Goal: Information Seeking & Learning: Learn about a topic

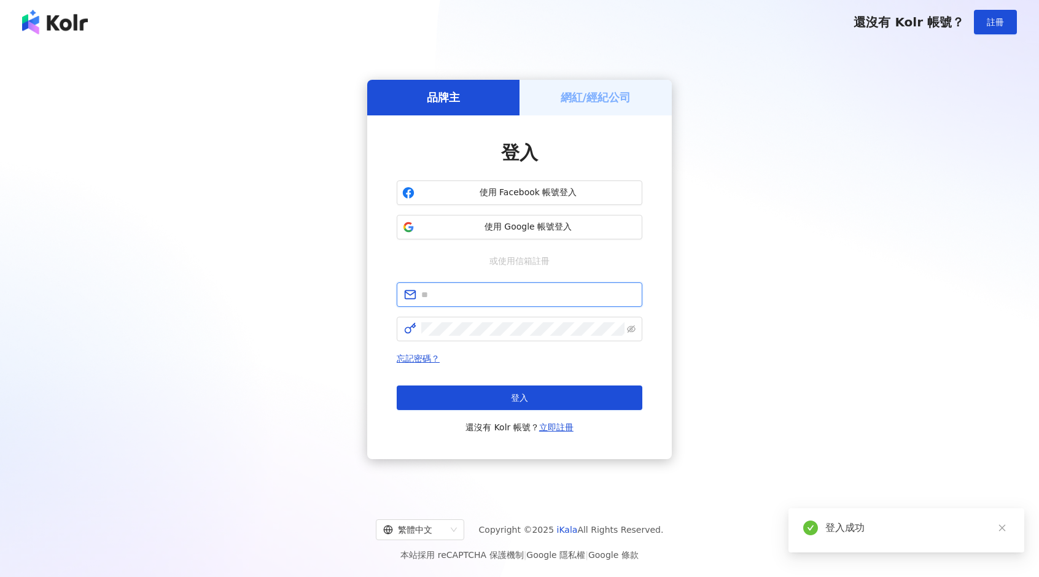
type input "**********"
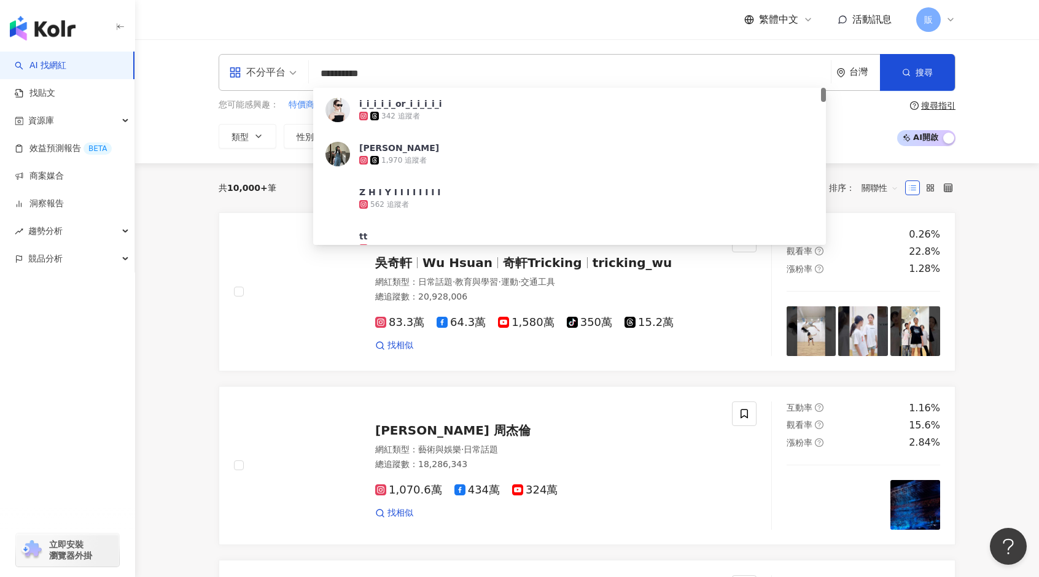
type input "**********"
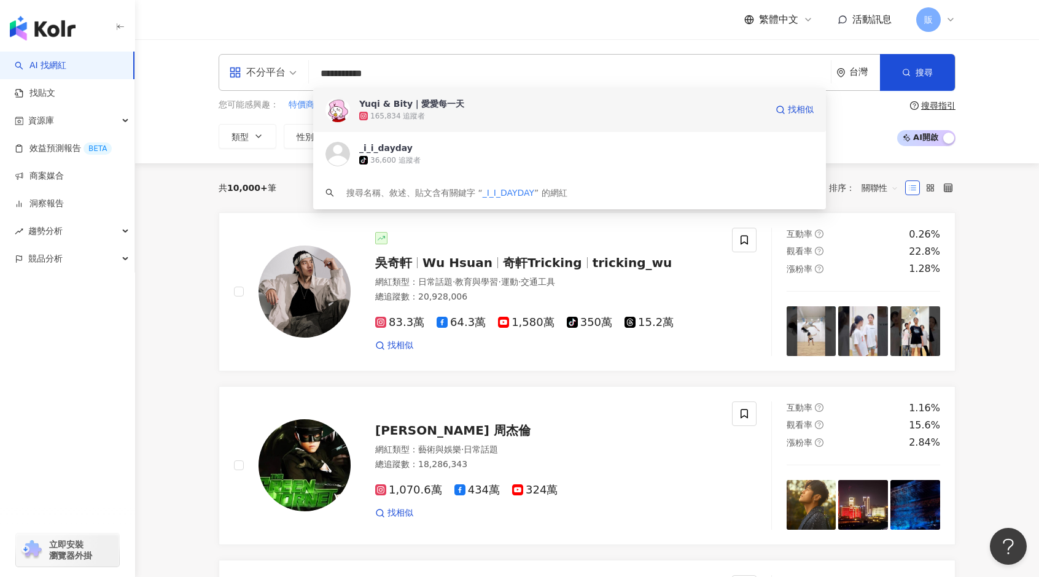
click at [417, 103] on div "Yuqi & Bity｜愛愛每一天" at bounding box center [411, 104] width 105 height 12
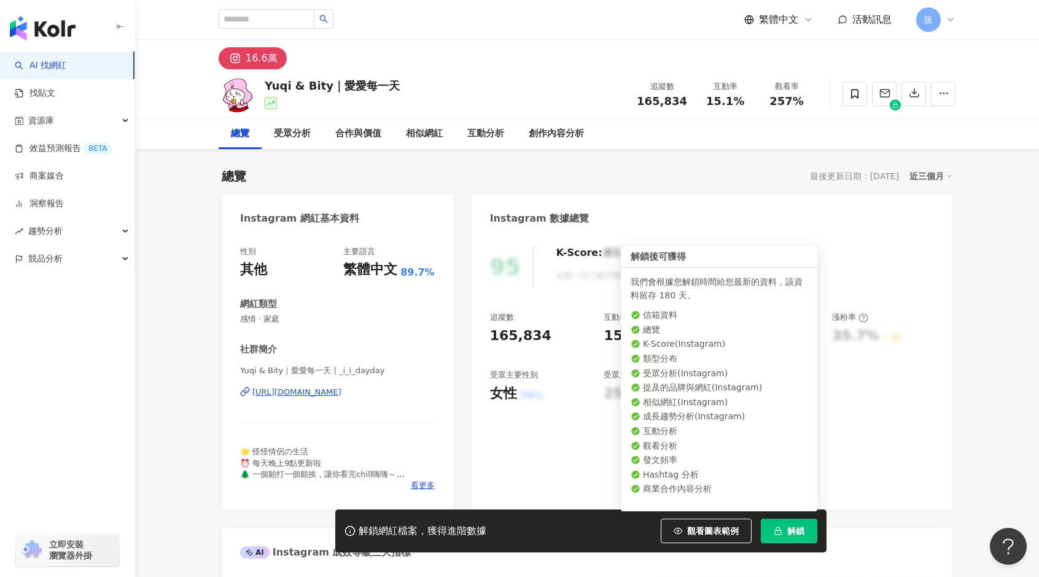
click at [783, 534] on button "解鎖" at bounding box center [789, 531] width 56 height 25
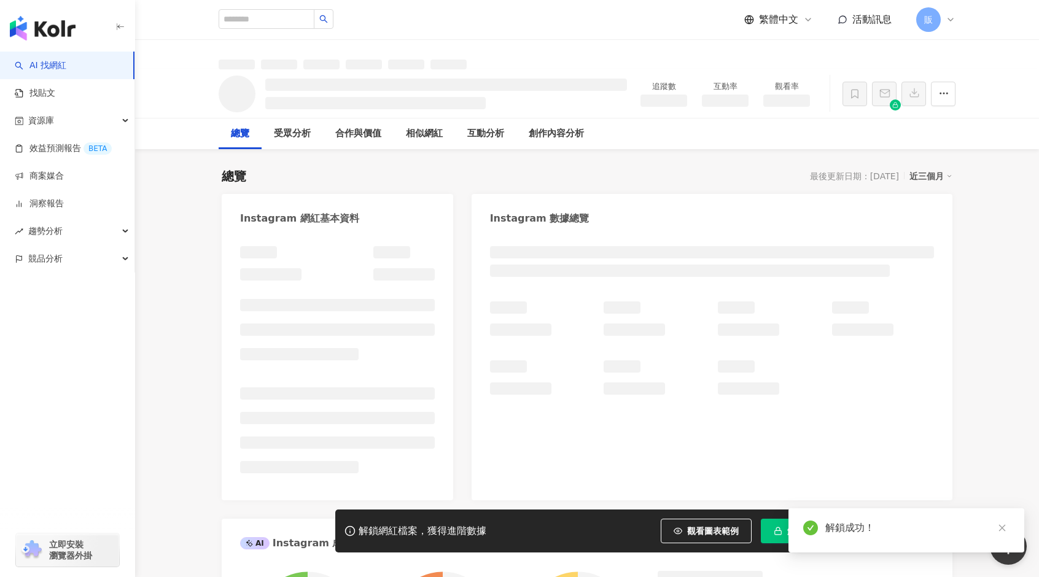
click at [1005, 529] on icon "close" at bounding box center [1002, 528] width 9 height 9
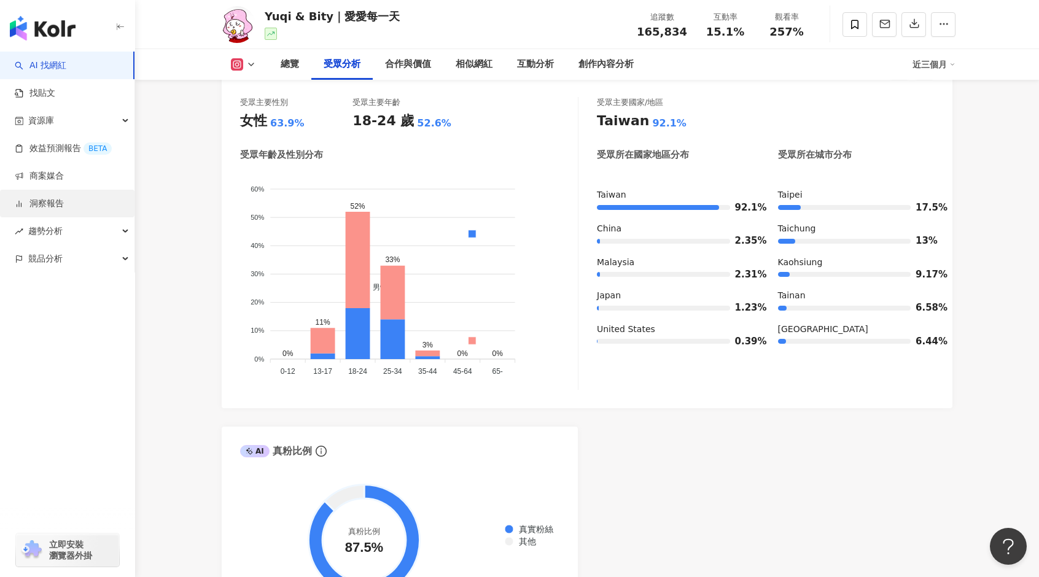
scroll to position [1105, 0]
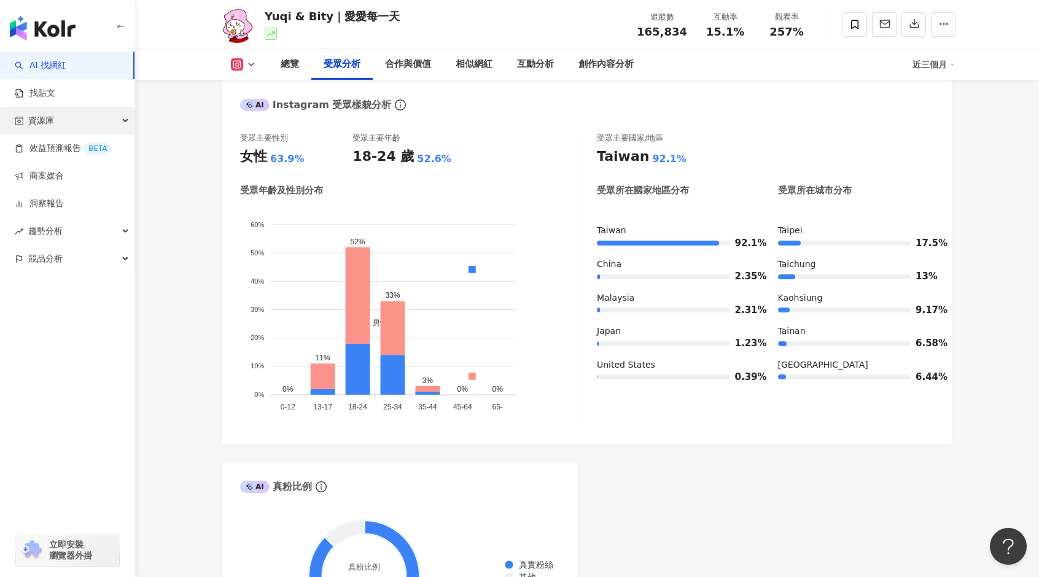
click at [122, 120] on div "資源庫" at bounding box center [67, 121] width 134 height 28
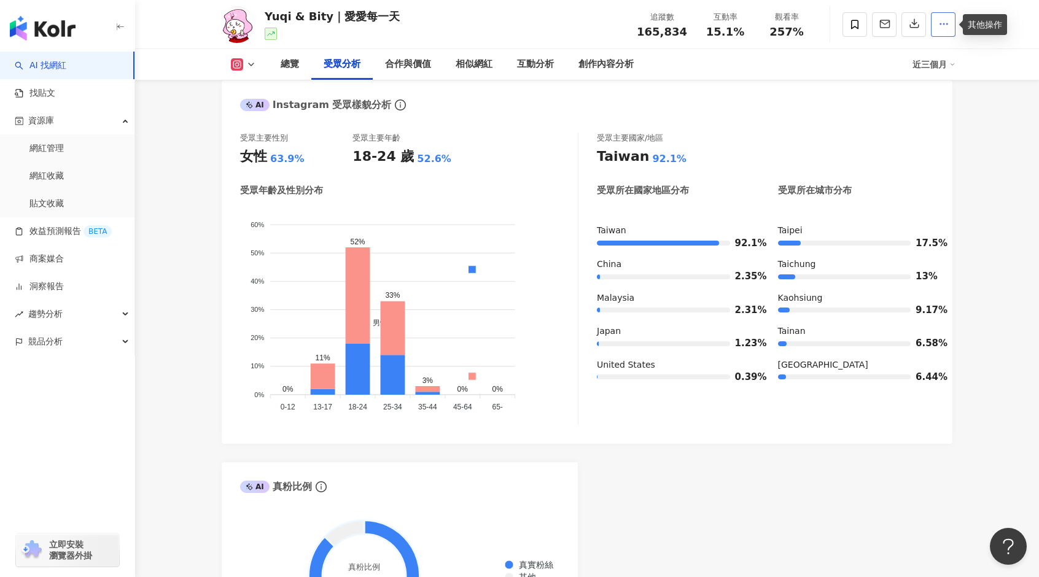
click at [946, 23] on icon "button" at bounding box center [943, 23] width 11 height 11
click at [60, 155] on link "網紅管理" at bounding box center [46, 148] width 34 height 12
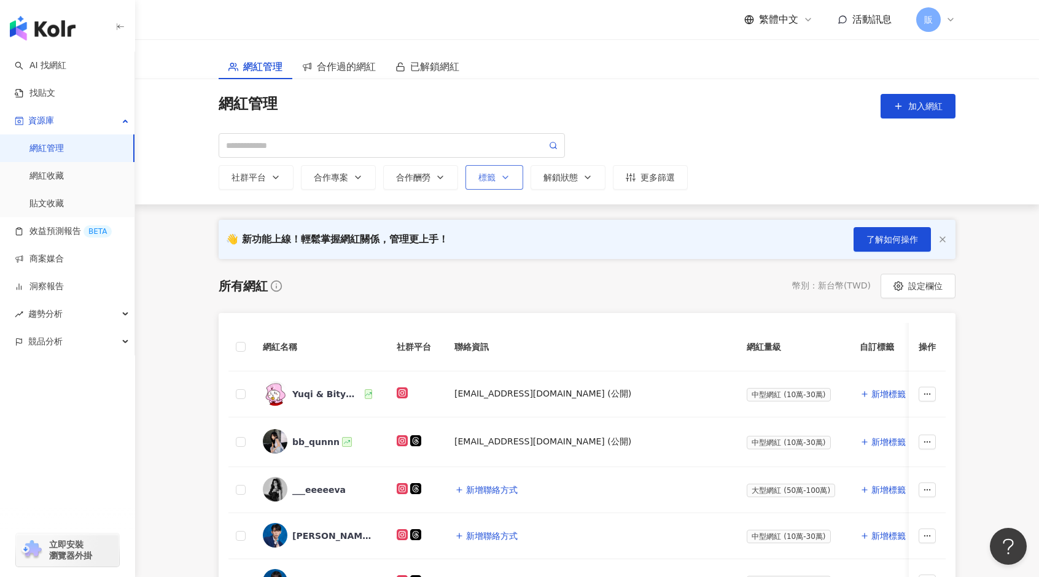
click at [493, 182] on div "標籤" at bounding box center [494, 177] width 32 height 10
click at [610, 223] on div "button" at bounding box center [554, 222] width 144 height 9
click at [690, 122] on div "網紅管理 加入網紅 社群平台 合作專案 合作酬勞 標籤 請選擇或搜尋 解鎖狀態 更多篩選" at bounding box center [587, 142] width 737 height 96
click at [60, 208] on link "貼文收藏" at bounding box center [46, 204] width 34 height 12
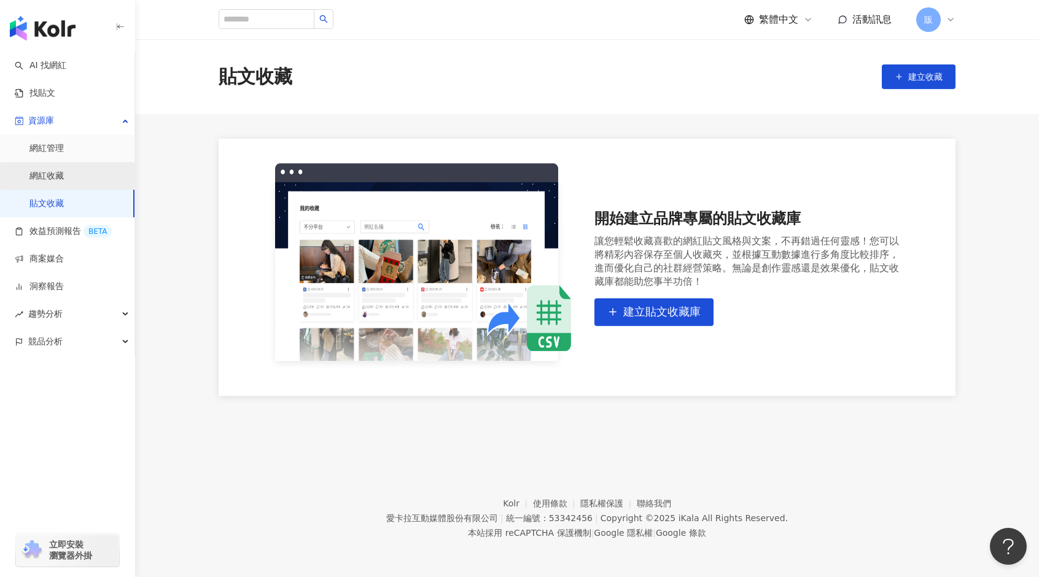
click at [64, 177] on link "網紅收藏" at bounding box center [46, 176] width 34 height 12
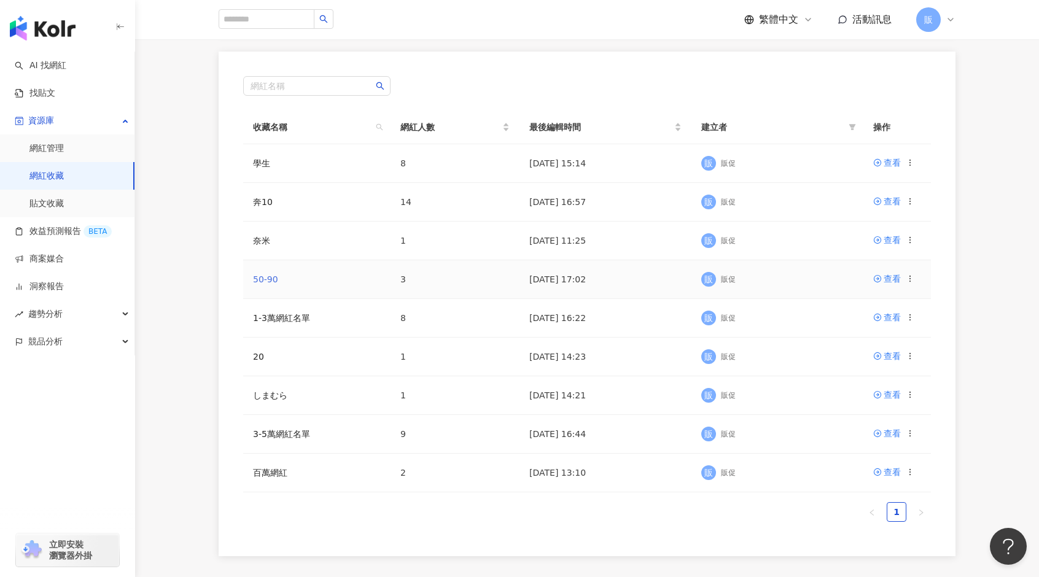
scroll to position [184, 0]
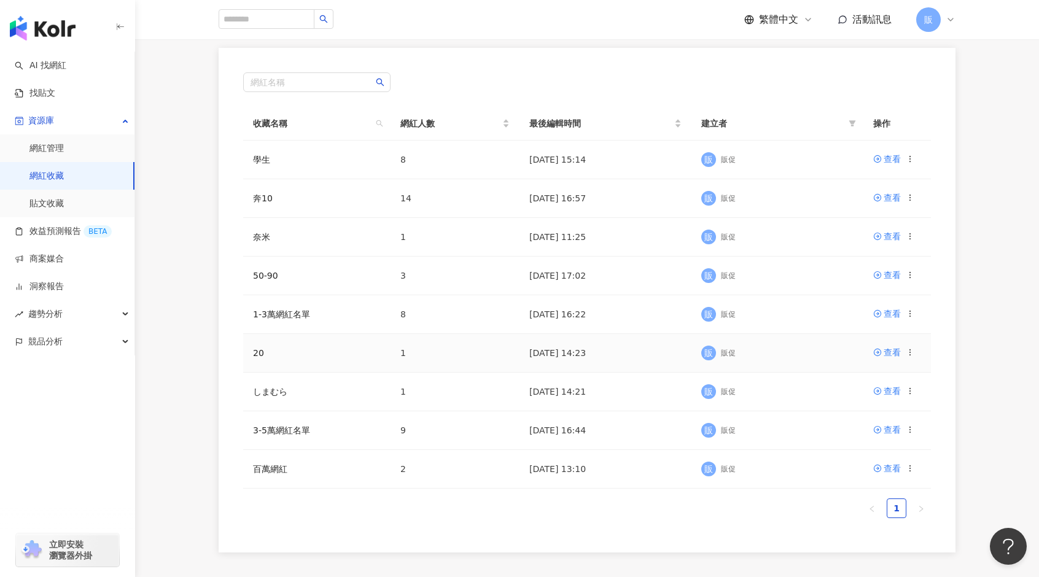
click at [271, 357] on td "20" at bounding box center [316, 353] width 147 height 39
click at [882, 352] on link "查看" at bounding box center [887, 353] width 28 height 14
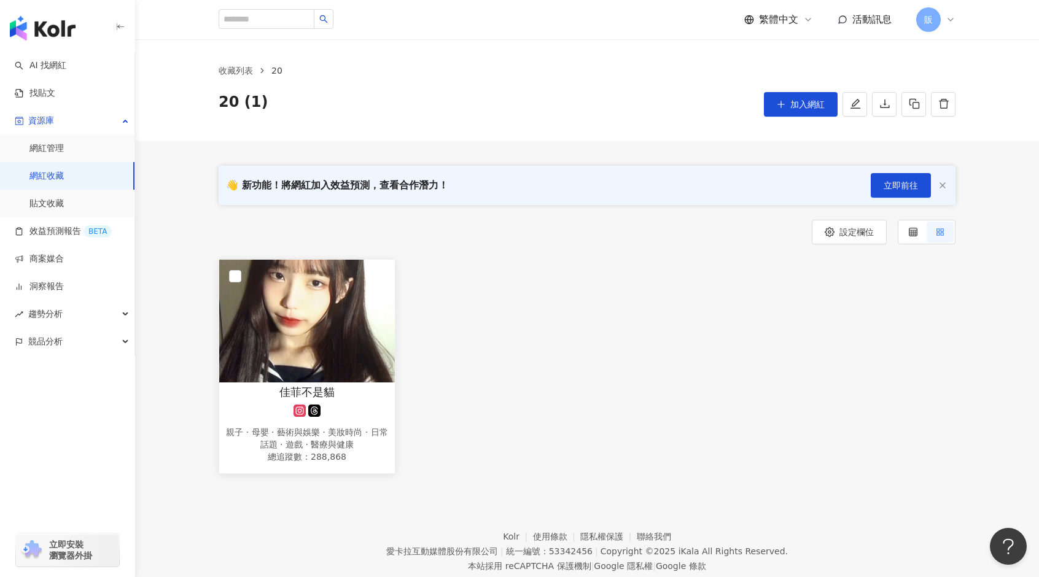
click at [301, 345] on img at bounding box center [307, 321] width 176 height 123
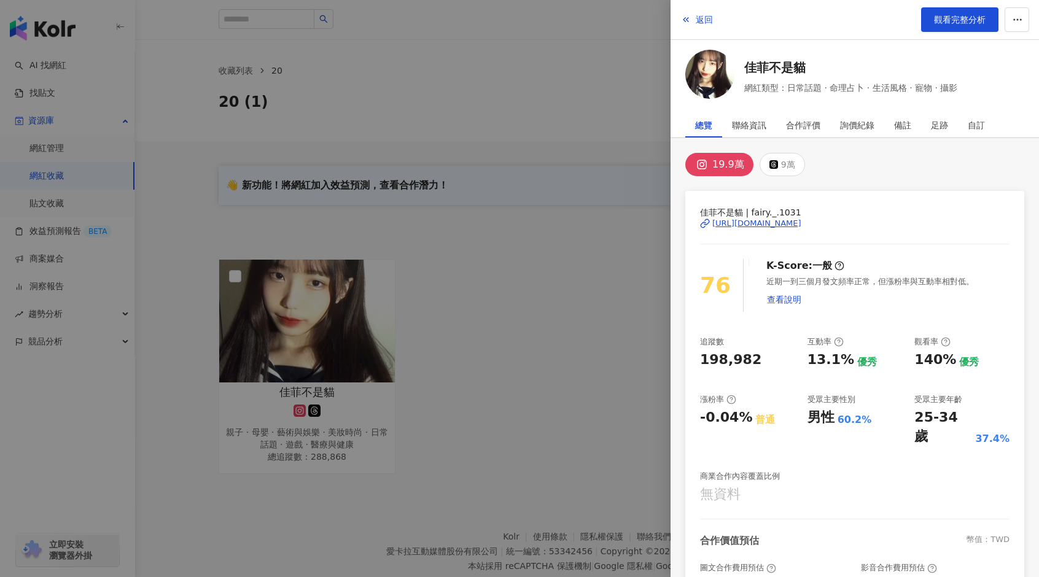
click at [607, 250] on div at bounding box center [519, 288] width 1039 height 577
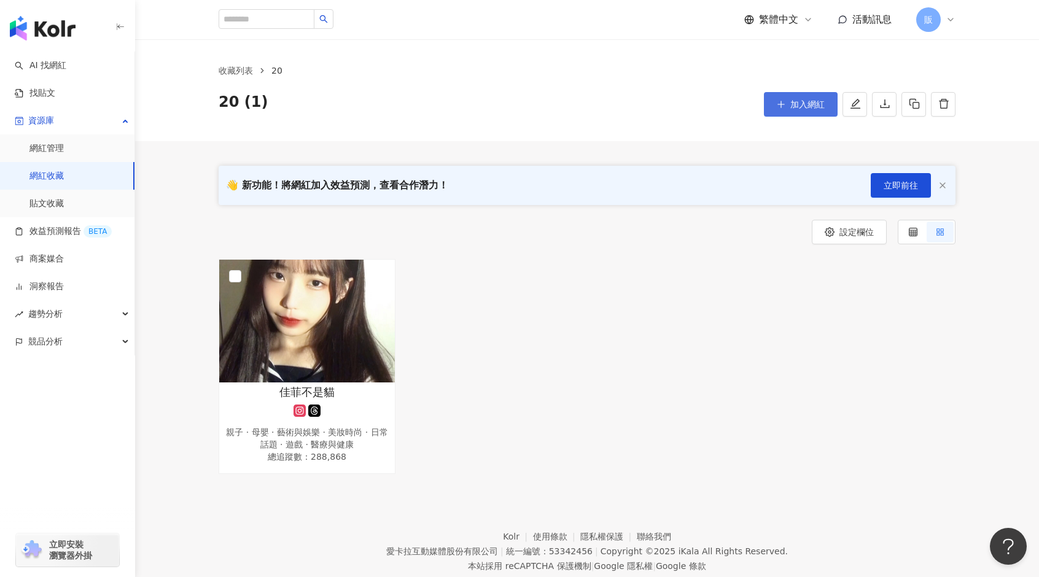
click at [800, 105] on span "加入網紅" at bounding box center [807, 104] width 34 height 10
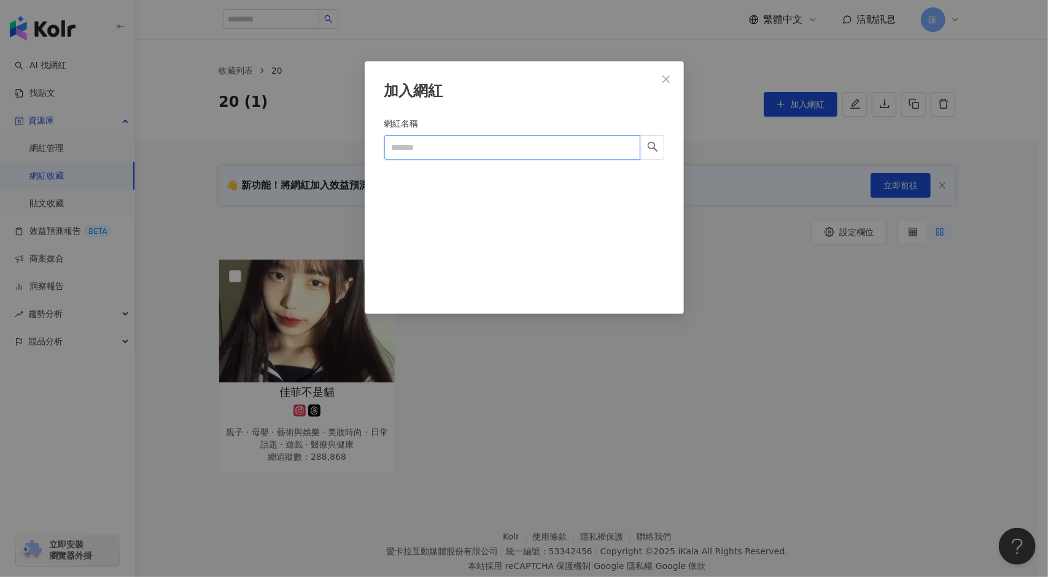
click at [491, 145] on input "網紅名稱" at bounding box center [512, 147] width 256 height 25
type input "*"
click at [665, 76] on icon "close" at bounding box center [666, 79] width 10 height 10
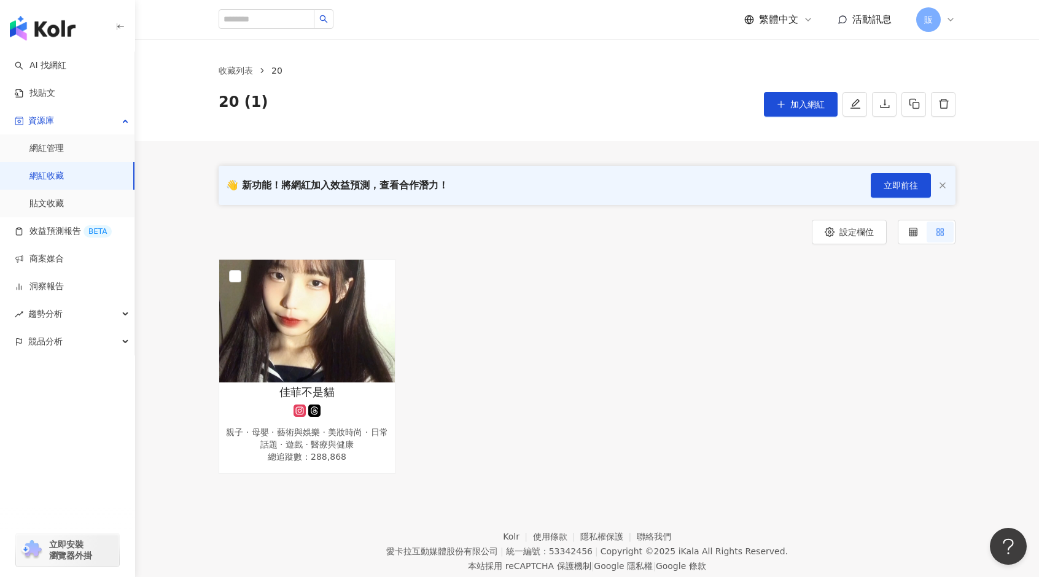
click at [742, 262] on div "佳菲不是貓 親子 · 母嬰 · 藝術與娛樂 · 美妝時尚 · 日常話題 · 遊戲 · 醫療與健康 總追蹤數 ： 288,868" at bounding box center [587, 366] width 746 height 215
click at [939, 187] on icon "button" at bounding box center [942, 185] width 10 height 10
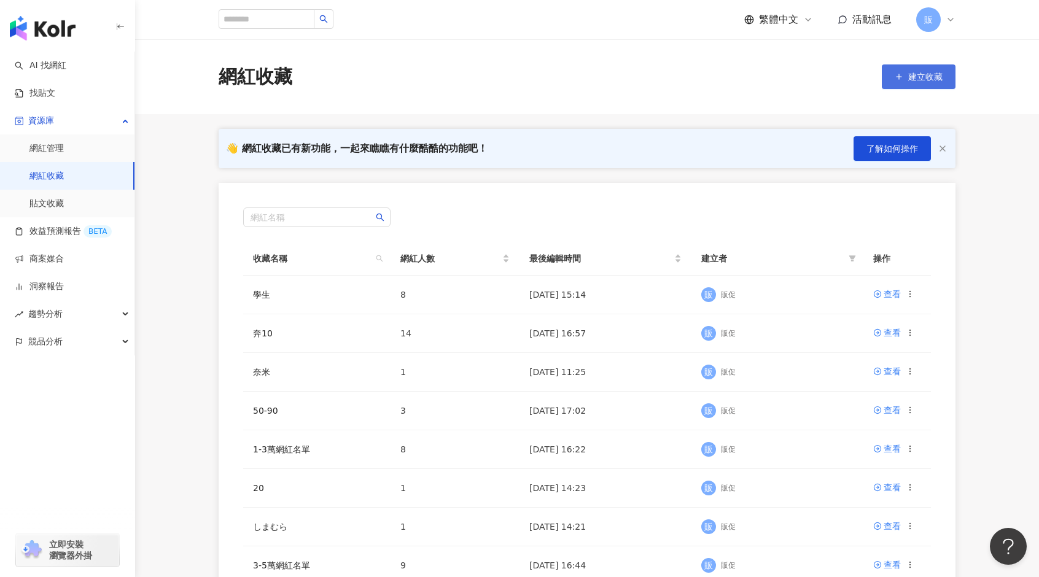
click at [922, 76] on span "建立收藏" at bounding box center [925, 77] width 34 height 10
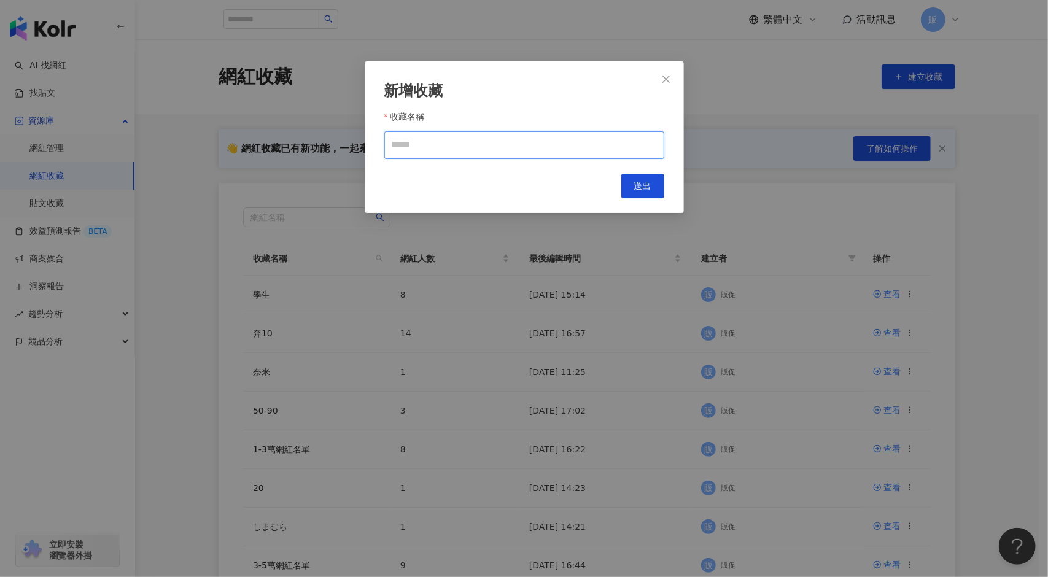
click at [441, 147] on input "收藏名稱" at bounding box center [524, 145] width 280 height 28
type input "*"
type input "***"
drag, startPoint x: 432, startPoint y: 142, endPoint x: 354, endPoint y: 145, distance: 78.6
click at [354, 145] on div "新增收藏 收藏名稱 ****** Cancel 送出" at bounding box center [524, 288] width 1048 height 577
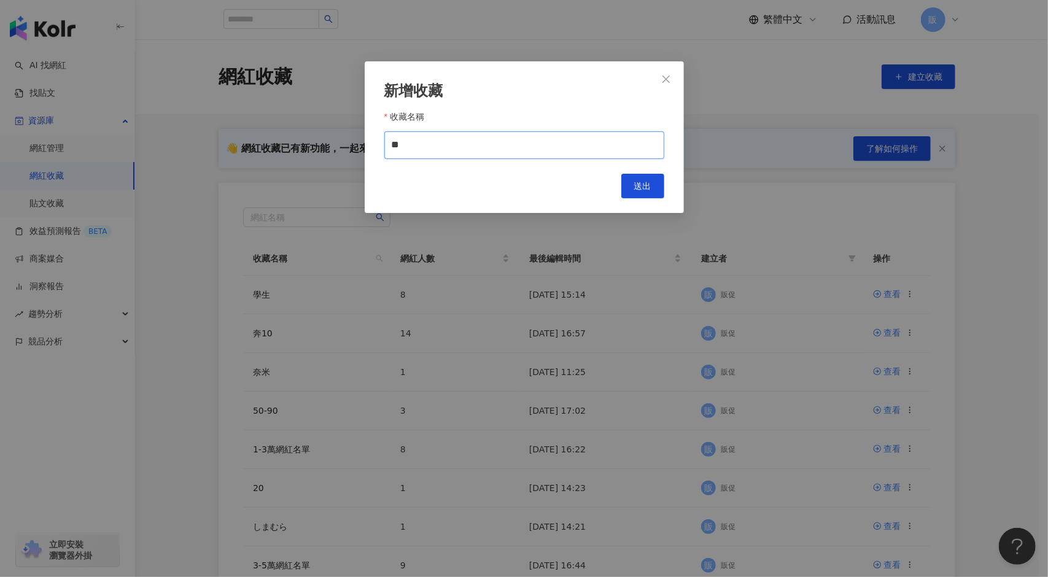
type input "*"
type input "****"
click at [644, 183] on span "送出" at bounding box center [642, 186] width 17 height 10
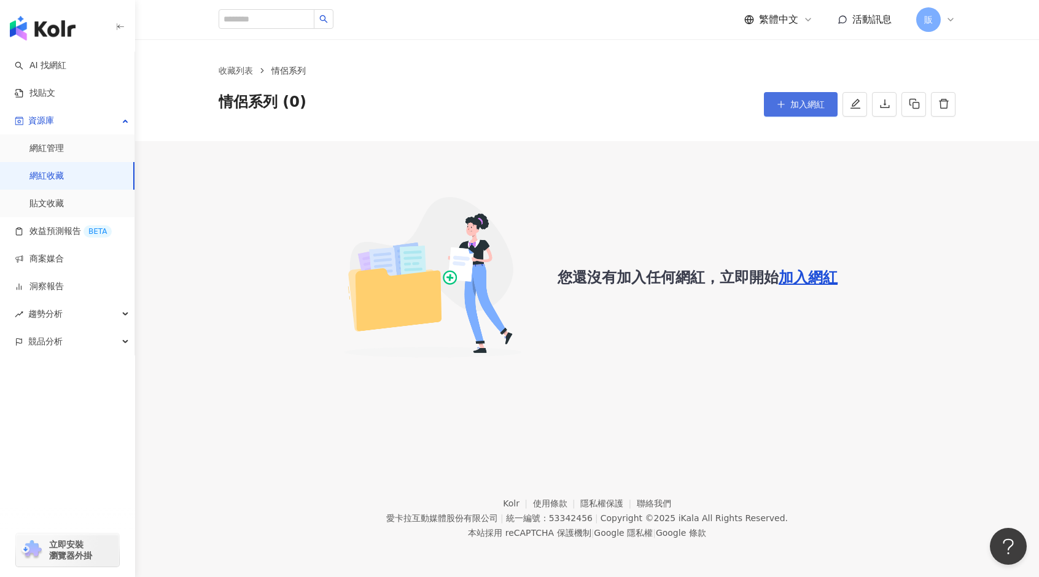
click at [810, 103] on span "加入網紅" at bounding box center [807, 104] width 34 height 10
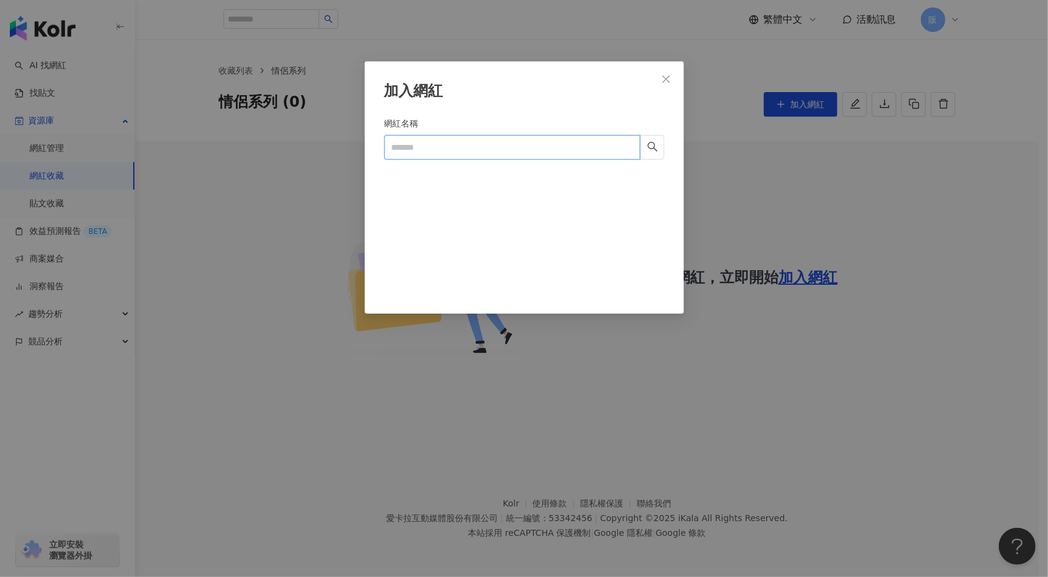
click at [478, 145] on input "網紅名稱" at bounding box center [512, 147] width 256 height 25
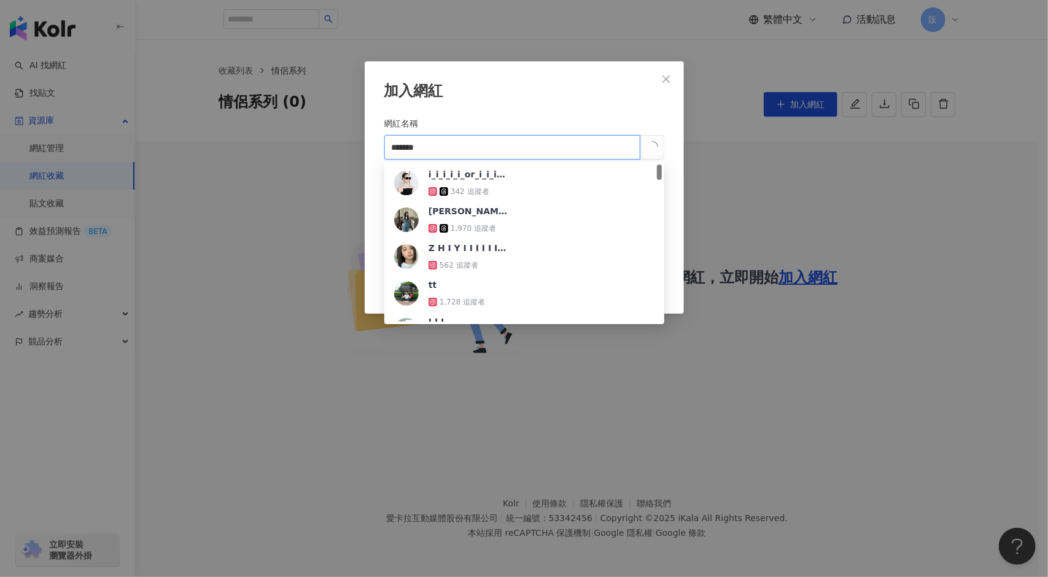
type input "********"
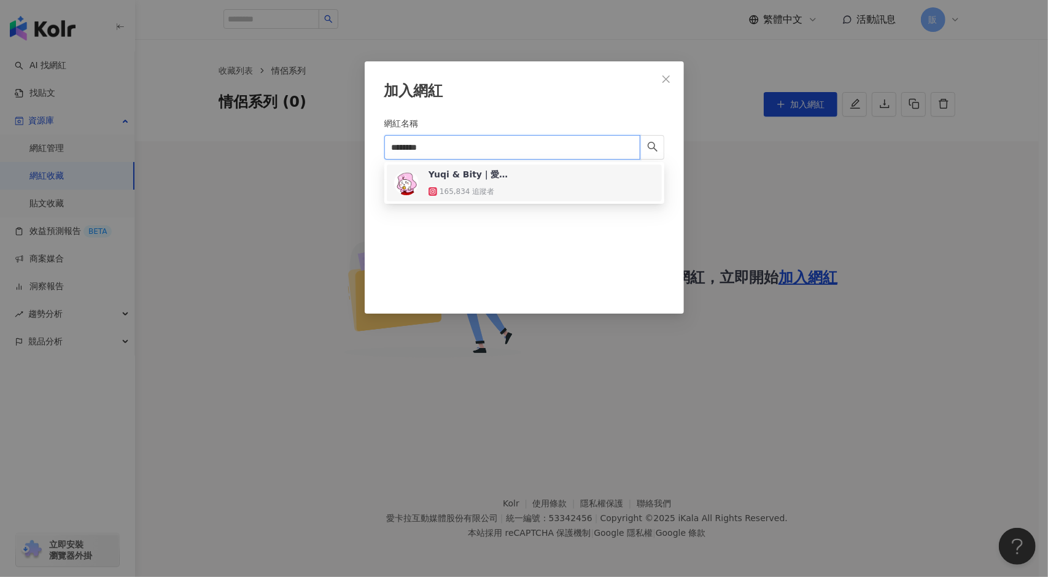
click at [482, 187] on div "165,834 追蹤者" at bounding box center [467, 192] width 55 height 10
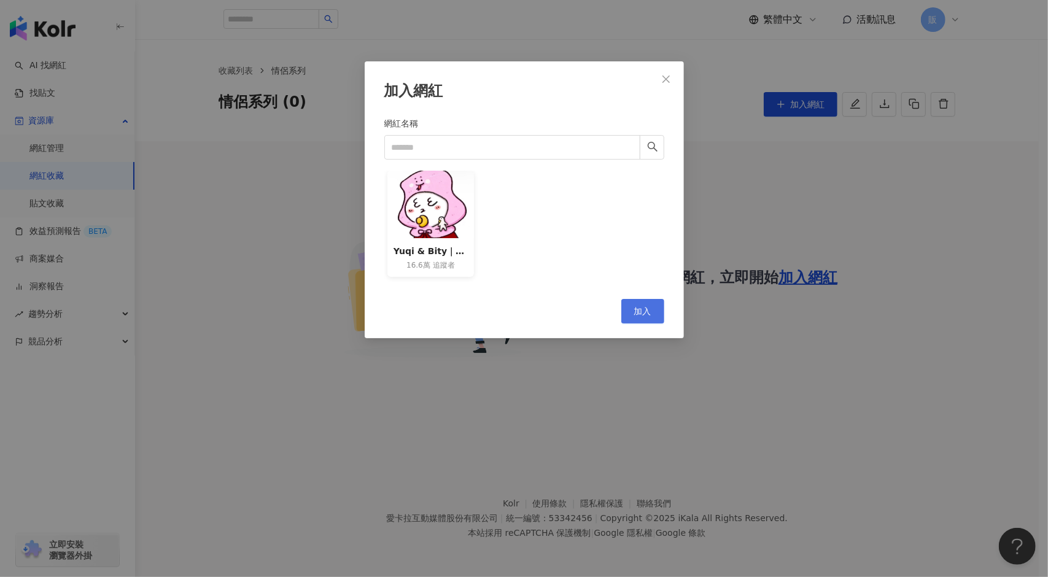
click at [638, 310] on span "加入" at bounding box center [642, 311] width 17 height 10
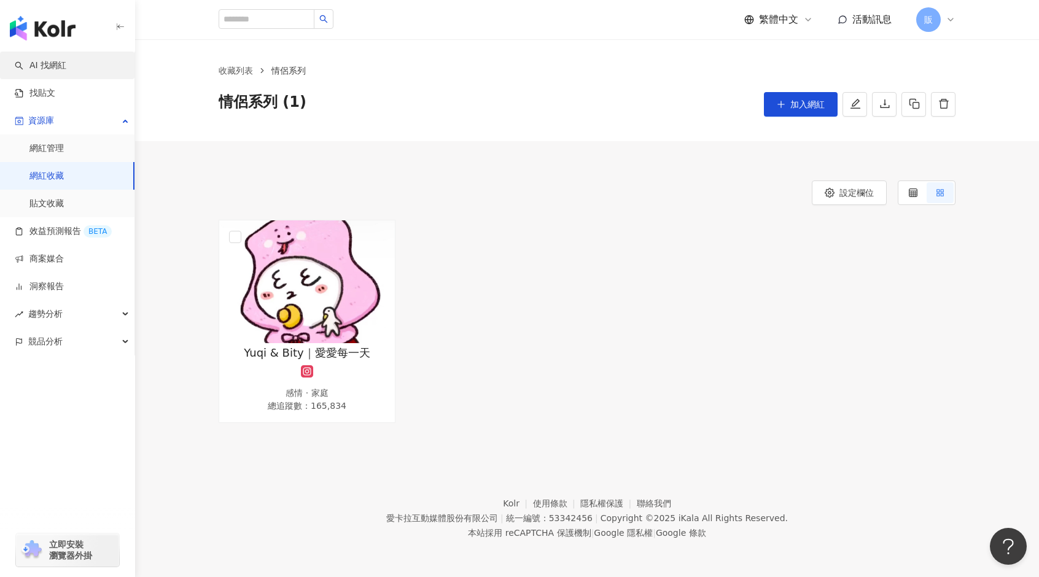
click at [53, 67] on link "AI 找網紅" at bounding box center [41, 66] width 52 height 12
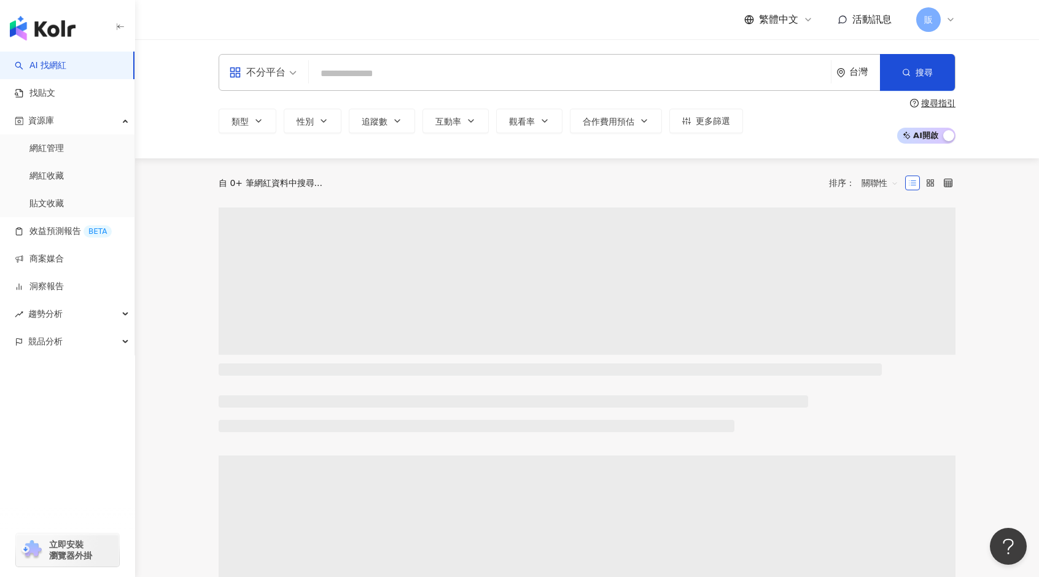
click at [373, 75] on input "search" at bounding box center [570, 73] width 512 height 23
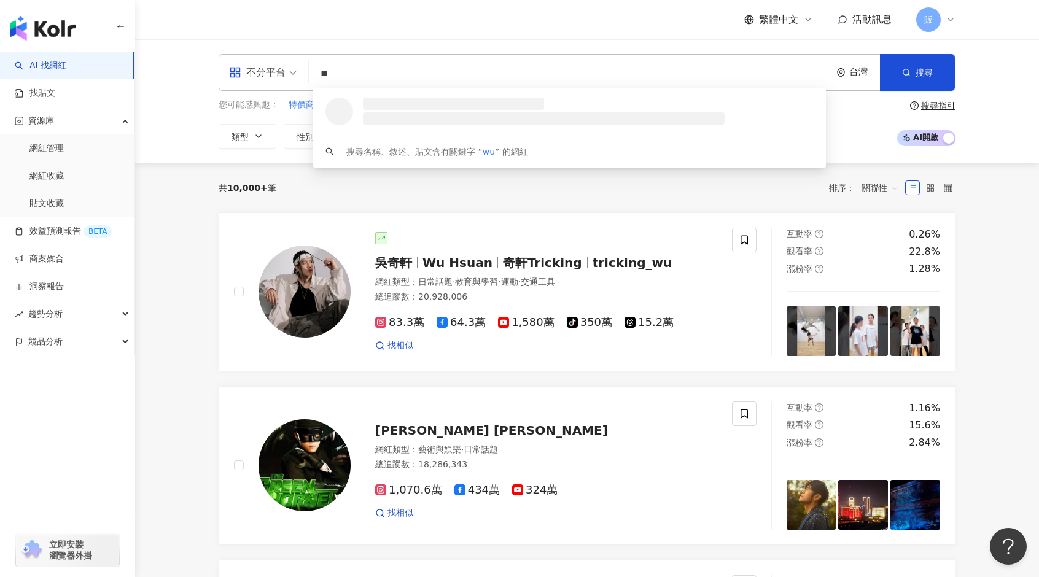
type input "*"
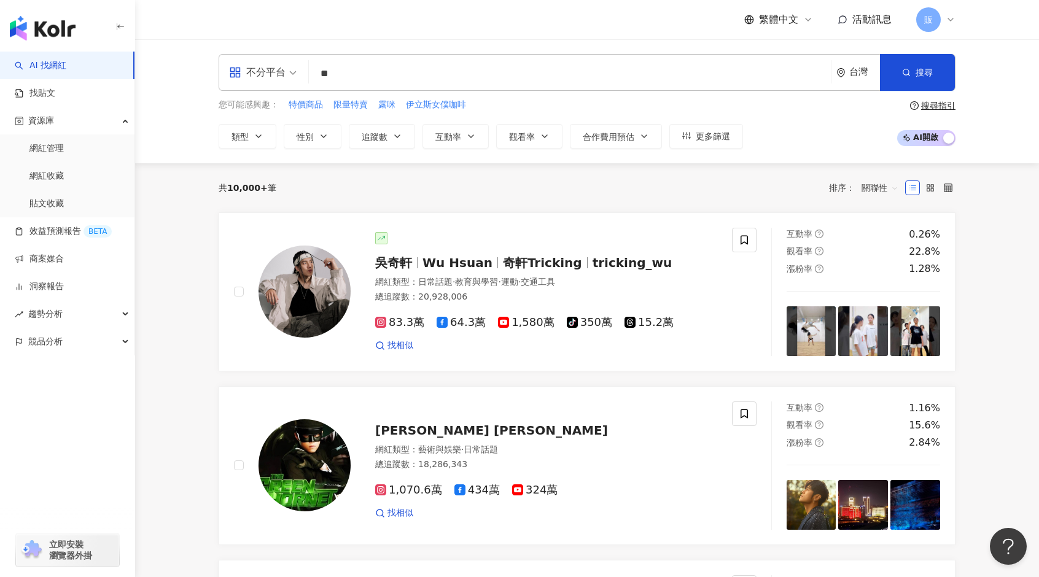
type input "**"
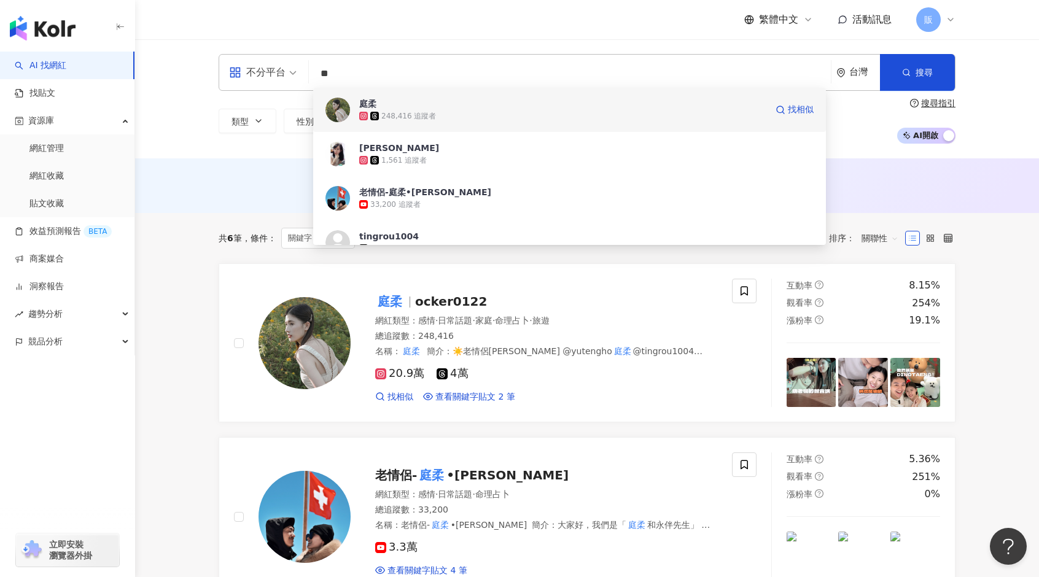
click at [469, 107] on span "庭柔" at bounding box center [562, 104] width 407 height 12
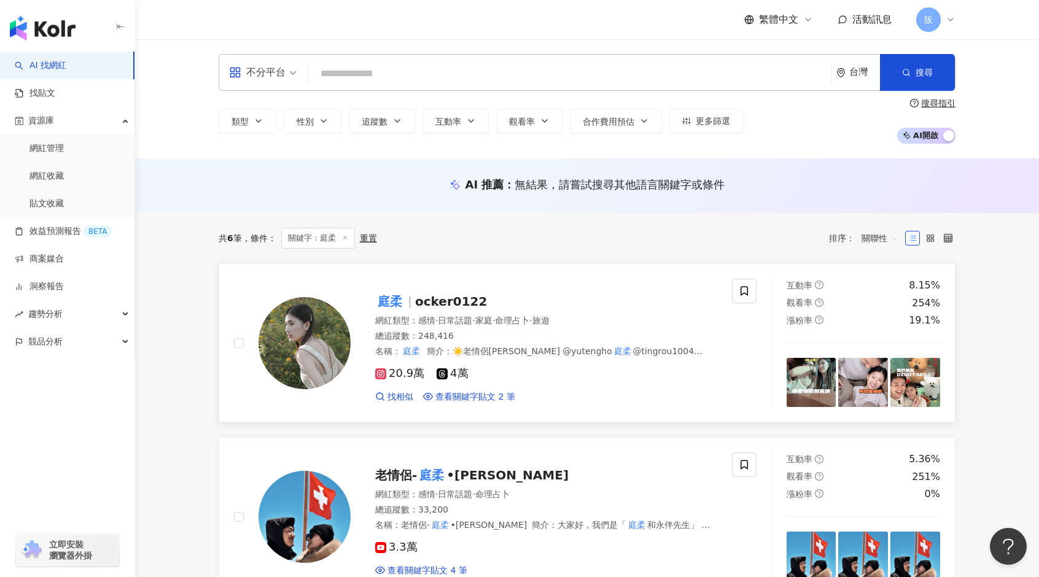
click at [625, 282] on div "庭柔 ocker0122 網紅類型 ： 感情 · 日常話題 · 家庭 · 命理占卜 · 旅遊 總追蹤數 ： 248,416 名稱 ： 庭柔 簡介 ： ☀️老情…" at bounding box center [483, 343] width 498 height 128
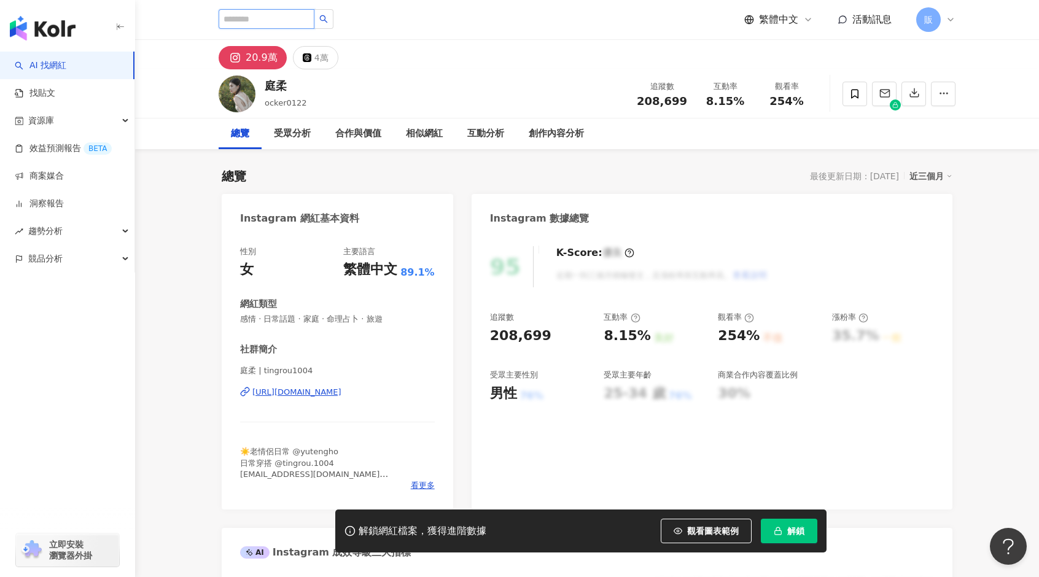
drag, startPoint x: 254, startPoint y: 23, endPoint x: 259, endPoint y: 19, distance: 6.5
click at [255, 23] on input "search" at bounding box center [267, 19] width 96 height 20
type input "**"
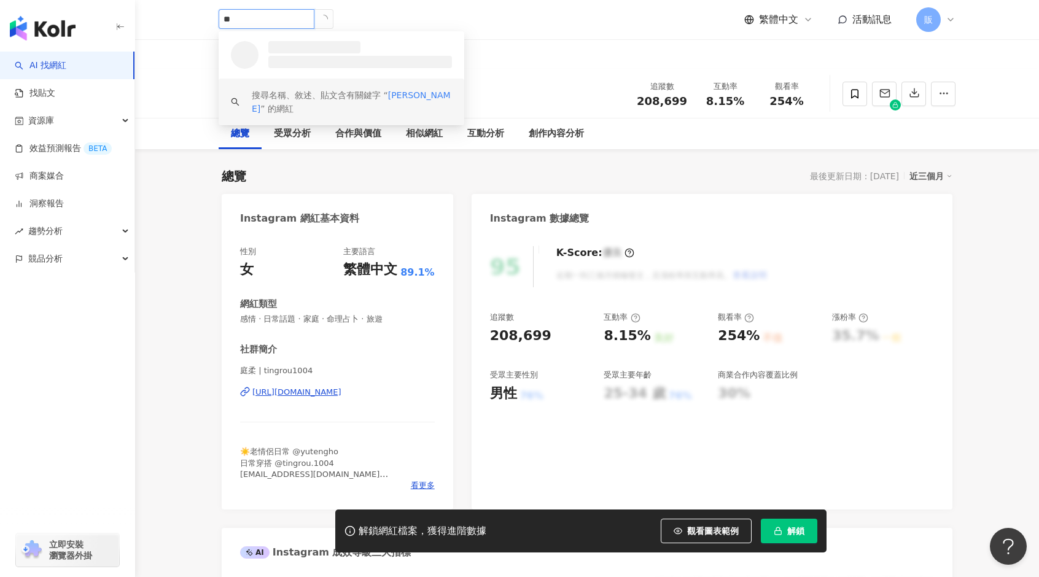
click at [274, 20] on input "**" at bounding box center [267, 19] width 96 height 20
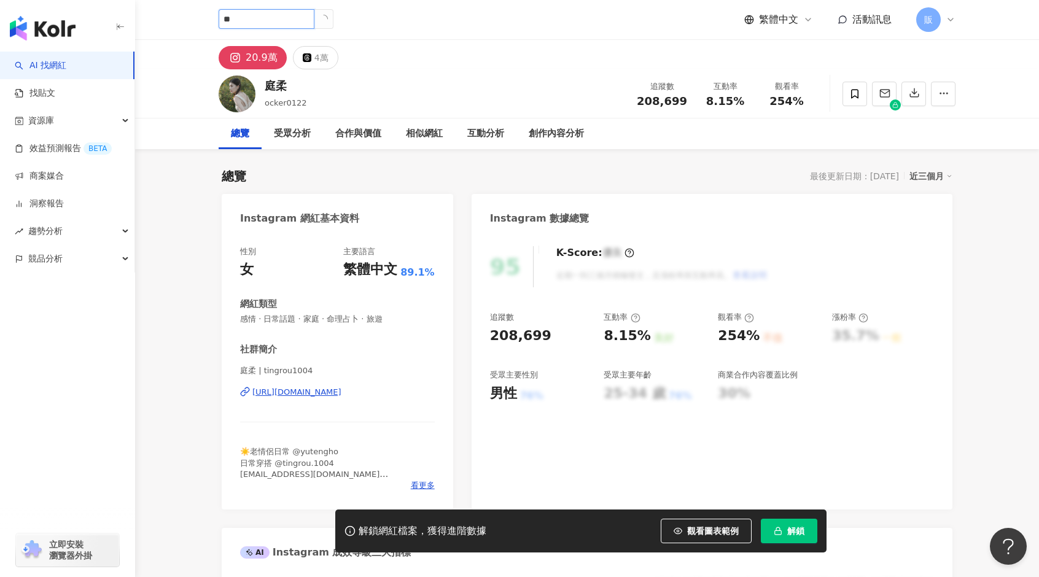
click at [275, 20] on input "**" at bounding box center [267, 19] width 96 height 20
click at [289, 18] on input "**" at bounding box center [267, 19] width 96 height 20
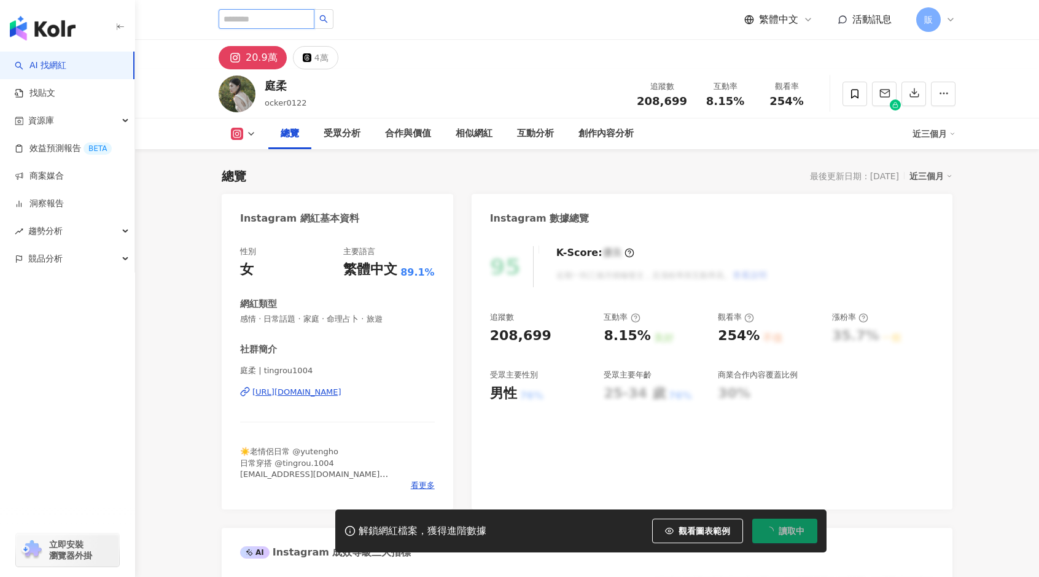
click at [277, 20] on input "search" at bounding box center [267, 19] width 96 height 20
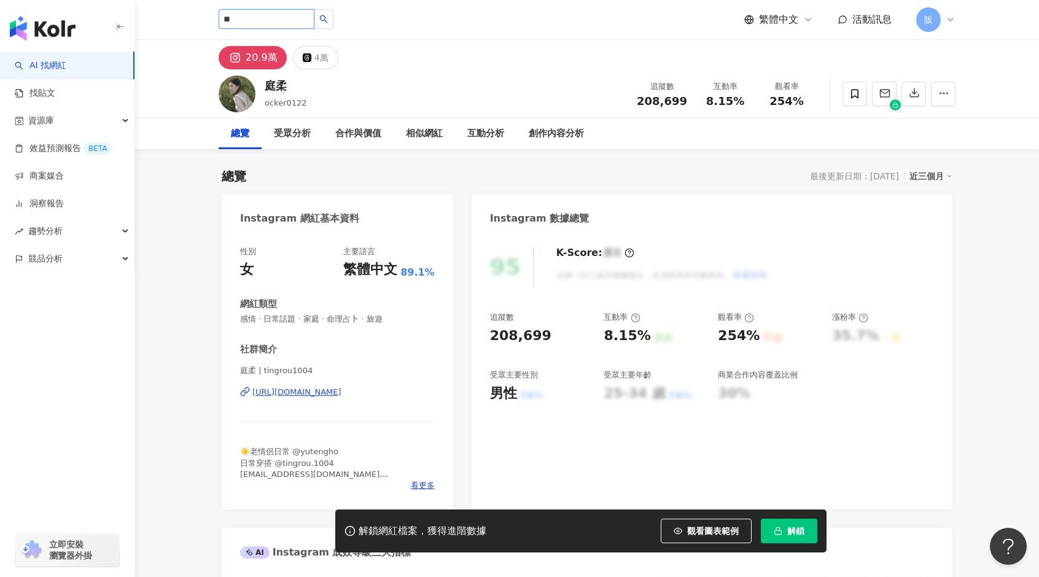
type input "**"
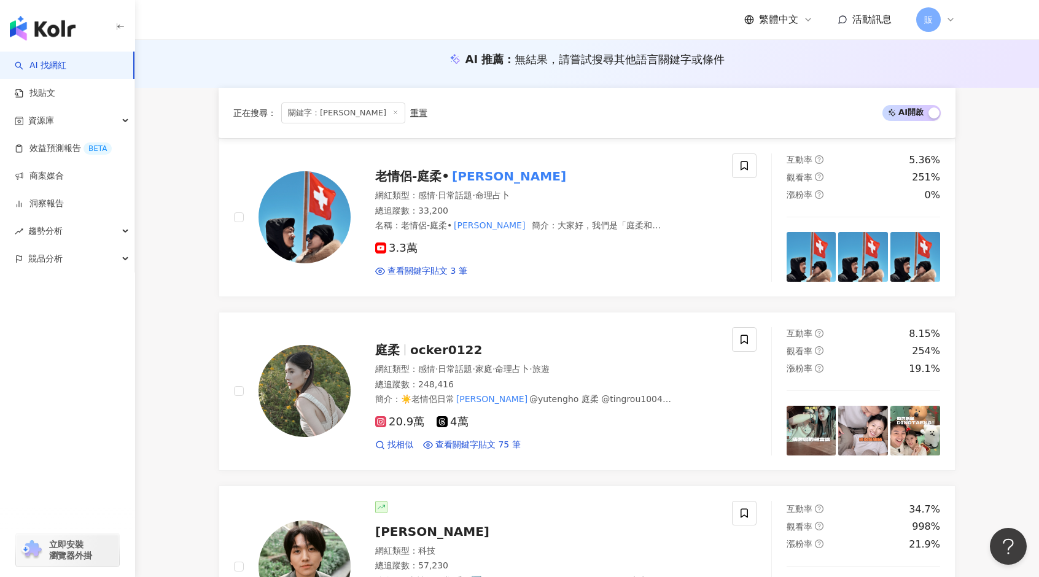
scroll to position [123, 0]
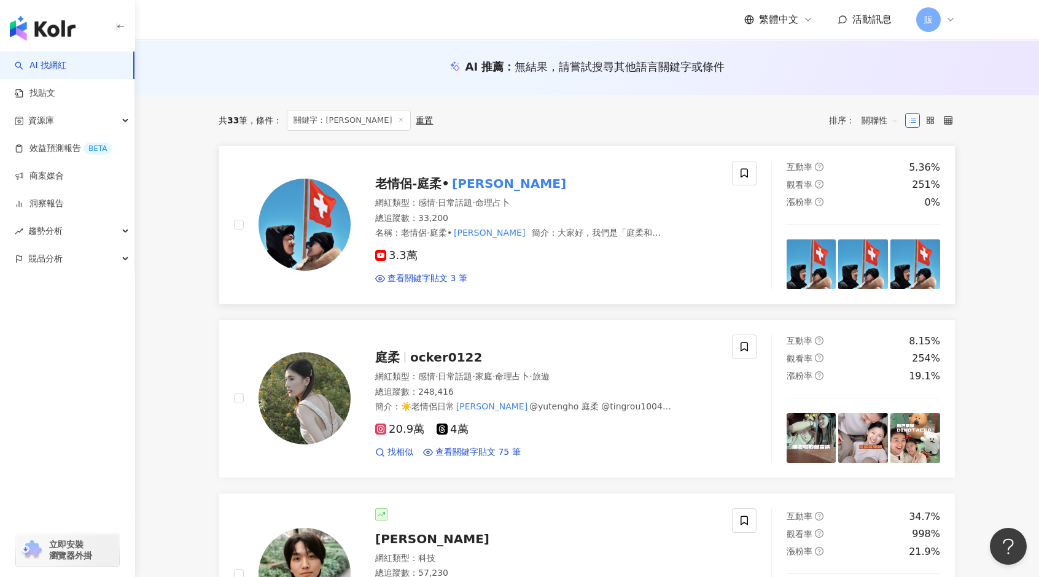
click at [589, 175] on div "老情侶-庭柔• 永伴" at bounding box center [546, 183] width 342 height 17
click at [425, 176] on span "老情侶-庭柔•" at bounding box center [412, 183] width 74 height 15
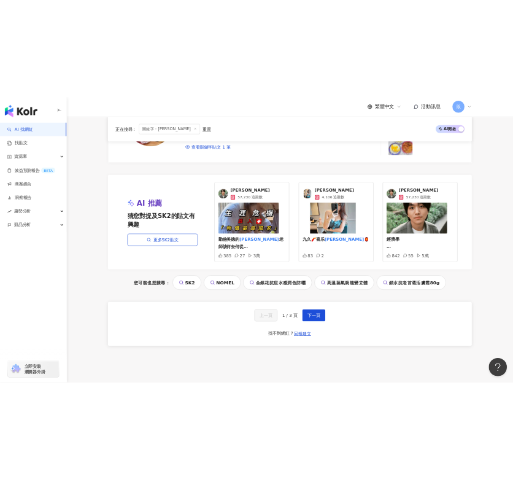
scroll to position [2210, 0]
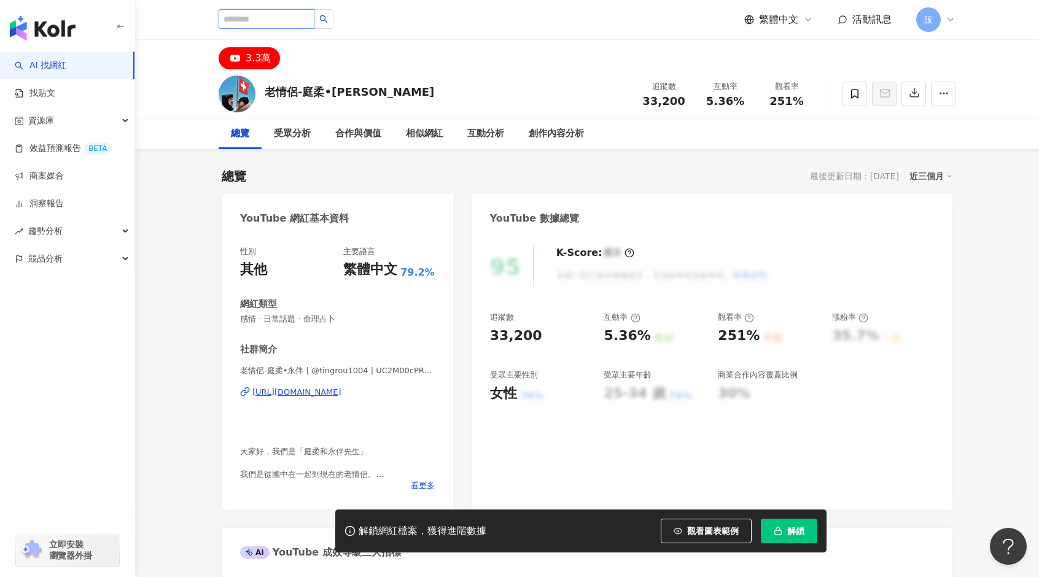
click at [289, 18] on input "search" at bounding box center [267, 19] width 96 height 20
type input "**"
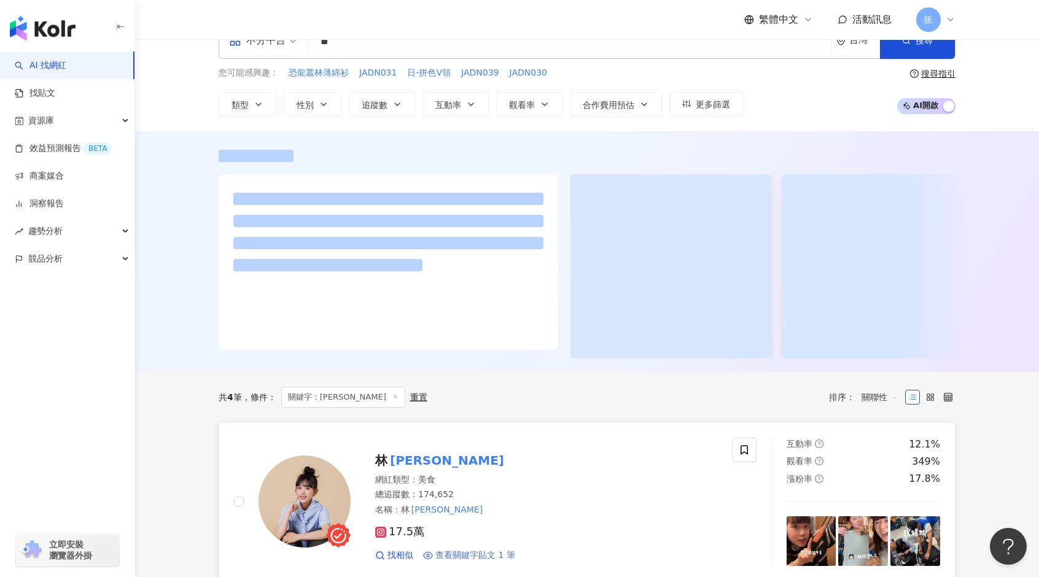
scroll to position [184, 0]
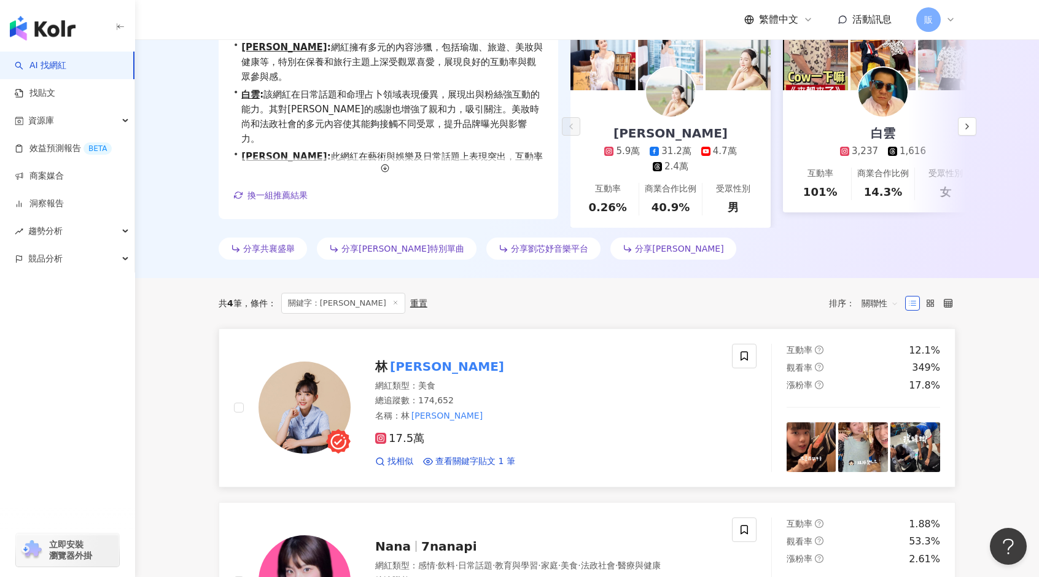
click at [428, 373] on div "林 妤襄" at bounding box center [546, 366] width 342 height 17
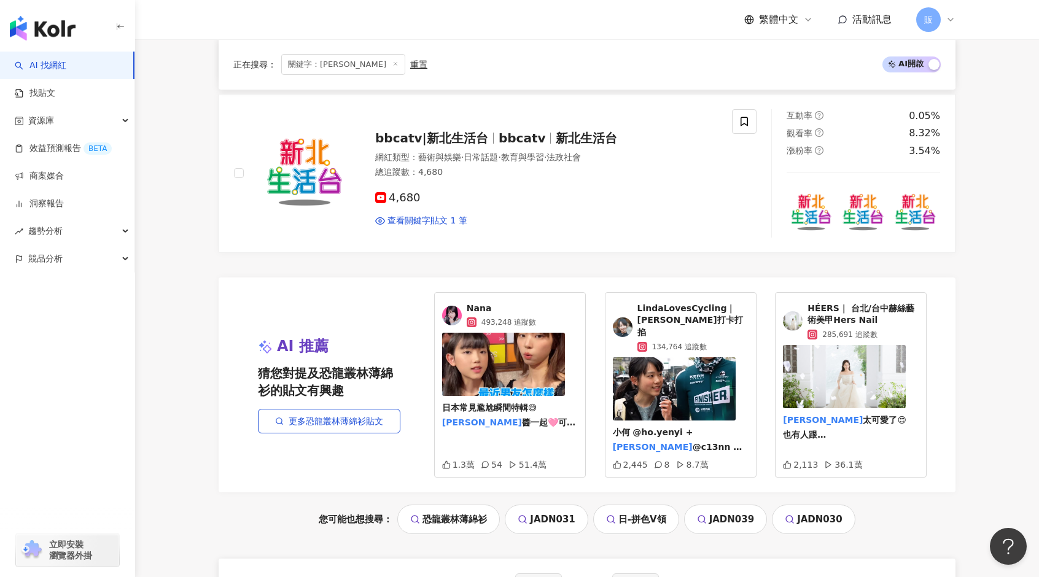
scroll to position [1044, 0]
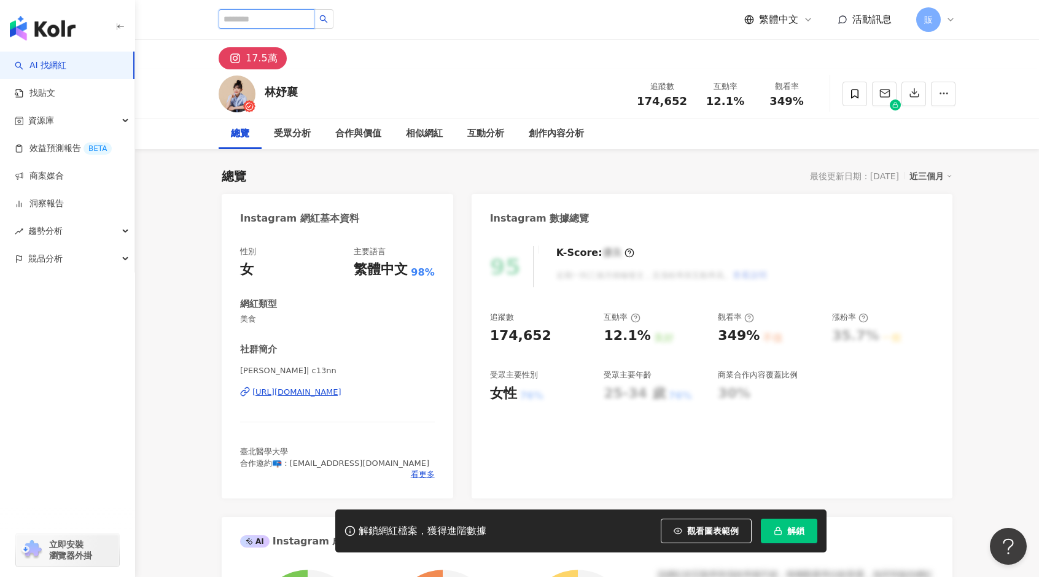
click at [263, 24] on input "search" at bounding box center [267, 19] width 96 height 20
type input "*"
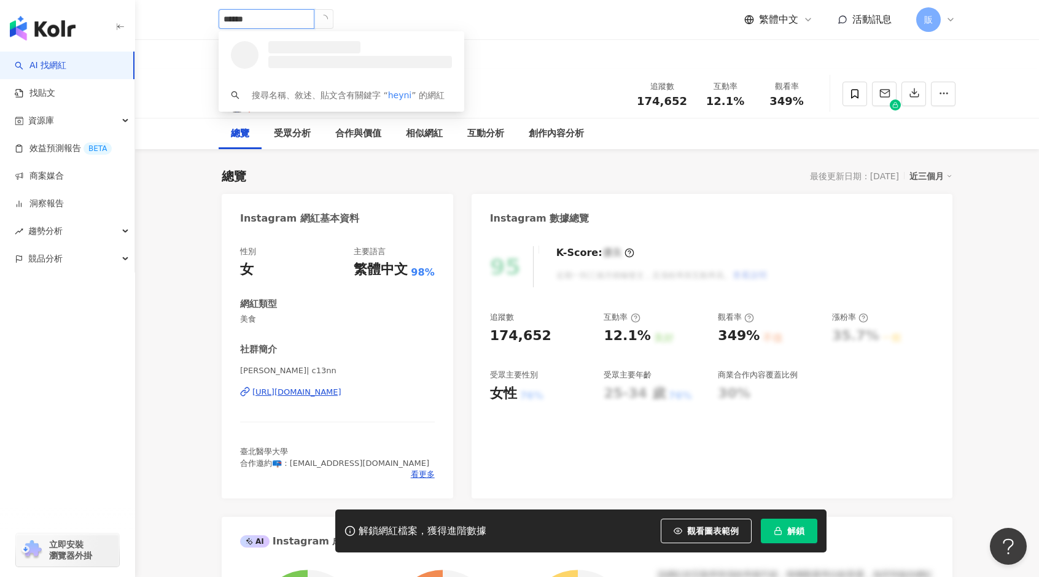
type input "*******"
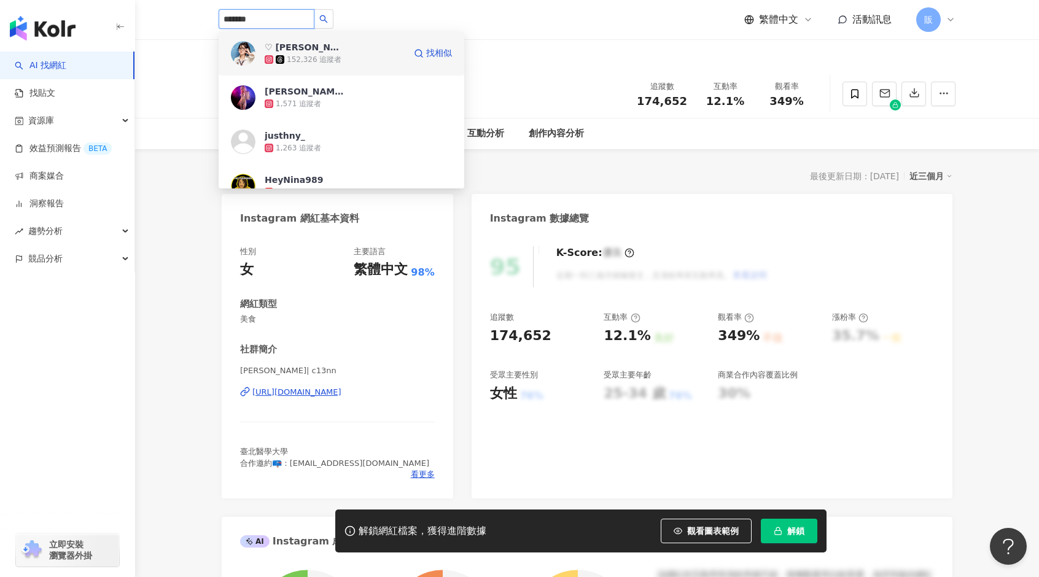
click at [349, 49] on div "♡ Nina ｜羽球教練（Taipei） 152,326 追蹤者" at bounding box center [335, 53] width 140 height 25
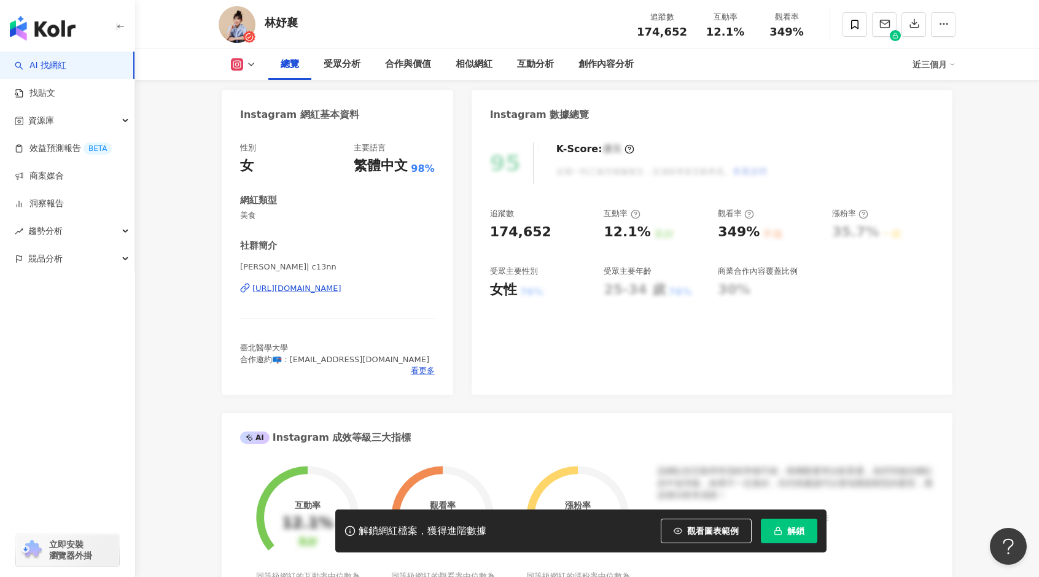
scroll to position [123, 0]
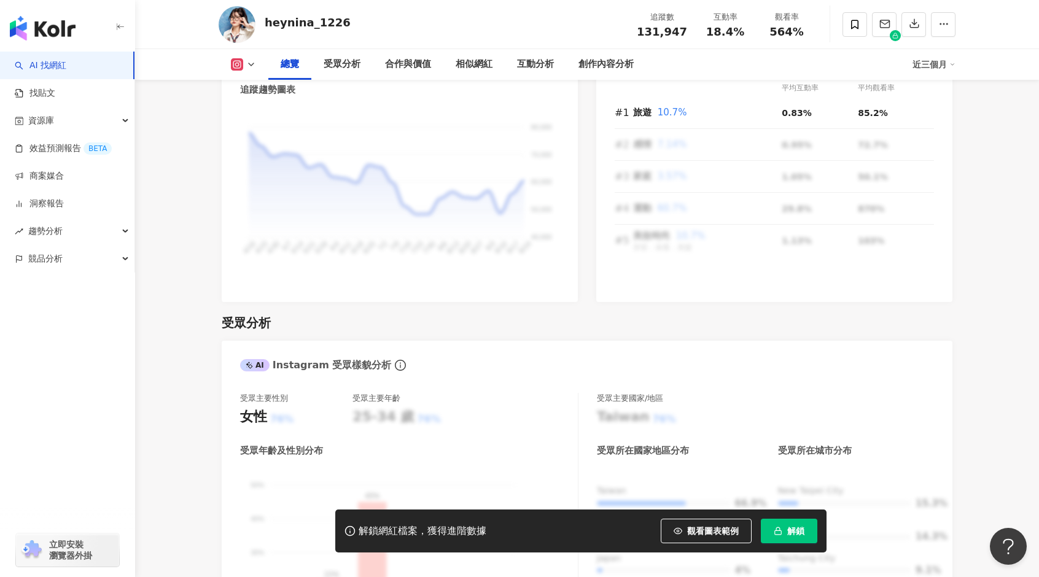
scroll to position [798, 0]
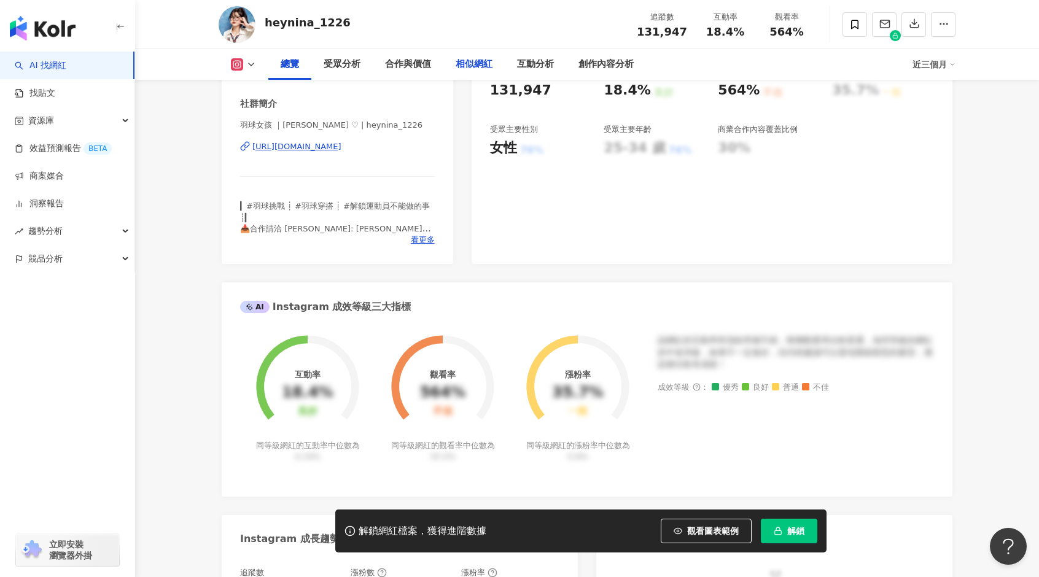
click at [468, 64] on div "相似網紅" at bounding box center [473, 64] width 37 height 15
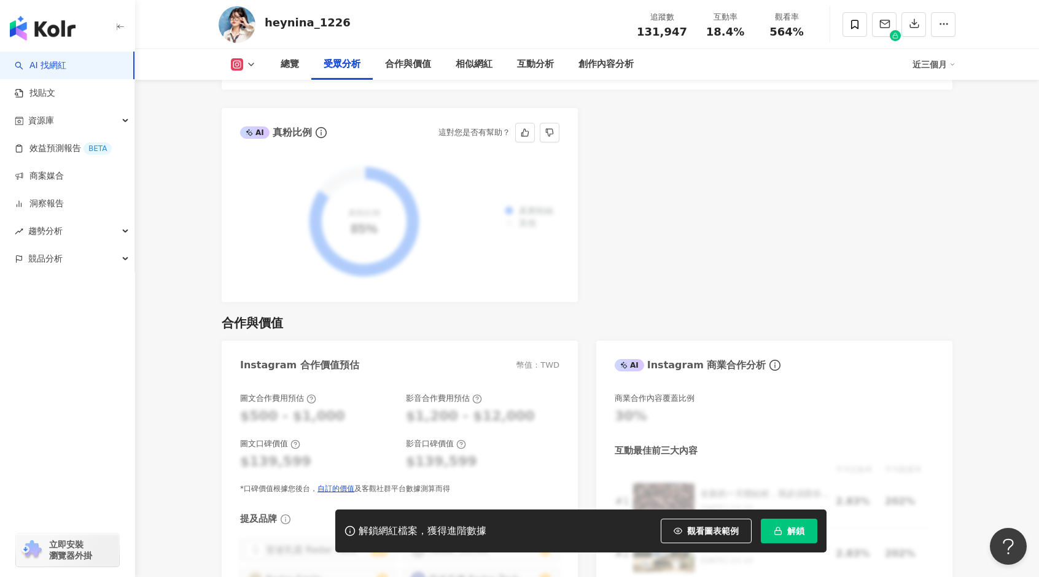
scroll to position [1459, 0]
click at [45, 123] on span "資源庫" at bounding box center [41, 121] width 26 height 28
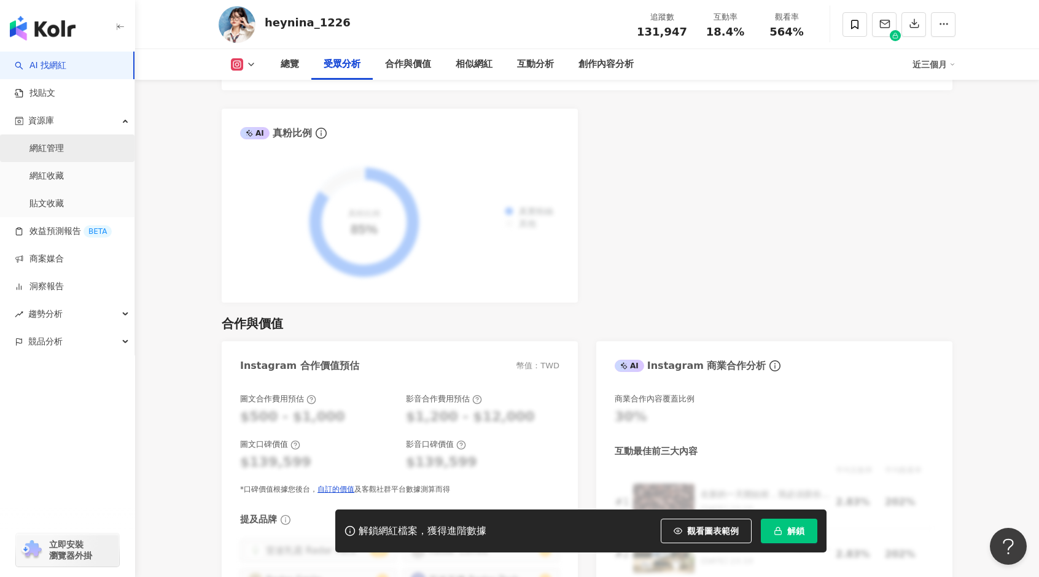
click at [48, 154] on link "網紅管理" at bounding box center [46, 148] width 34 height 12
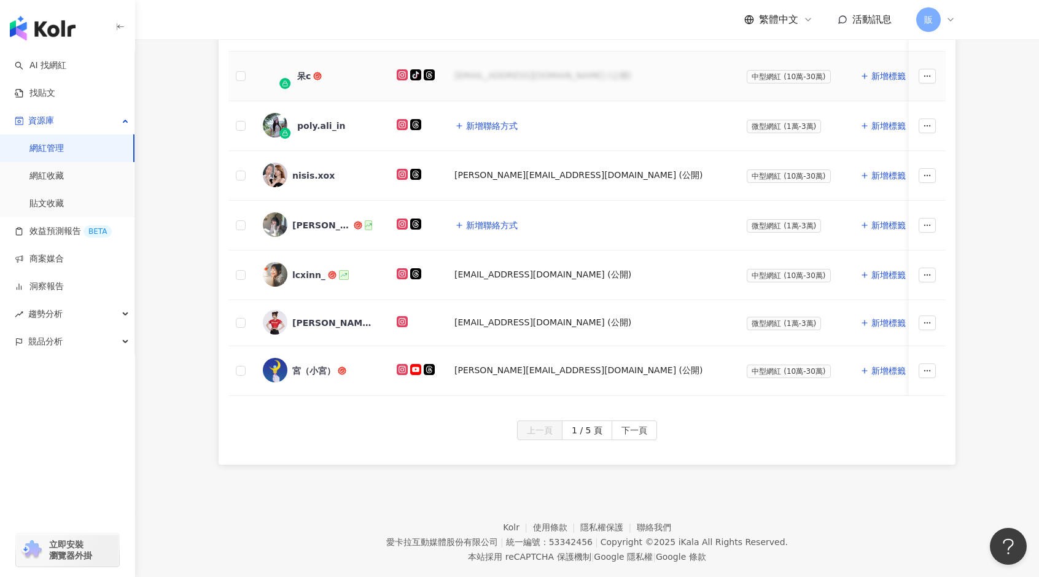
scroll to position [576, 0]
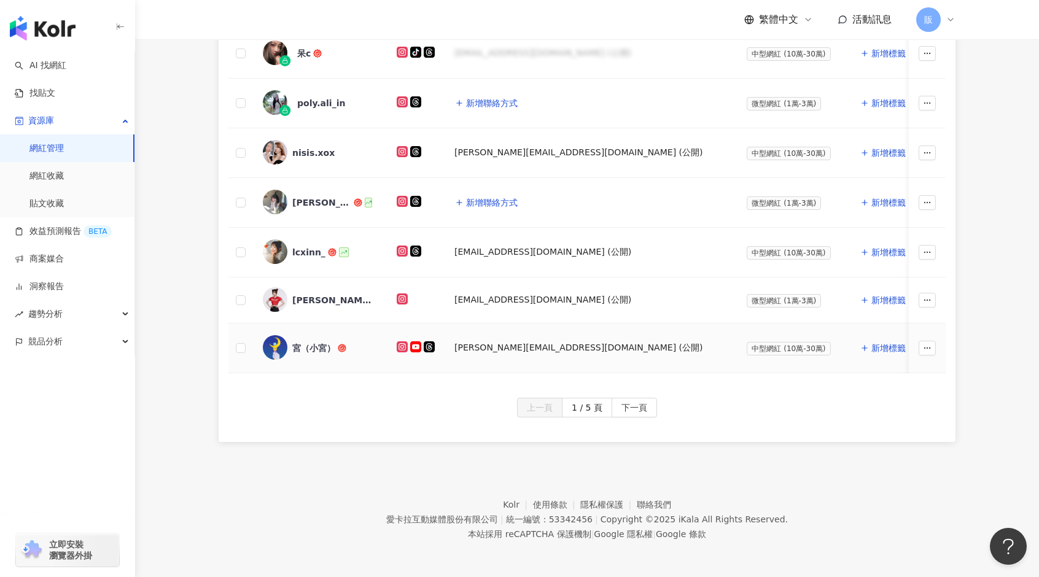
click at [322, 342] on div "宮（小宮）" at bounding box center [313, 348] width 43 height 12
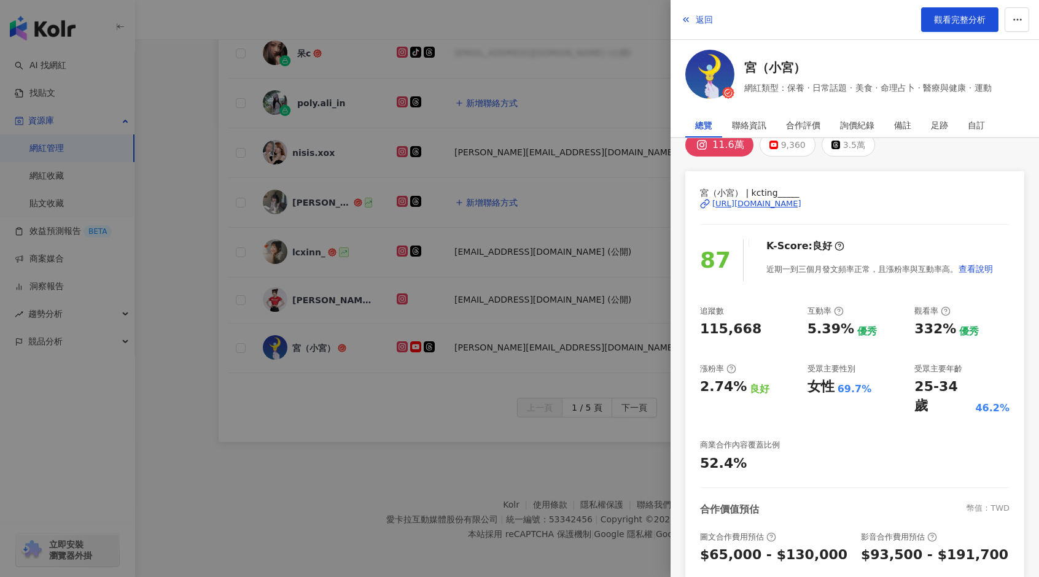
scroll to position [0, 0]
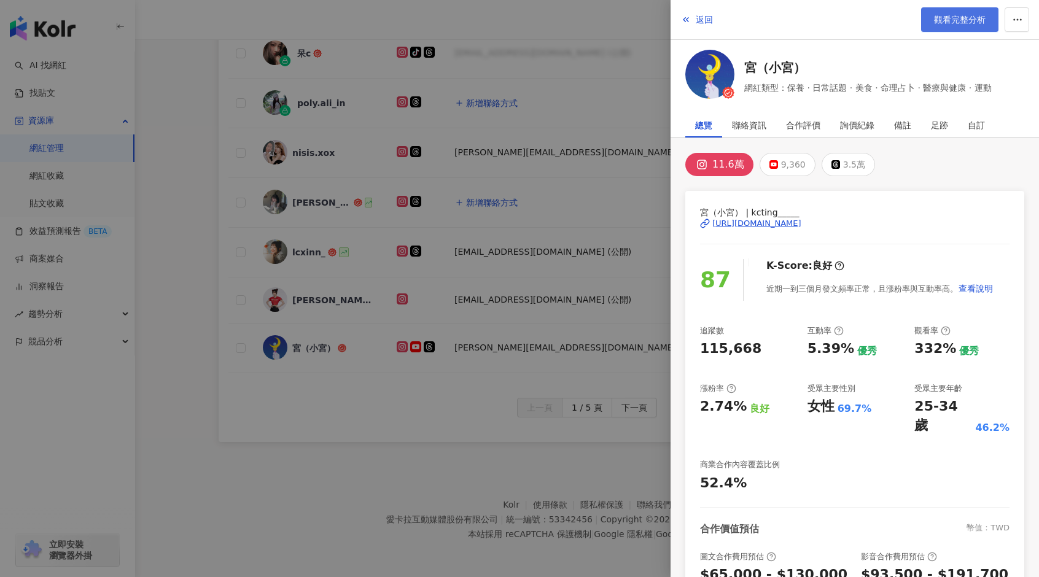
click at [963, 20] on span "觀看完整分析" at bounding box center [960, 20] width 52 height 10
drag, startPoint x: 239, startPoint y: 487, endPoint x: 246, endPoint y: 475, distance: 13.7
click at [239, 487] on div at bounding box center [519, 288] width 1039 height 577
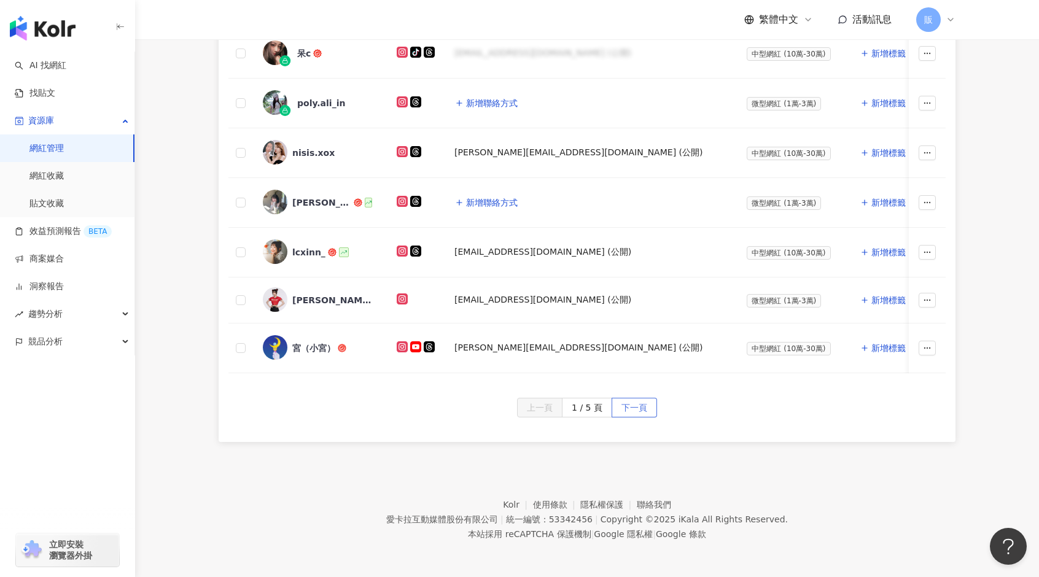
click at [634, 407] on span "下一頁" at bounding box center [634, 408] width 26 height 20
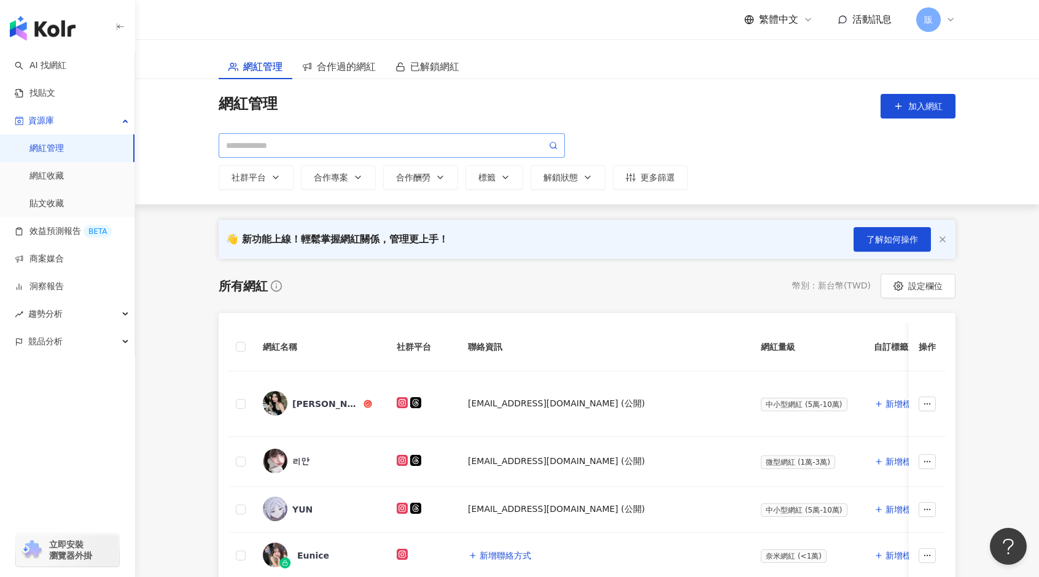
click at [252, 153] on span at bounding box center [392, 145] width 346 height 25
type input "*****"
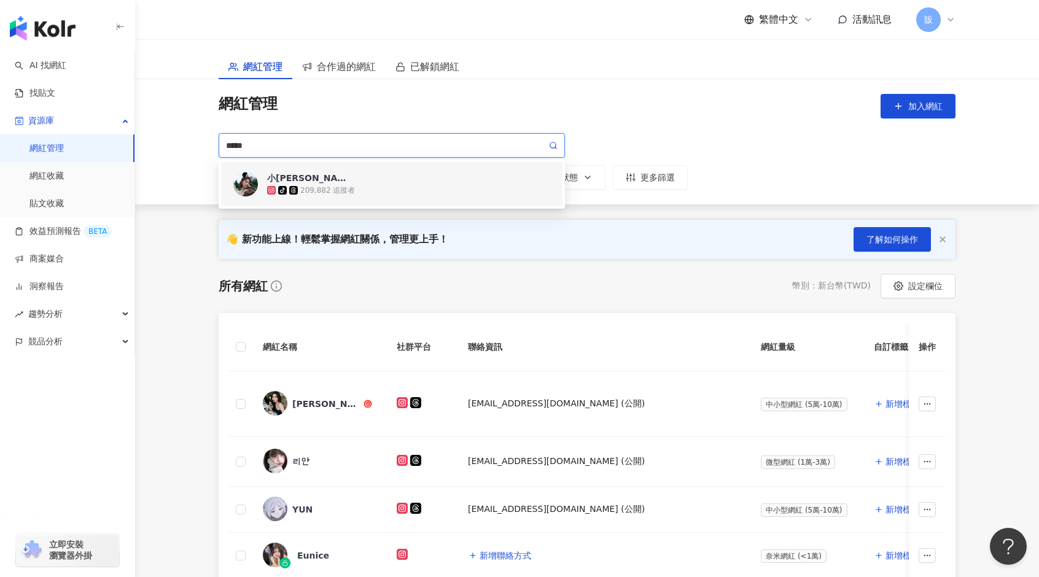
click at [358, 183] on div "小徐🌱 tiktok-icon 209,882 追蹤者" at bounding box center [408, 184] width 283 height 25
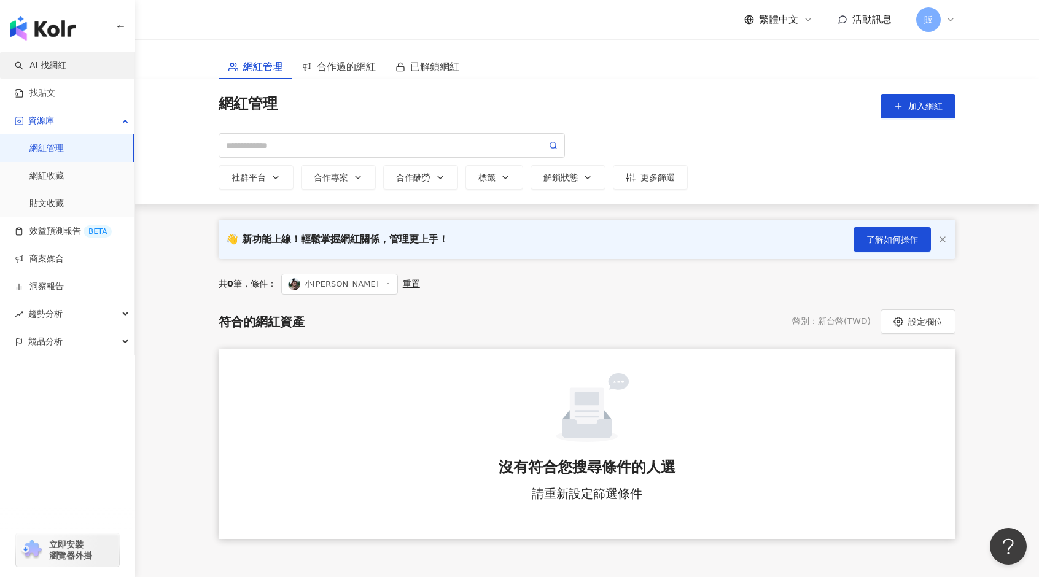
click at [47, 66] on link "AI 找網紅" at bounding box center [41, 66] width 52 height 12
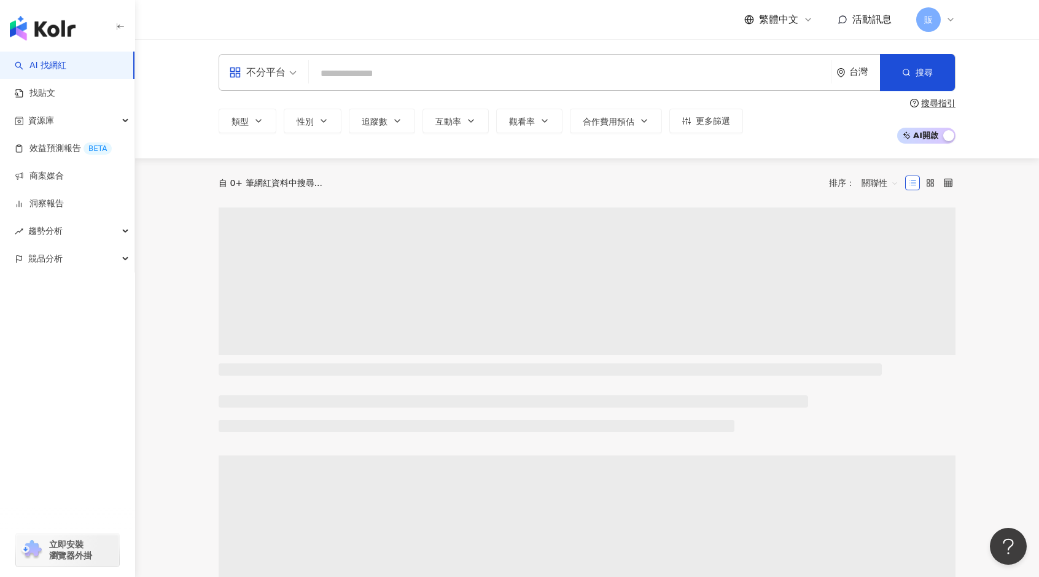
click at [351, 72] on input "search" at bounding box center [570, 73] width 512 height 23
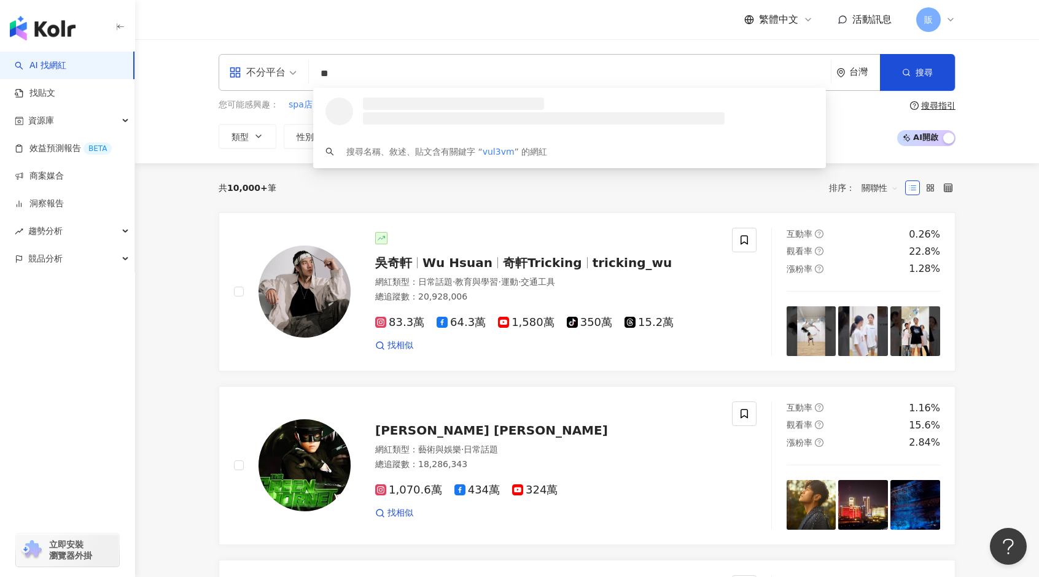
type input "*"
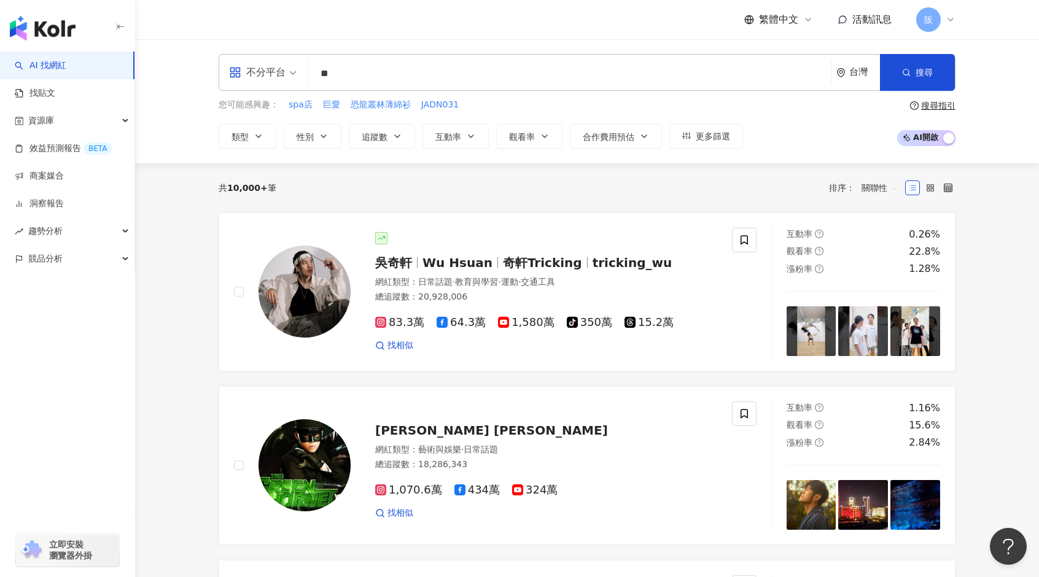
type input "**"
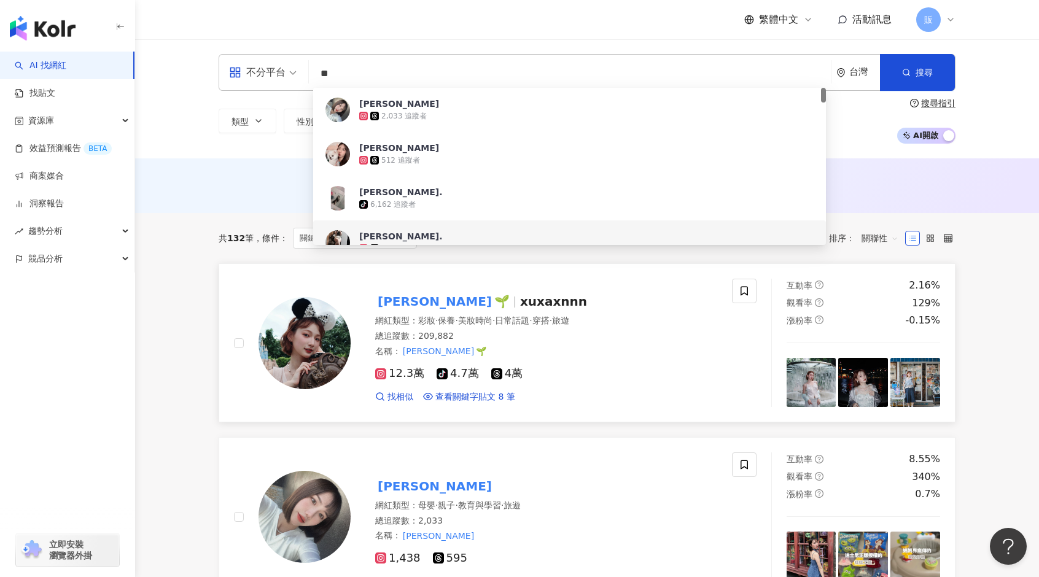
click at [618, 362] on div "12.3萬 tiktok-icon 4.7萬 4萬 找相似 查看關鍵字貼文 8 筆" at bounding box center [546, 379] width 342 height 45
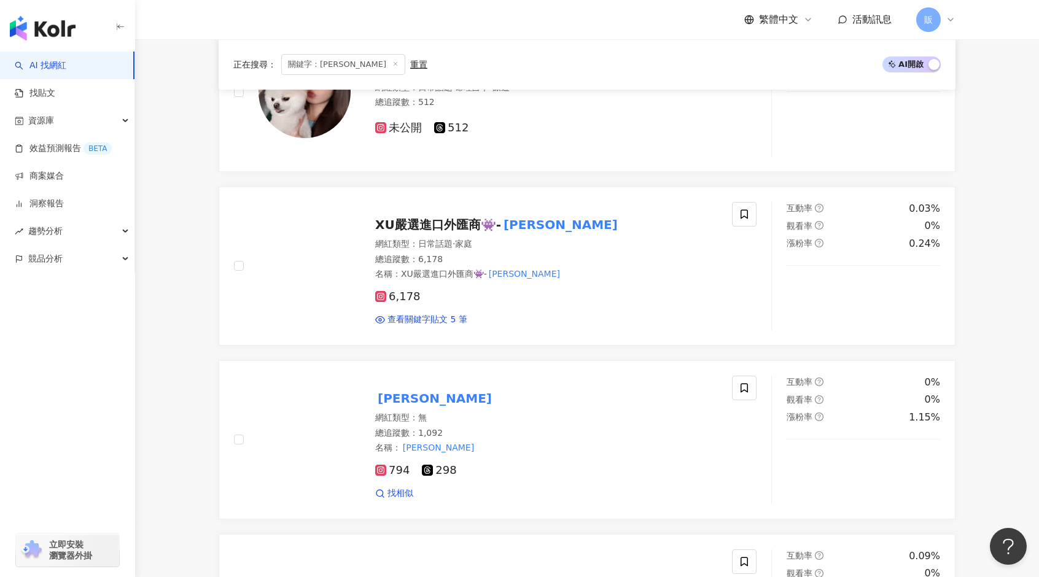
scroll to position [1105, 0]
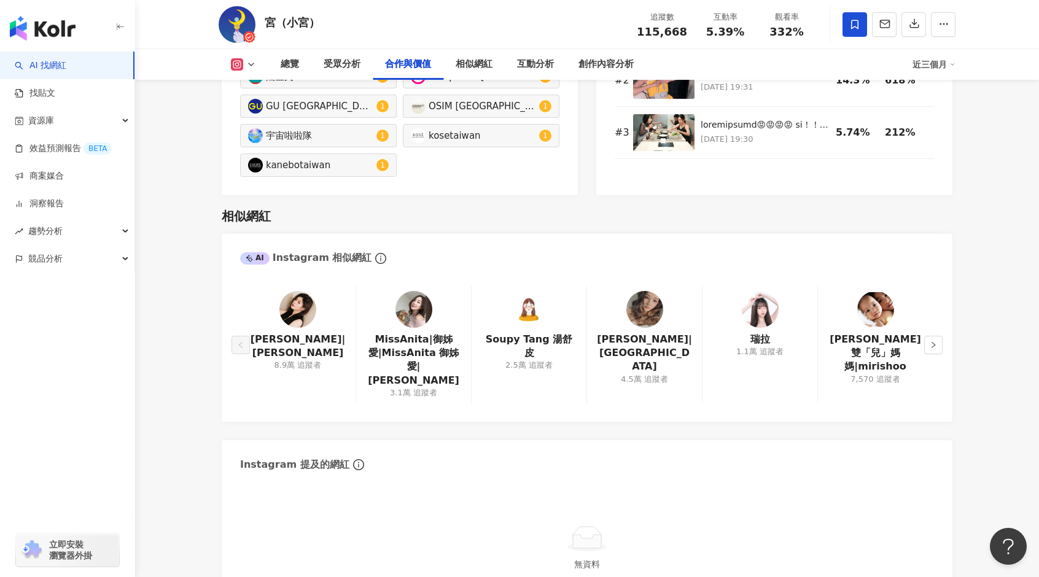
scroll to position [1903, 0]
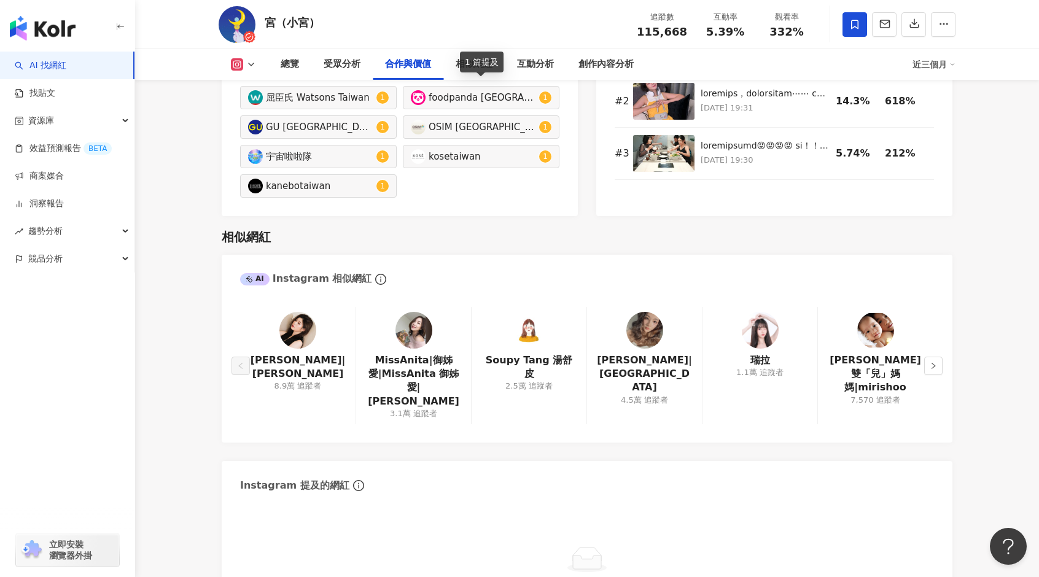
click at [482, 63] on div "1 篇提及" at bounding box center [482, 62] width 44 height 21
click at [459, 59] on div "相似網紅" at bounding box center [473, 64] width 37 height 15
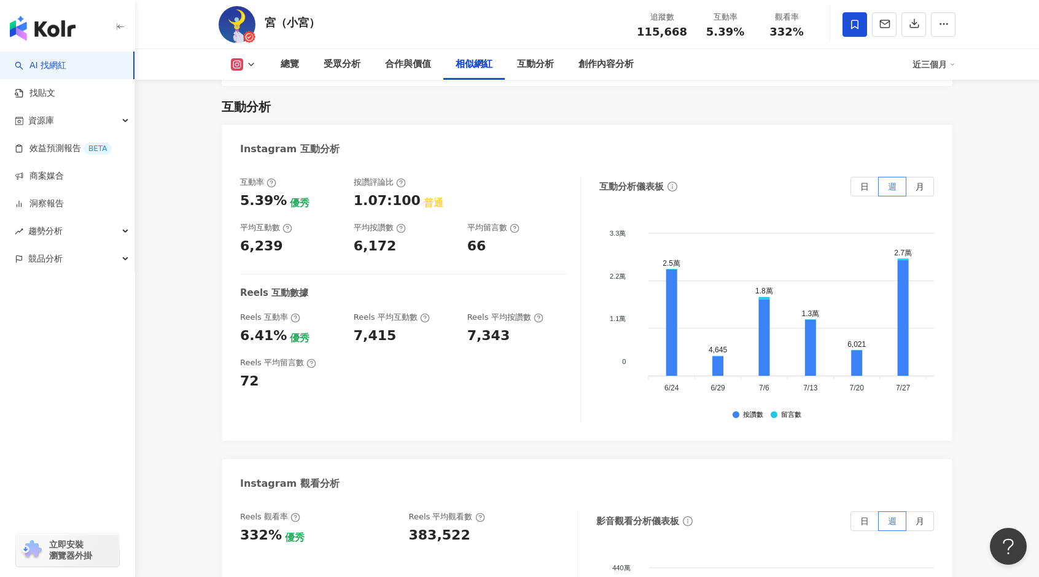
scroll to position [2215, 0]
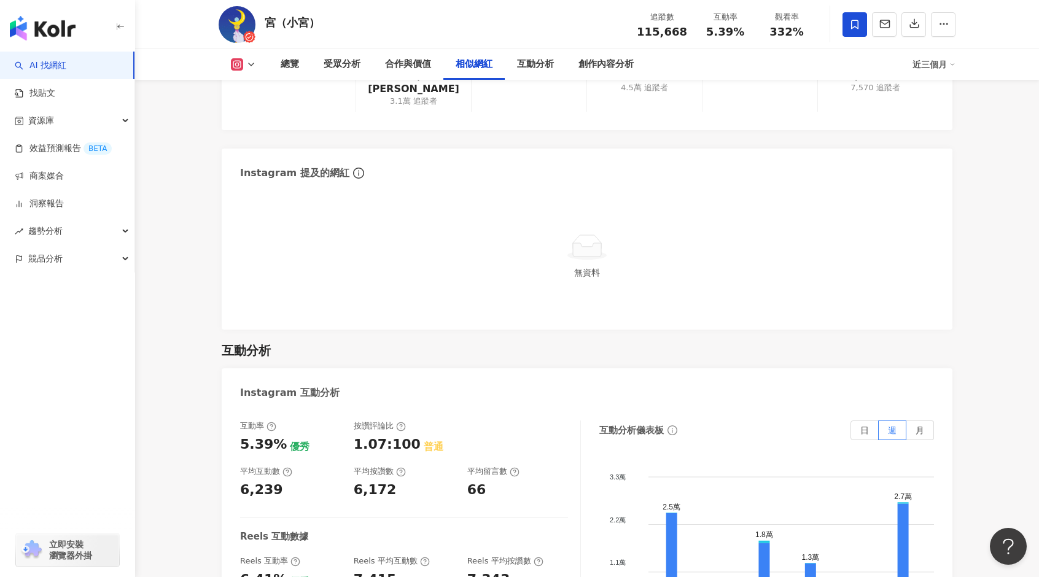
click at [480, 63] on div "相似網紅" at bounding box center [473, 64] width 37 height 15
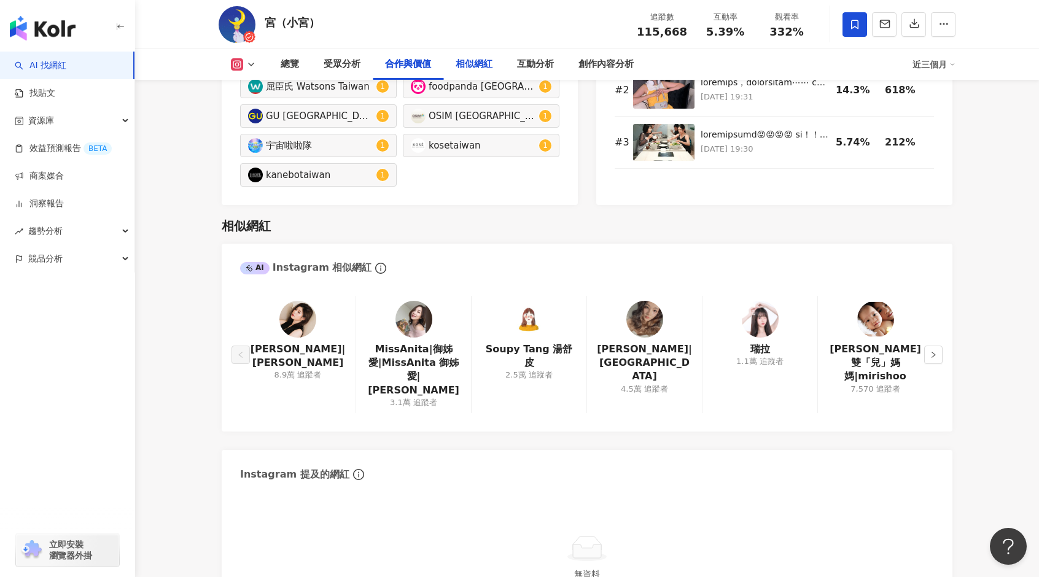
scroll to position [1909, 0]
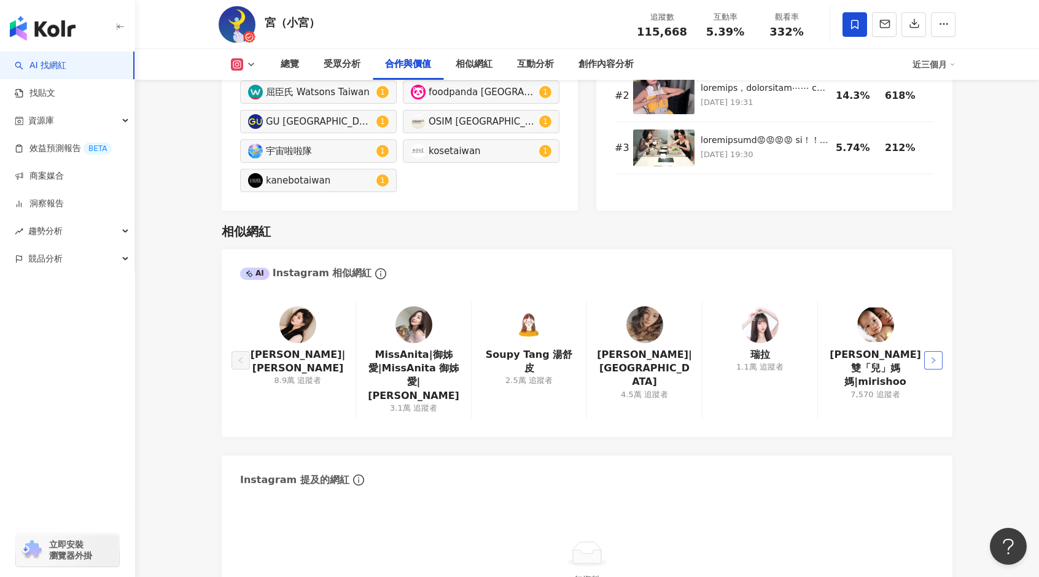
click at [936, 357] on icon "right" at bounding box center [932, 360] width 7 height 7
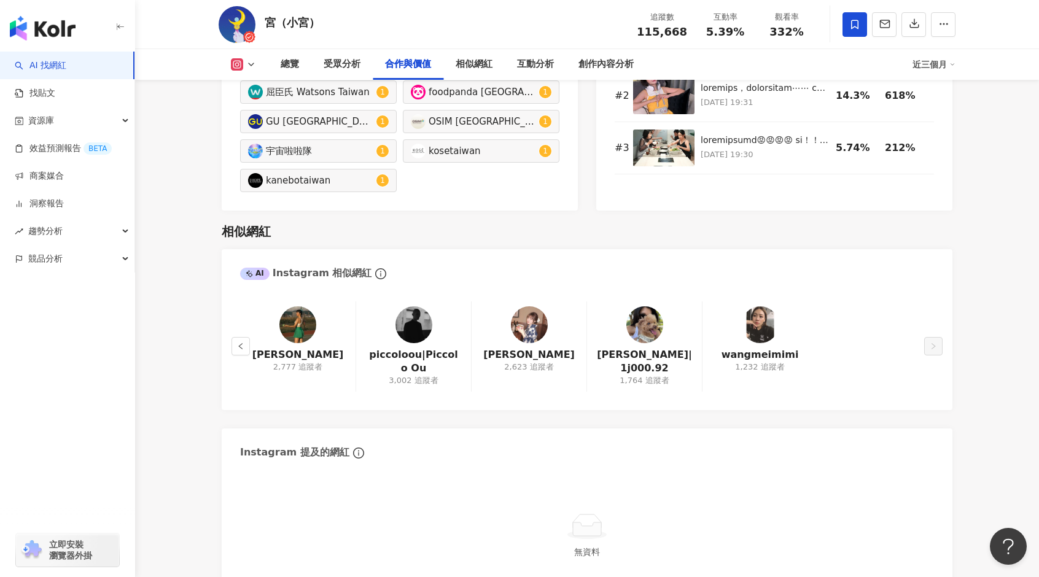
scroll to position [1903, 0]
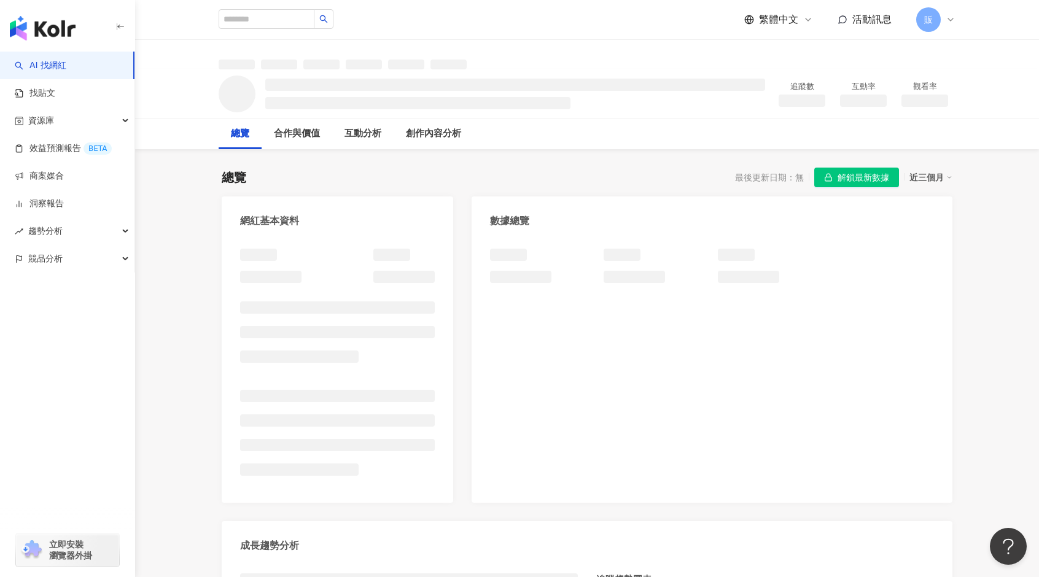
click at [52, 64] on link "AI 找網紅" at bounding box center [41, 66] width 52 height 12
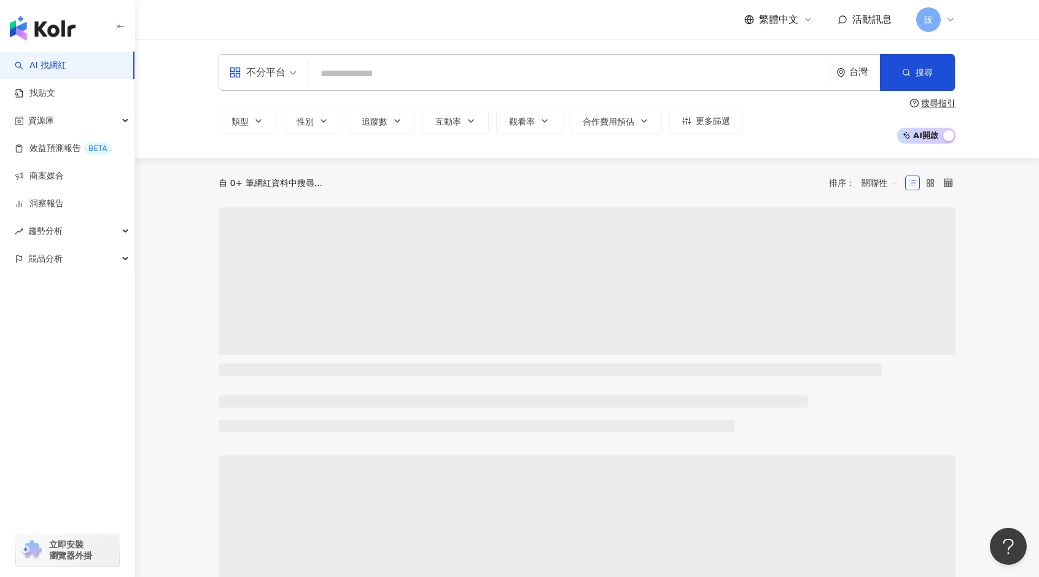
click at [408, 74] on input "search" at bounding box center [570, 73] width 512 height 23
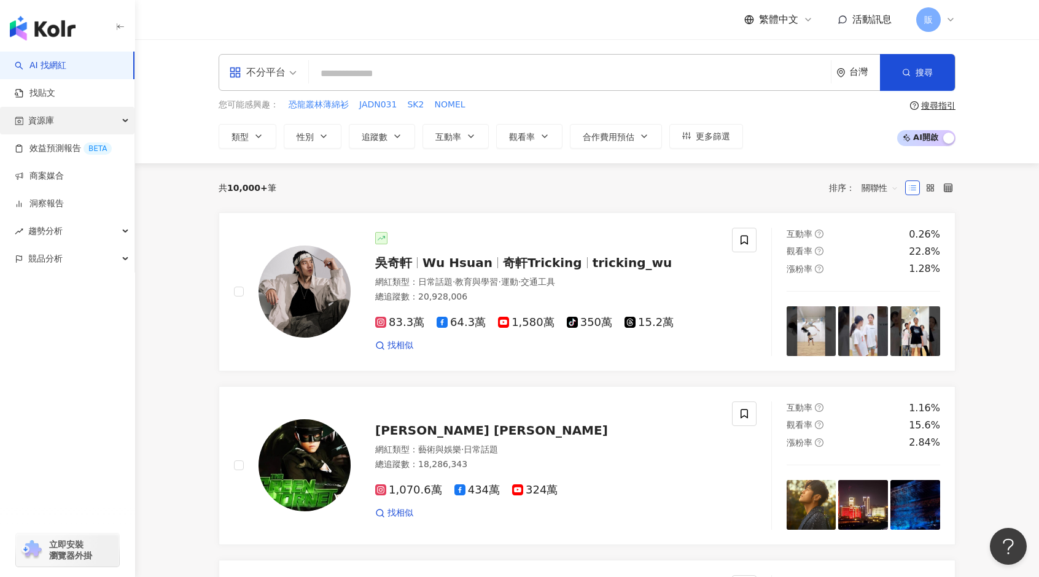
click at [73, 123] on div "資源庫" at bounding box center [67, 121] width 134 height 28
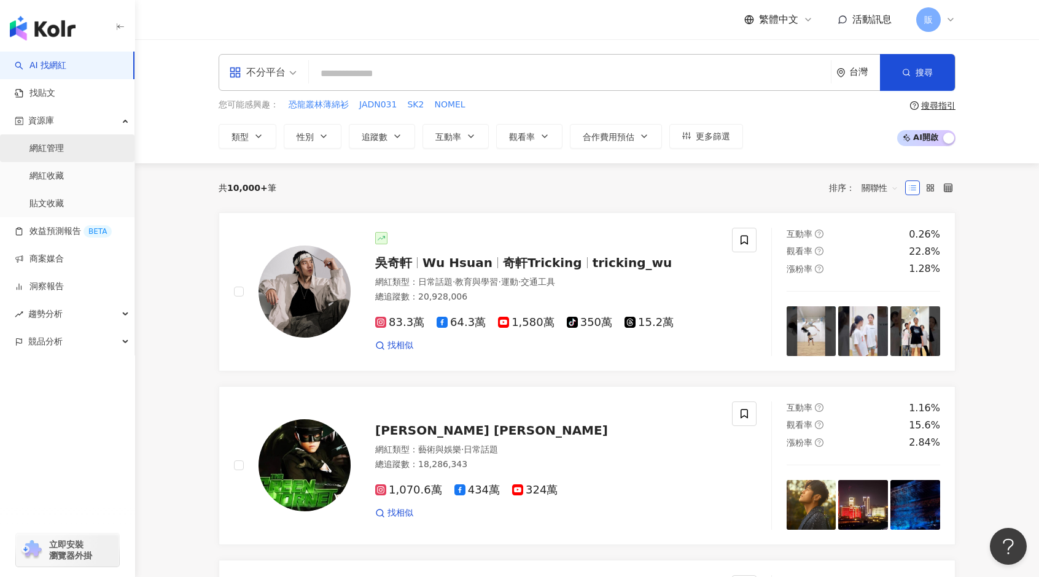
click at [58, 147] on link "網紅管理" at bounding box center [46, 148] width 34 height 12
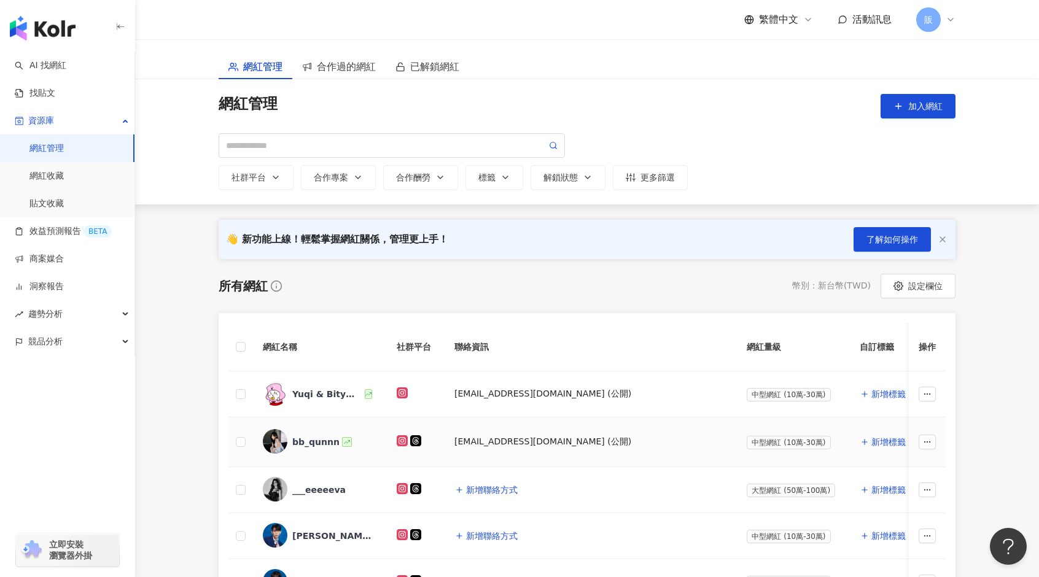
click at [302, 440] on div "bb_qunnn" at bounding box center [315, 442] width 47 height 12
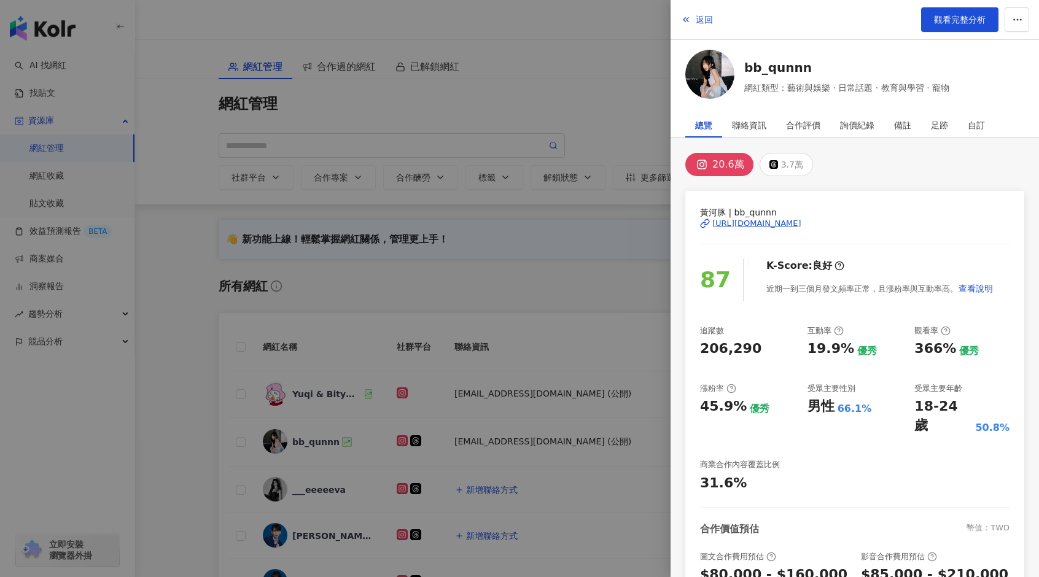
click at [559, 77] on div at bounding box center [519, 288] width 1039 height 577
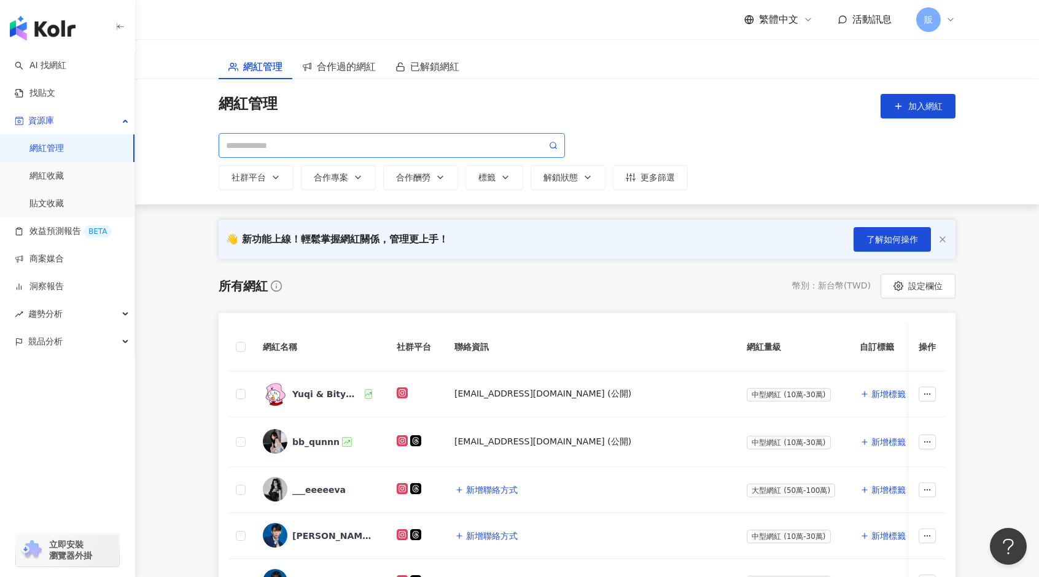
click at [250, 146] on input "search" at bounding box center [386, 146] width 320 height 14
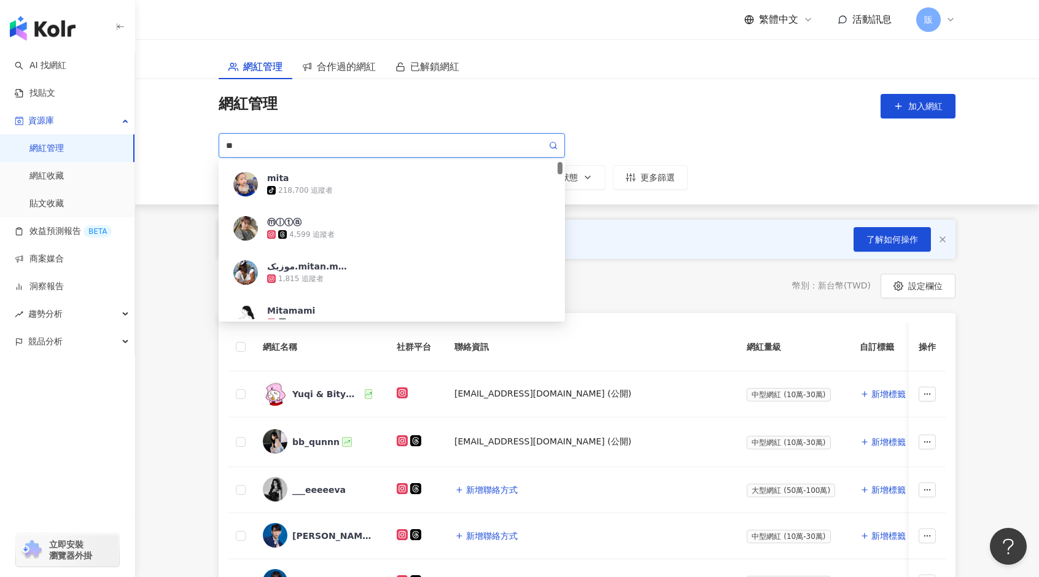
type input "*"
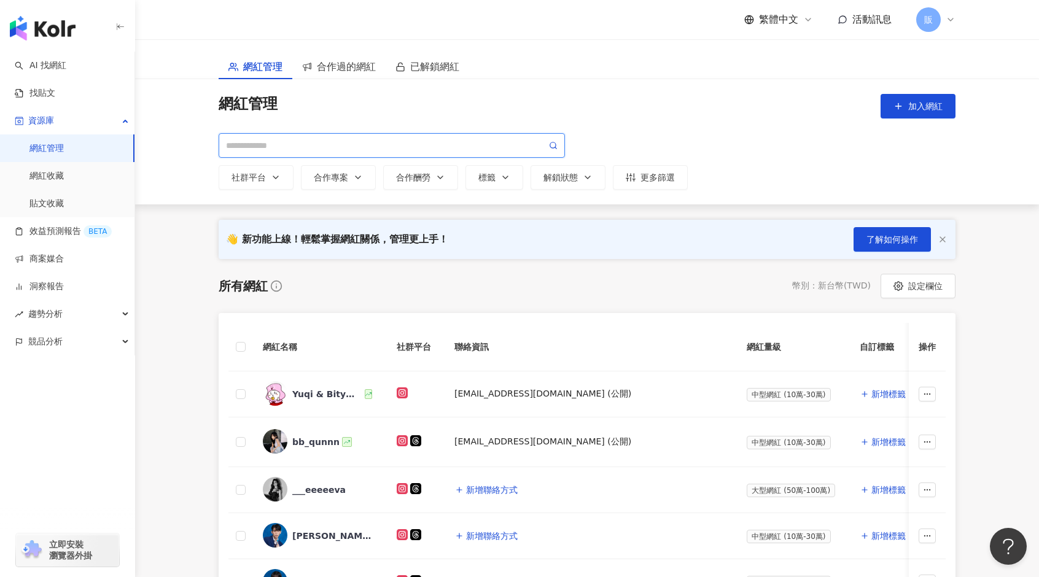
type input "*"
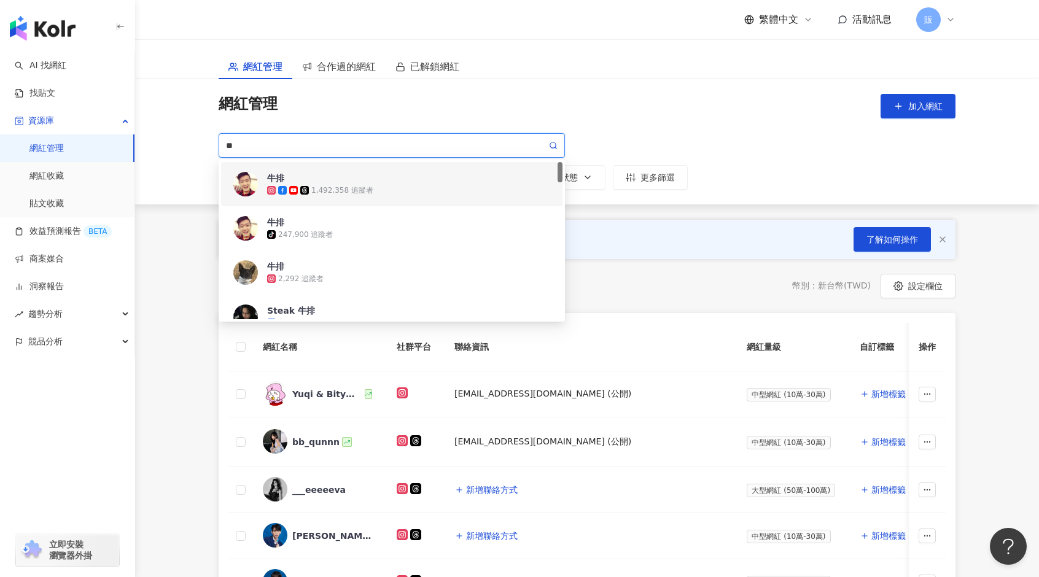
type input "*"
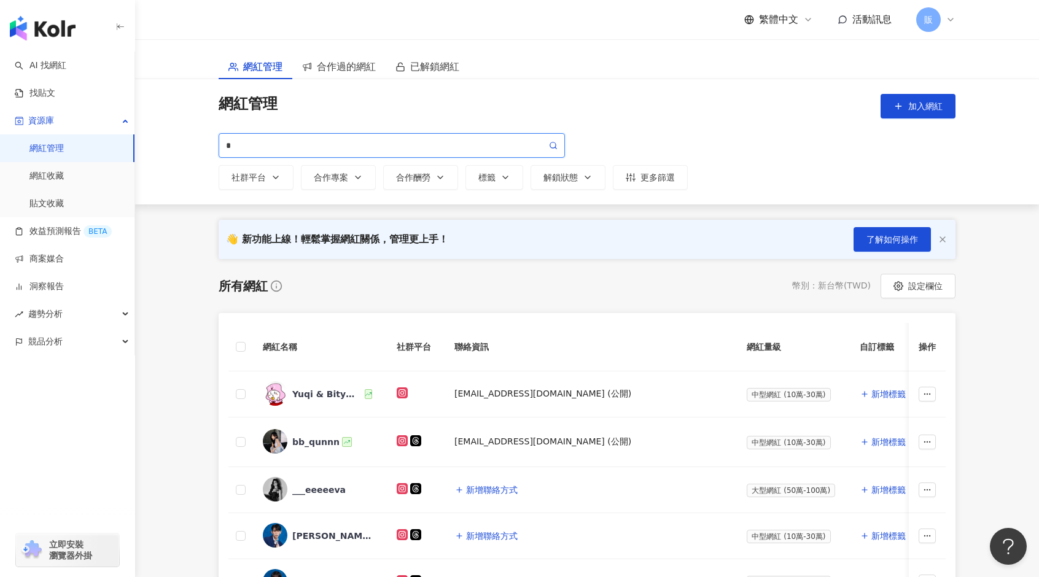
type input "**"
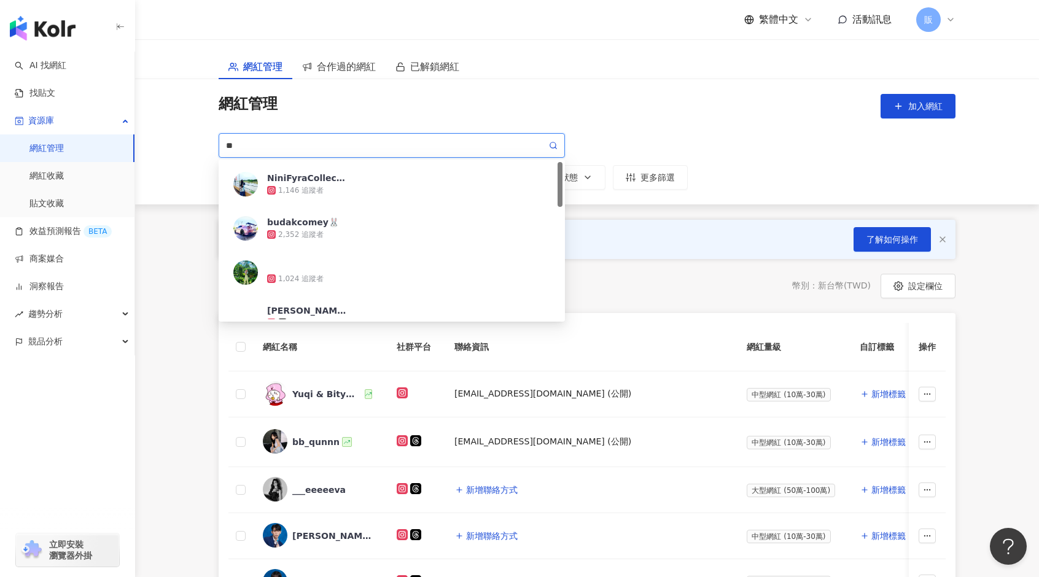
type input "*"
type input "******"
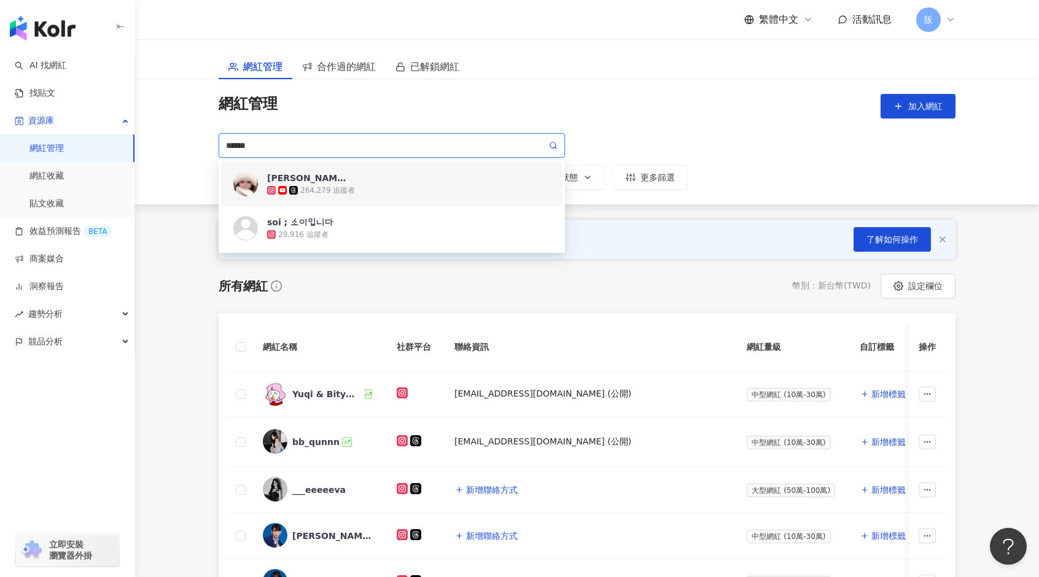
click at [360, 181] on div "蕭伊 264,279 追蹤者" at bounding box center [408, 184] width 283 height 25
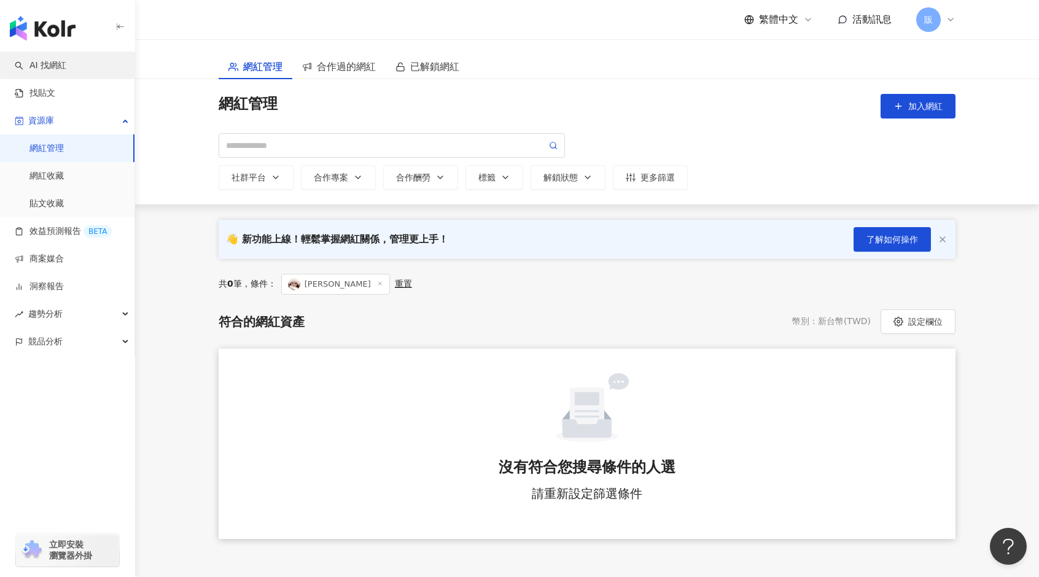
click at [64, 67] on link "AI 找網紅" at bounding box center [41, 66] width 52 height 12
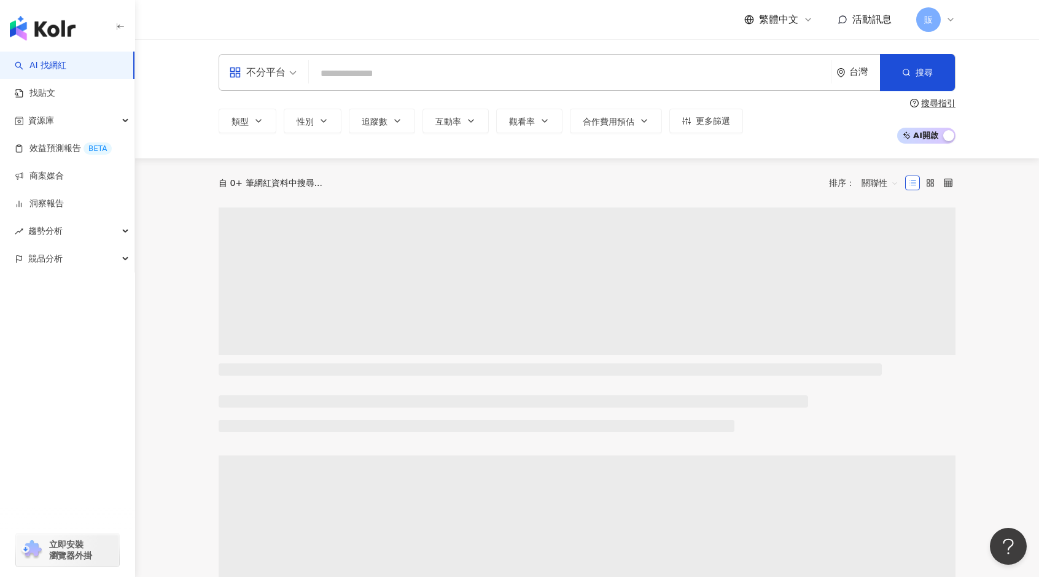
click at [357, 74] on input "search" at bounding box center [570, 73] width 512 height 23
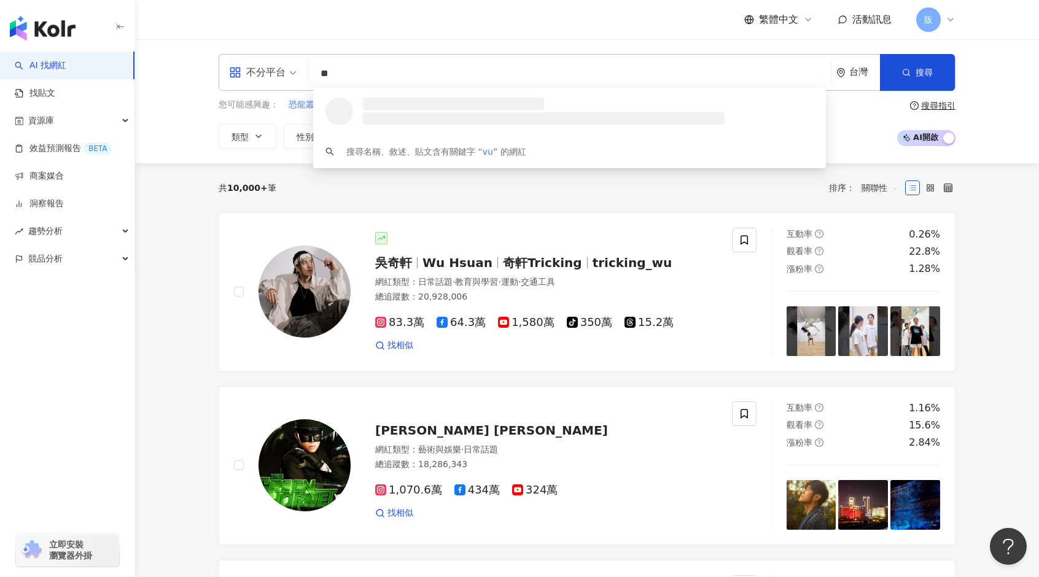
type input "*"
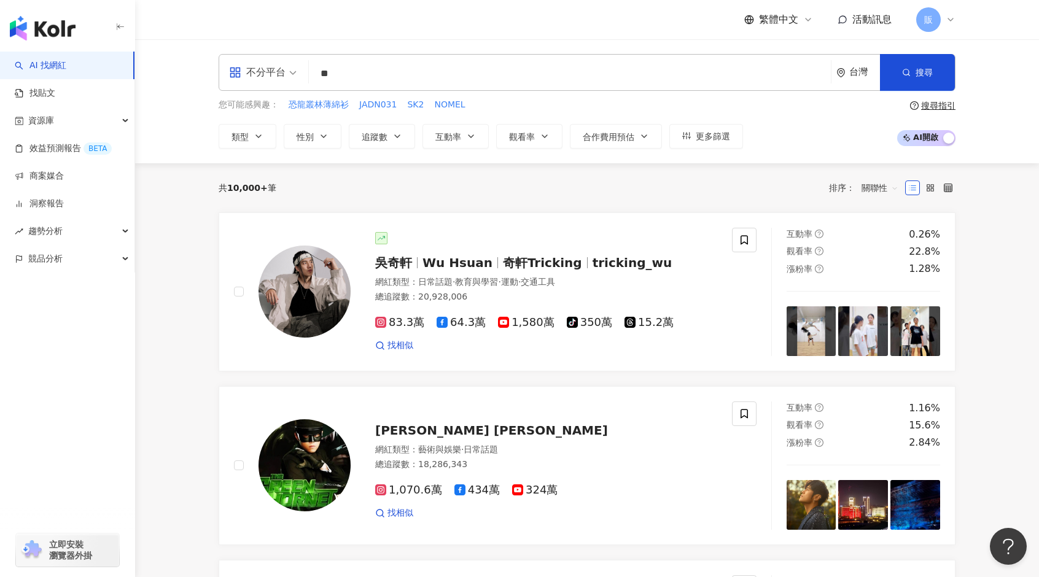
type input "**"
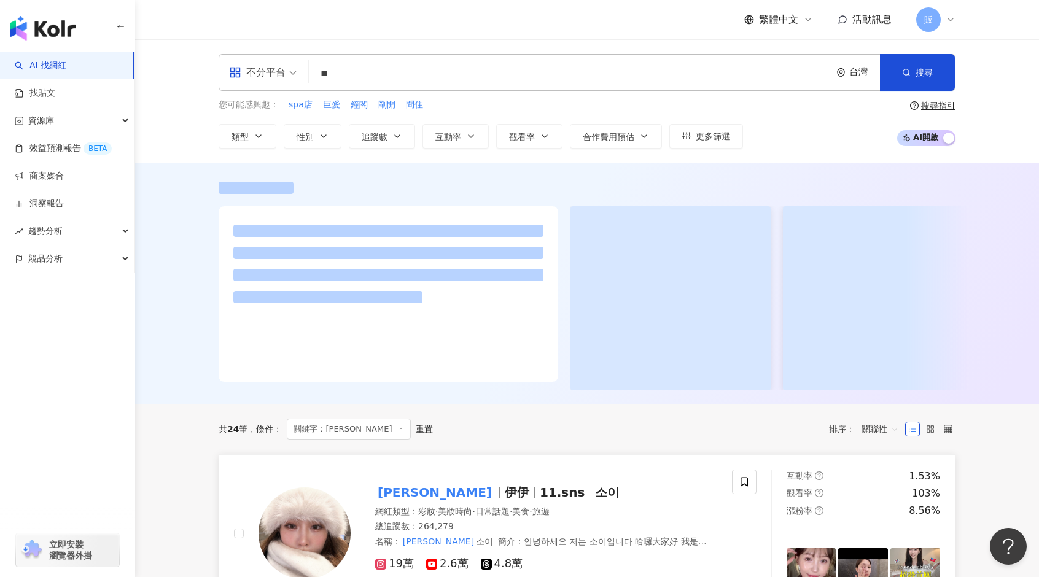
click at [540, 497] on span "11.sns" at bounding box center [562, 492] width 45 height 15
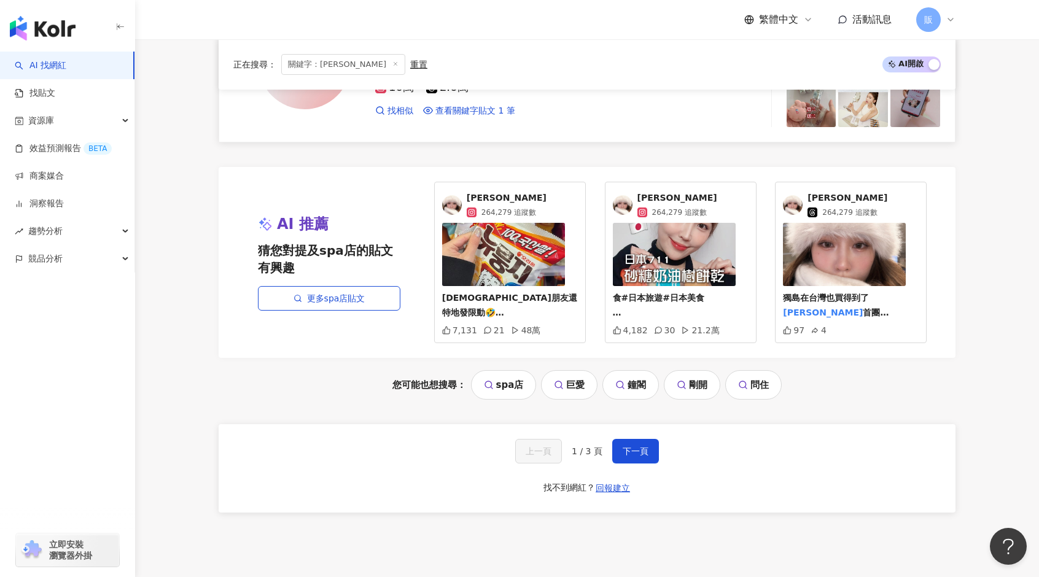
scroll to position [2517, 0]
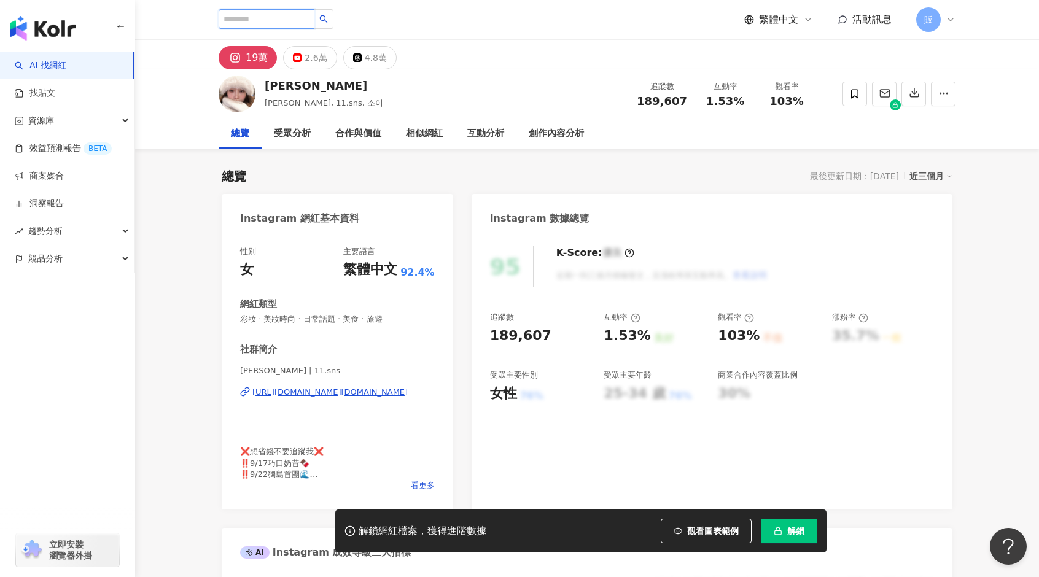
drag, startPoint x: 274, startPoint y: 16, endPoint x: 273, endPoint y: 26, distance: 9.9
click at [274, 17] on input "search" at bounding box center [267, 19] width 96 height 20
type input "**"
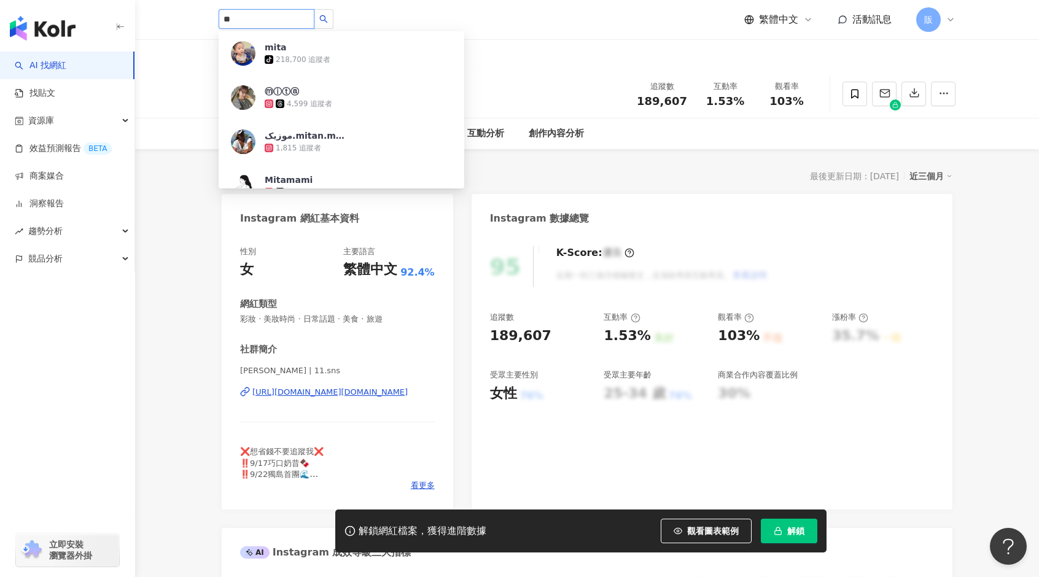
type input "*"
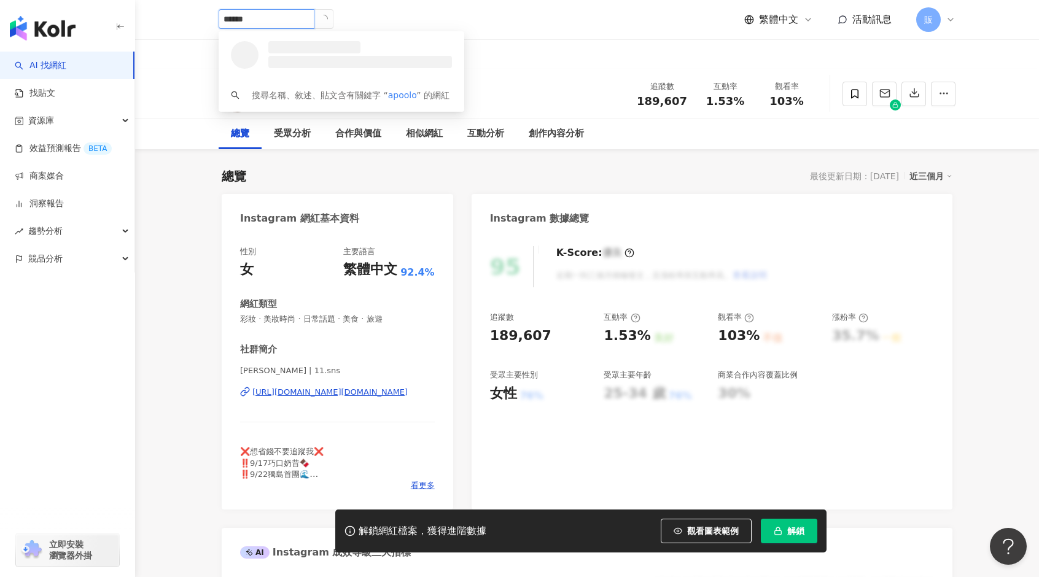
type input "*******"
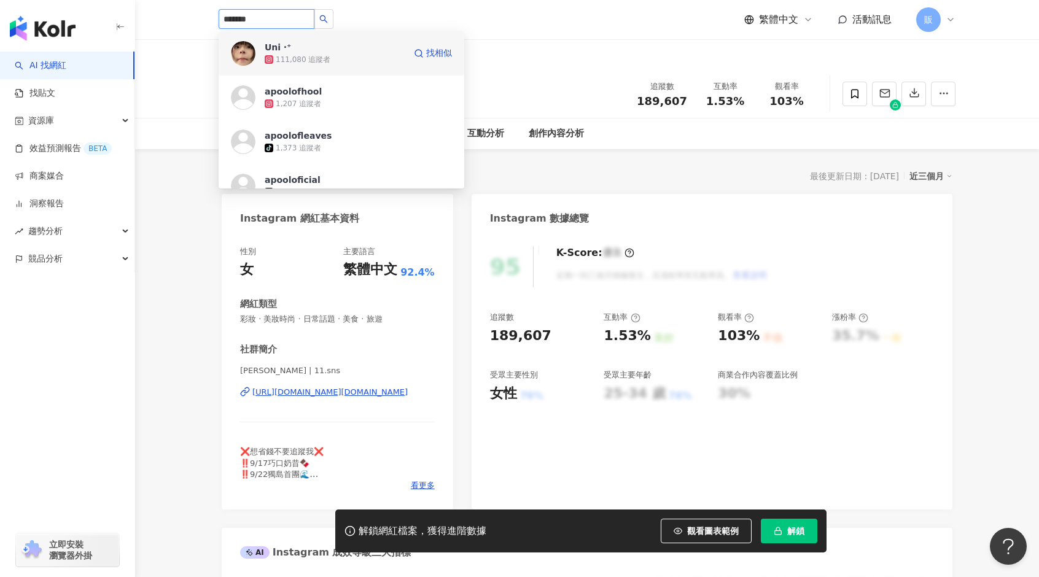
click at [324, 57] on div "111,080 追蹤者" at bounding box center [303, 60] width 55 height 10
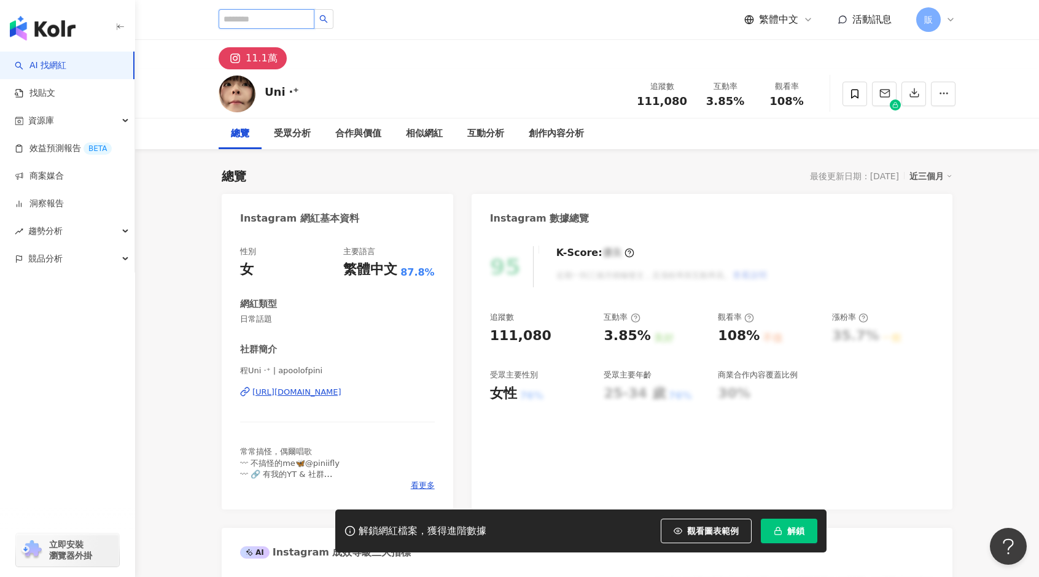
click at [266, 18] on input "search" at bounding box center [267, 19] width 96 height 20
click at [285, 20] on input "search" at bounding box center [267, 19] width 96 height 20
click at [284, 20] on input "search" at bounding box center [267, 19] width 96 height 20
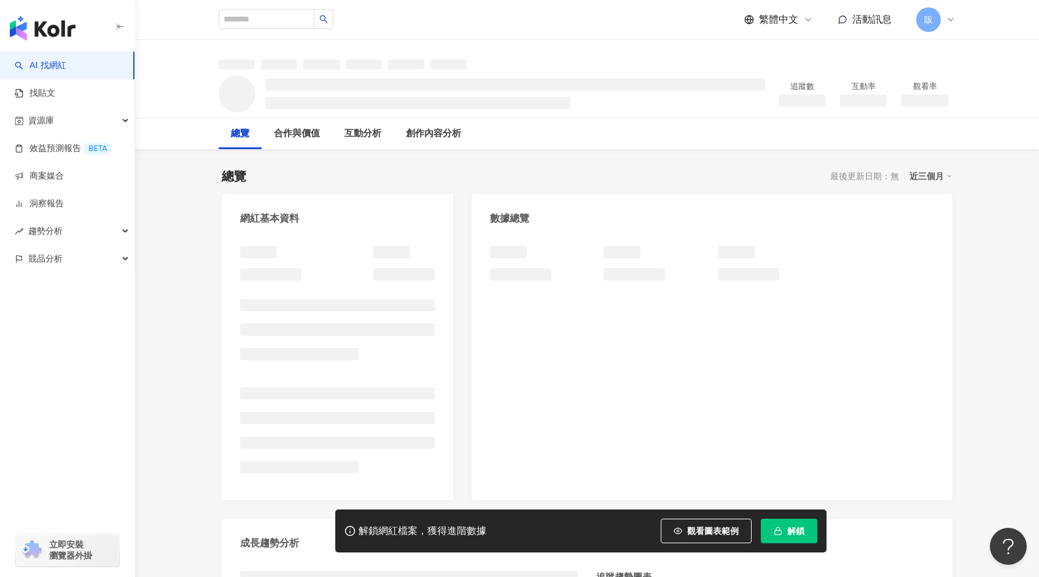
click at [54, 62] on link "AI 找網紅" at bounding box center [41, 66] width 52 height 12
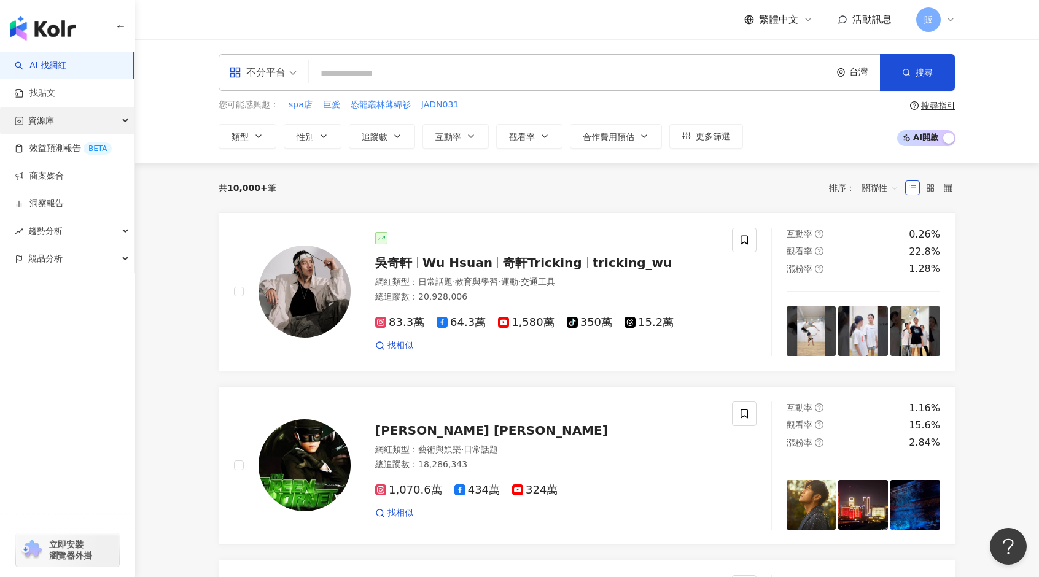
click at [61, 118] on div "資源庫" at bounding box center [67, 121] width 134 height 28
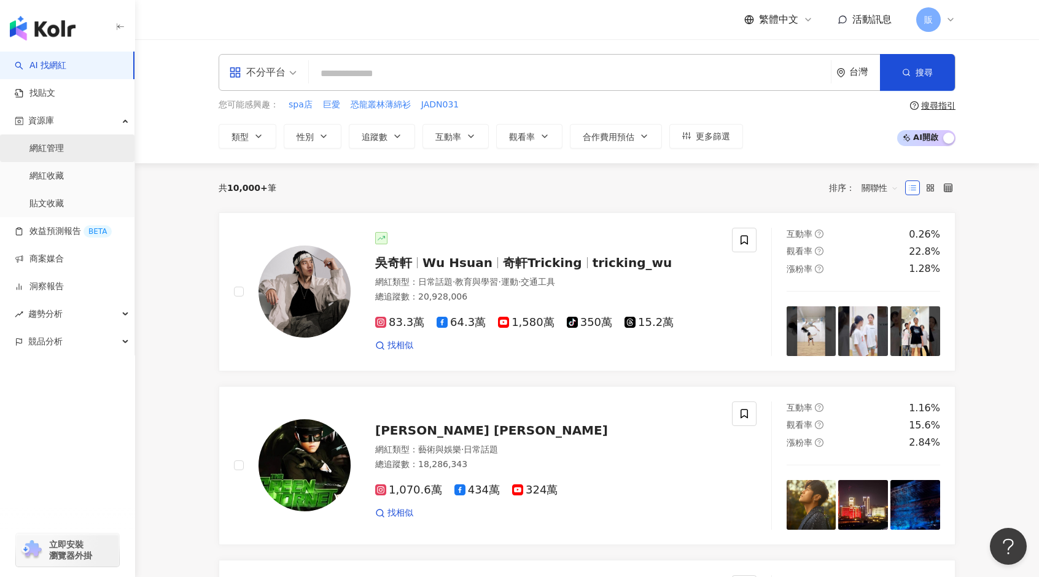
click at [56, 149] on link "網紅管理" at bounding box center [46, 148] width 34 height 12
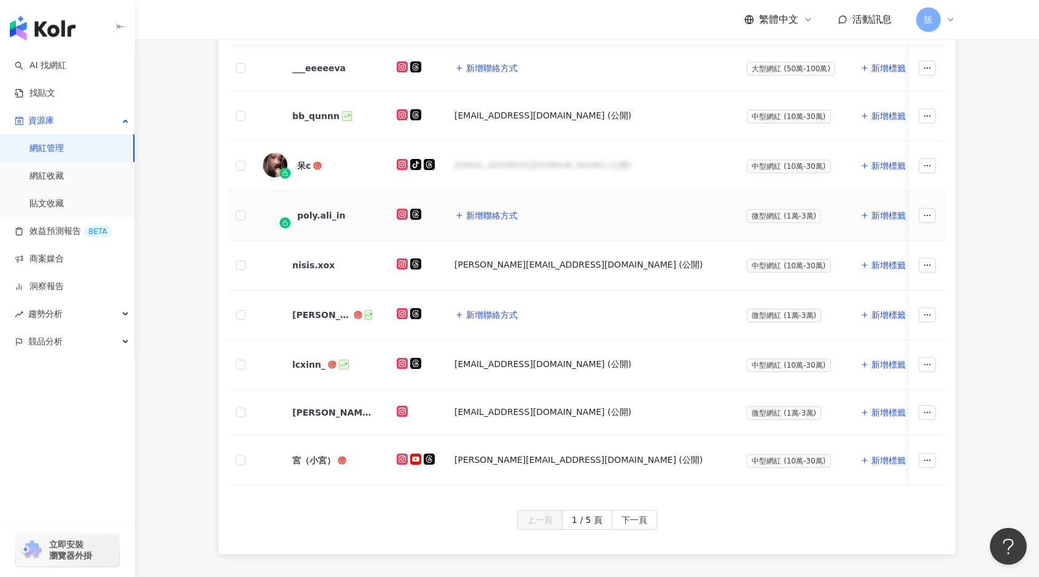
scroll to position [491, 0]
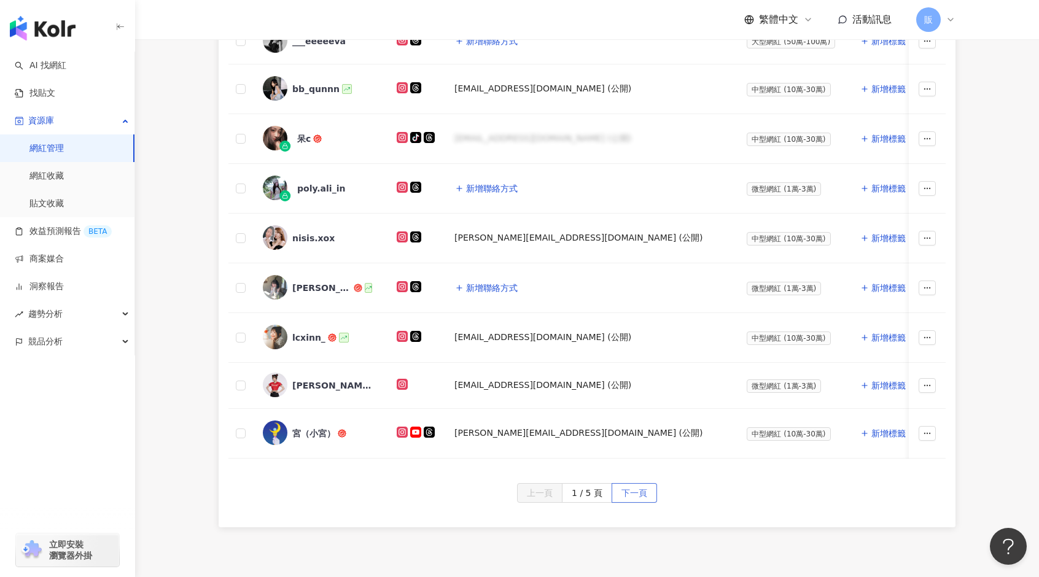
click at [632, 497] on span "下一頁" at bounding box center [634, 494] width 26 height 20
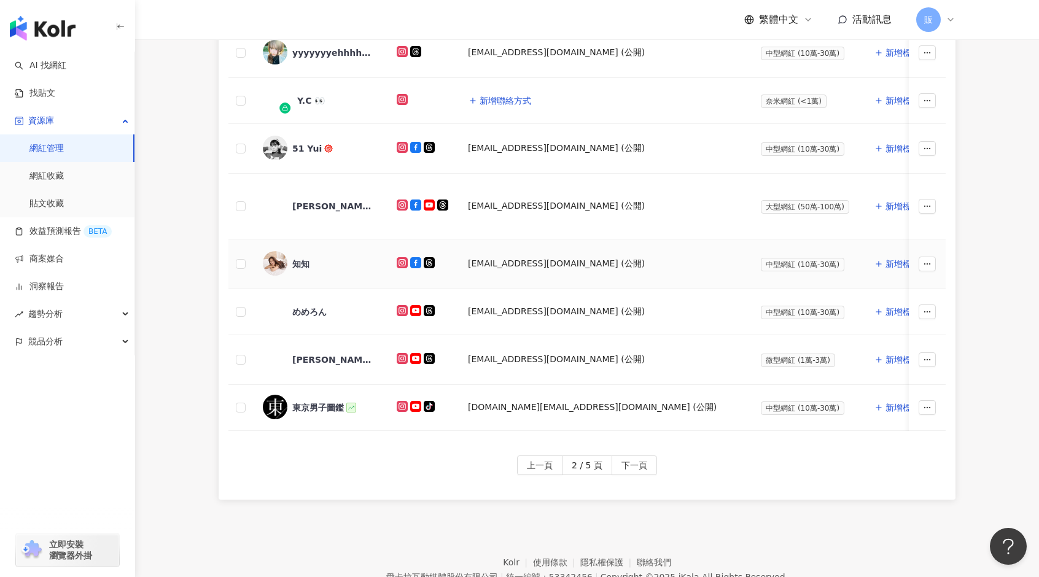
scroll to position [552, 0]
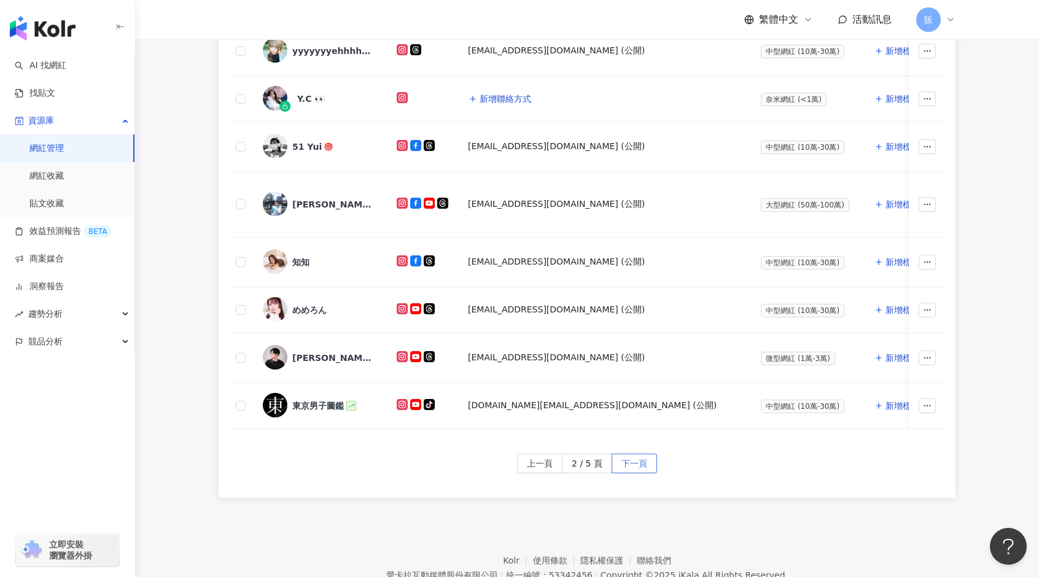
click at [639, 463] on span "下一頁" at bounding box center [634, 464] width 26 height 20
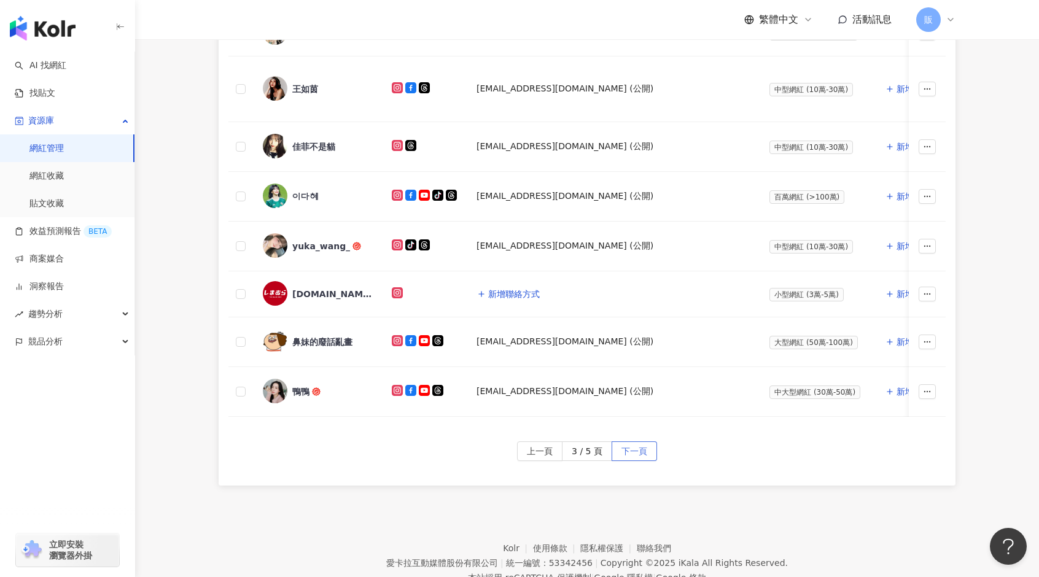
click at [632, 454] on span "下一頁" at bounding box center [634, 452] width 26 height 20
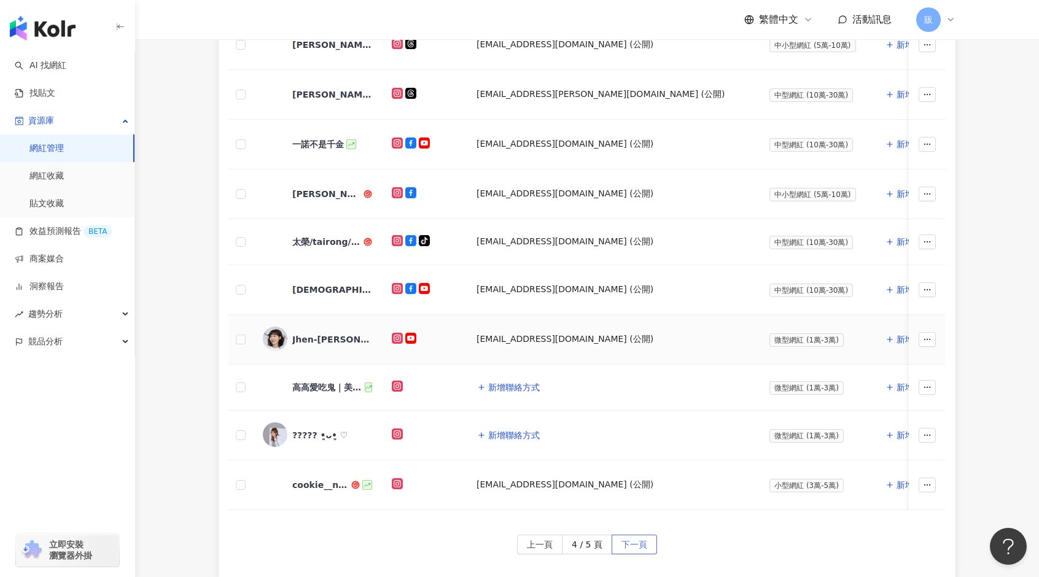
scroll to position [491, 0]
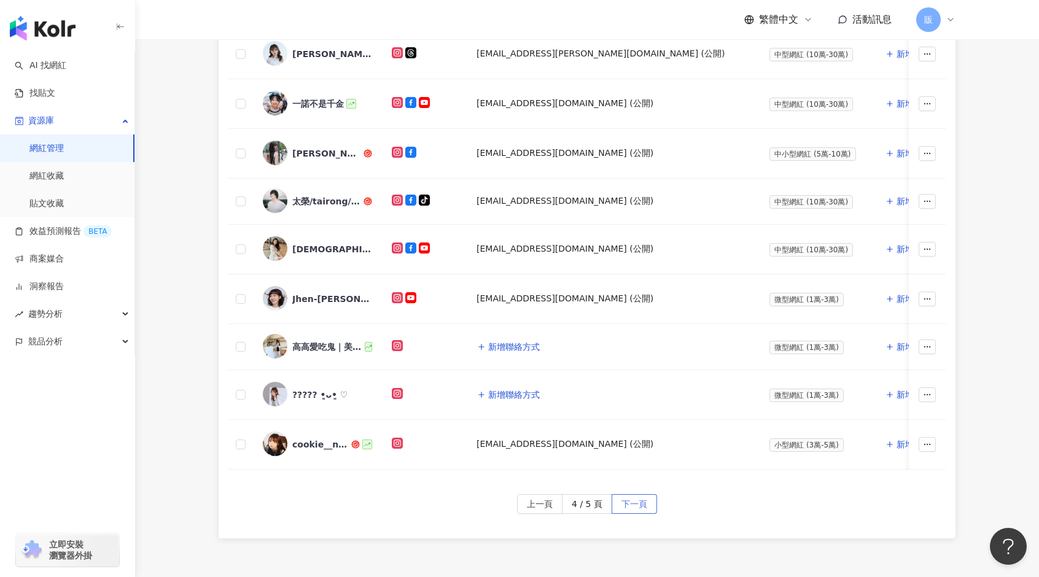
click at [627, 504] on span "下一頁" at bounding box center [634, 505] width 26 height 20
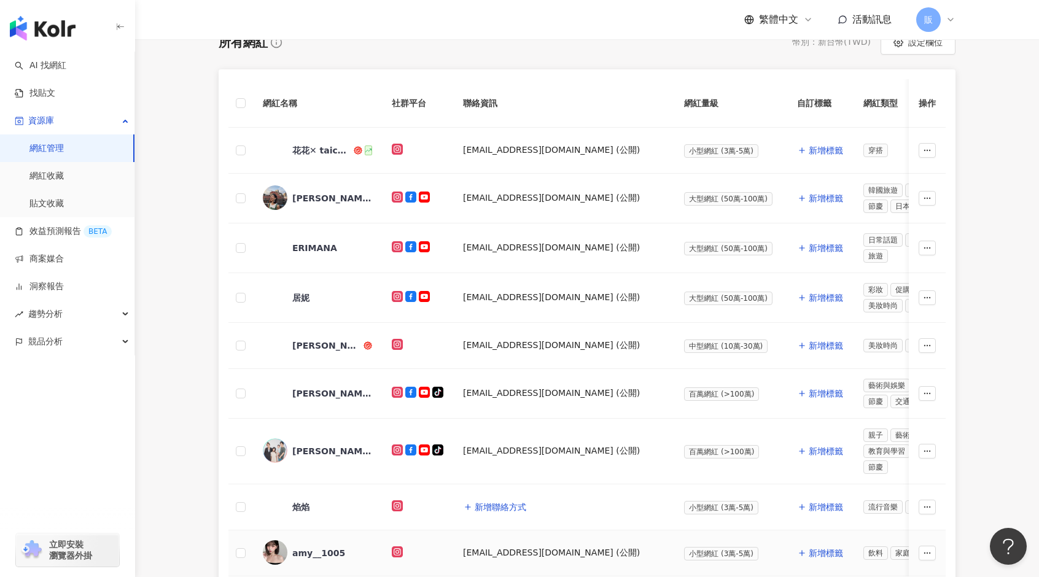
scroll to position [188, 0]
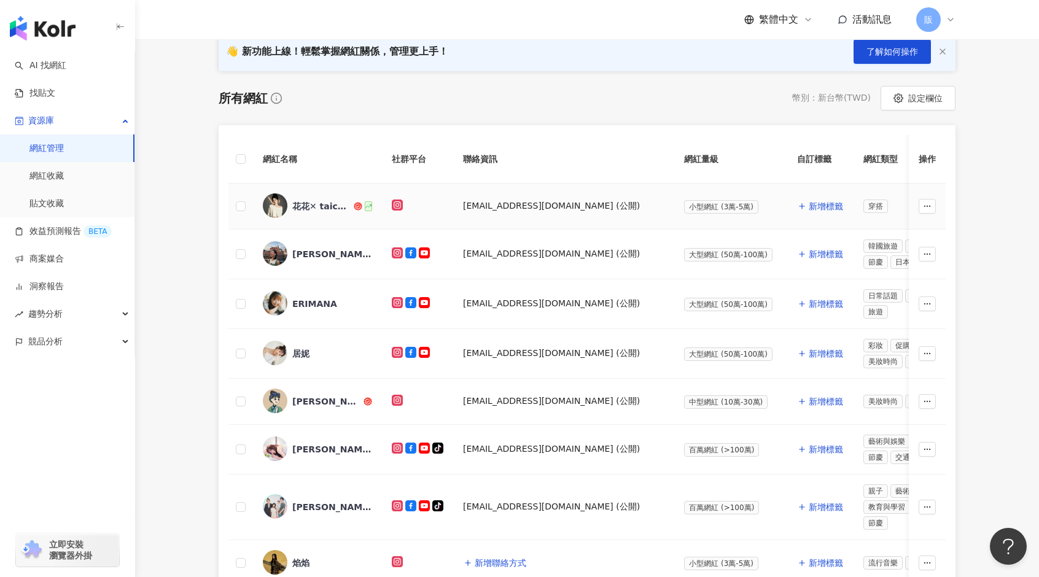
click at [863, 203] on span "穿搭" at bounding box center [875, 207] width 25 height 14
drag, startPoint x: 839, startPoint y: 207, endPoint x: 858, endPoint y: 205, distance: 19.1
click at [863, 207] on span "穿搭" at bounding box center [875, 207] width 25 height 14
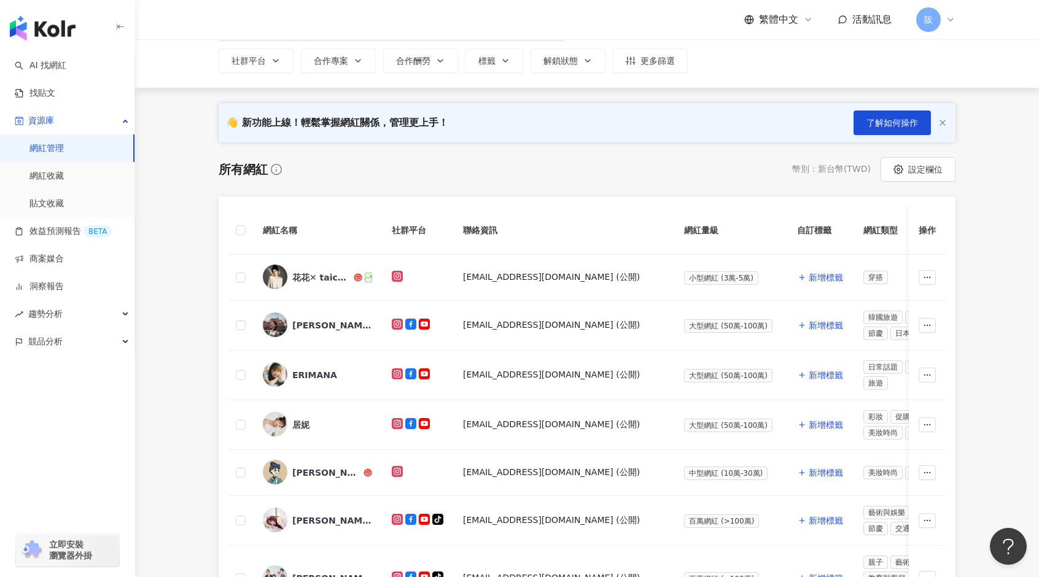
scroll to position [0, 0]
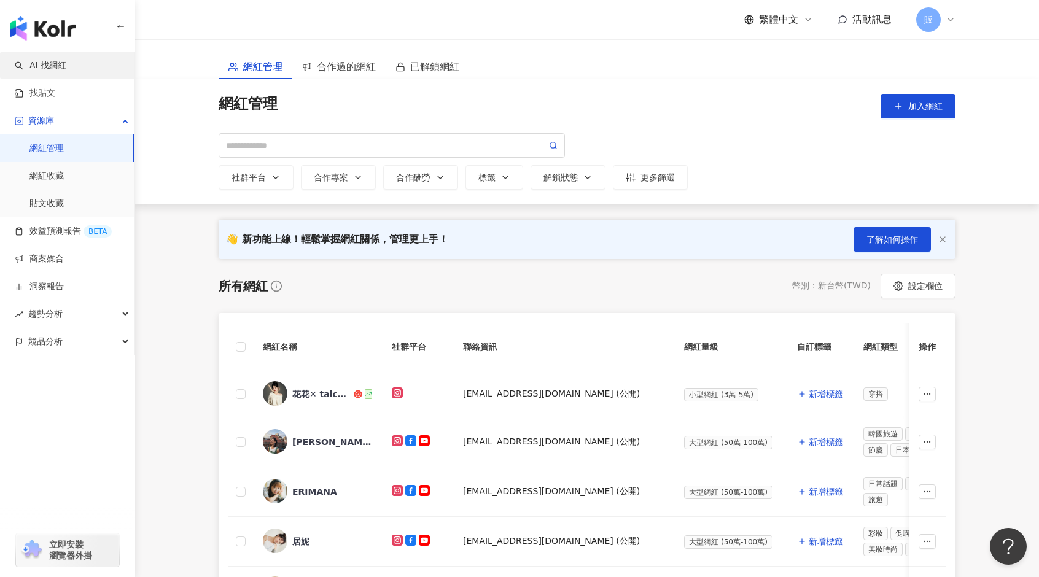
click at [51, 68] on link "AI 找網紅" at bounding box center [41, 66] width 52 height 12
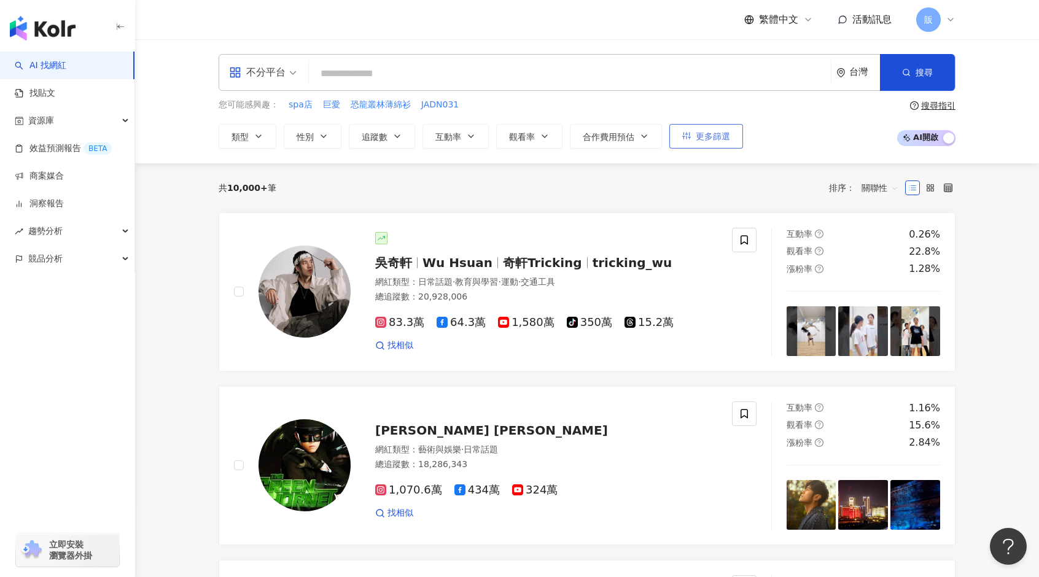
click at [699, 131] on span "更多篩選" at bounding box center [713, 136] width 34 height 10
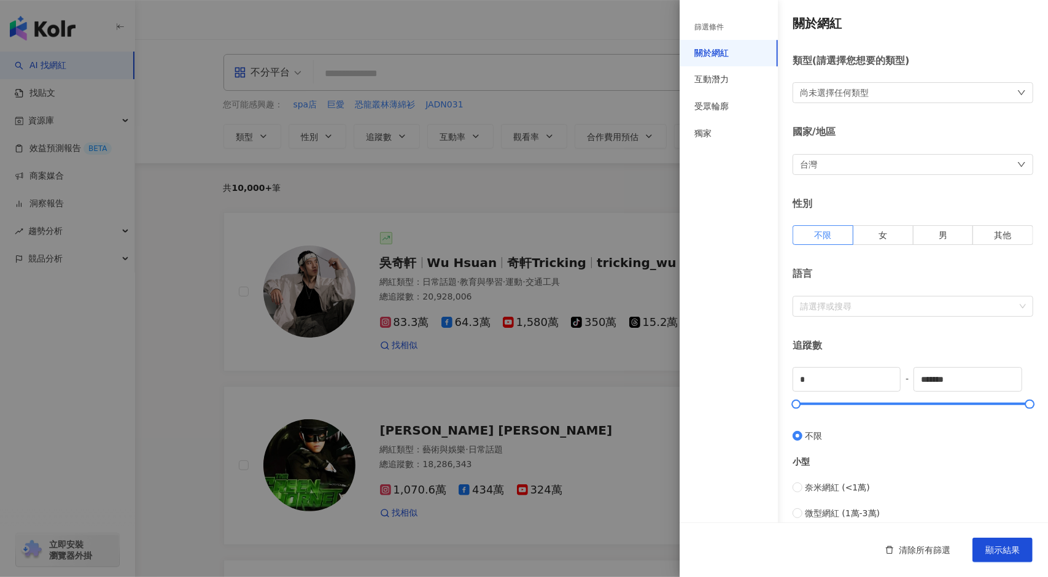
click at [238, 138] on div at bounding box center [524, 288] width 1048 height 577
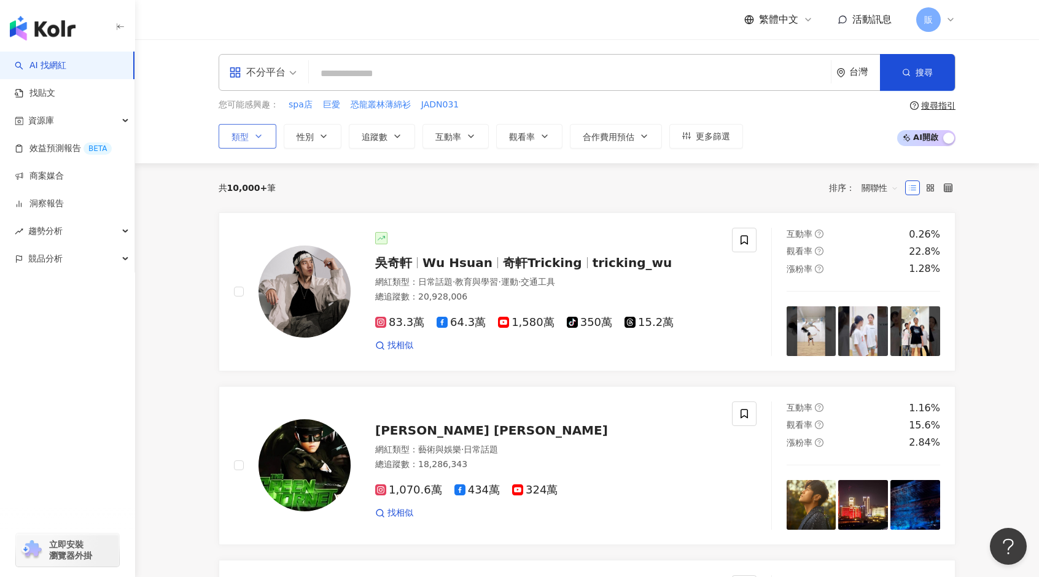
click at [239, 138] on span "類型" at bounding box center [239, 137] width 17 height 10
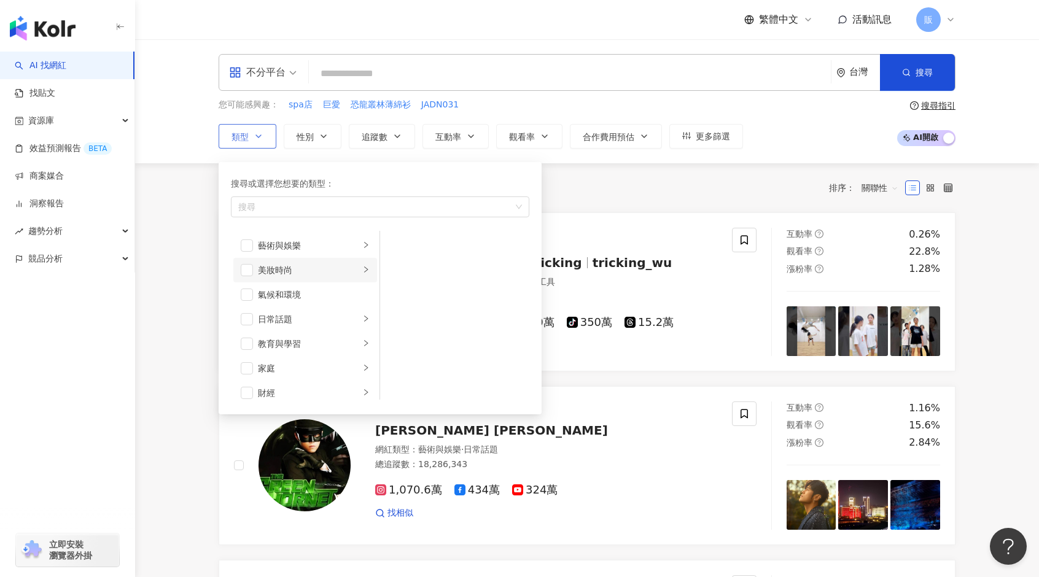
click at [303, 269] on div "美妝時尚" at bounding box center [309, 270] width 102 height 14
click at [399, 358] on span "button" at bounding box center [396, 361] width 12 height 12
click at [613, 182] on div "共 10,000+ 筆 排序： 關聯性" at bounding box center [587, 188] width 737 height 20
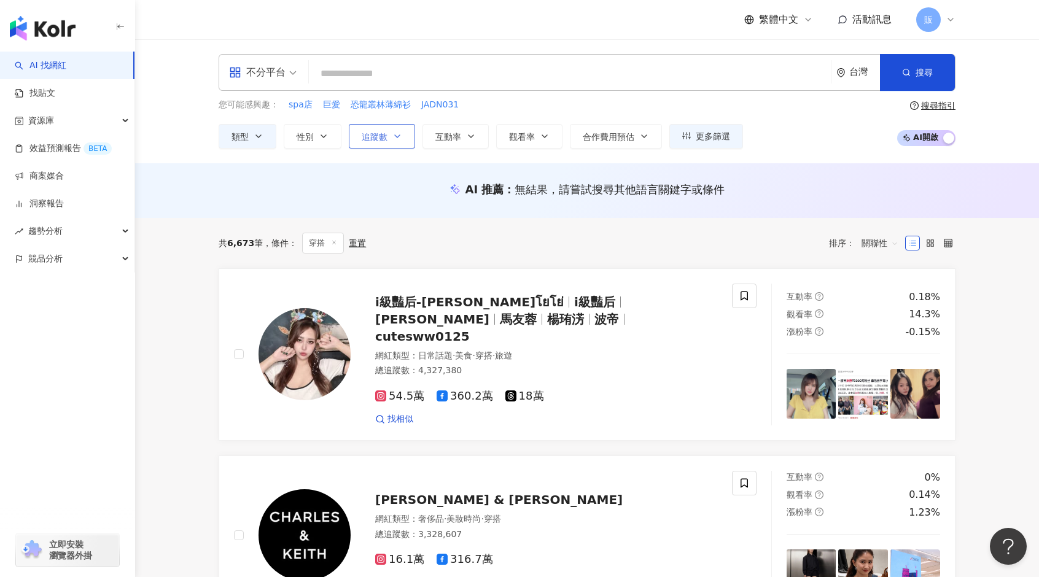
click at [365, 139] on span "追蹤數" at bounding box center [375, 137] width 26 height 10
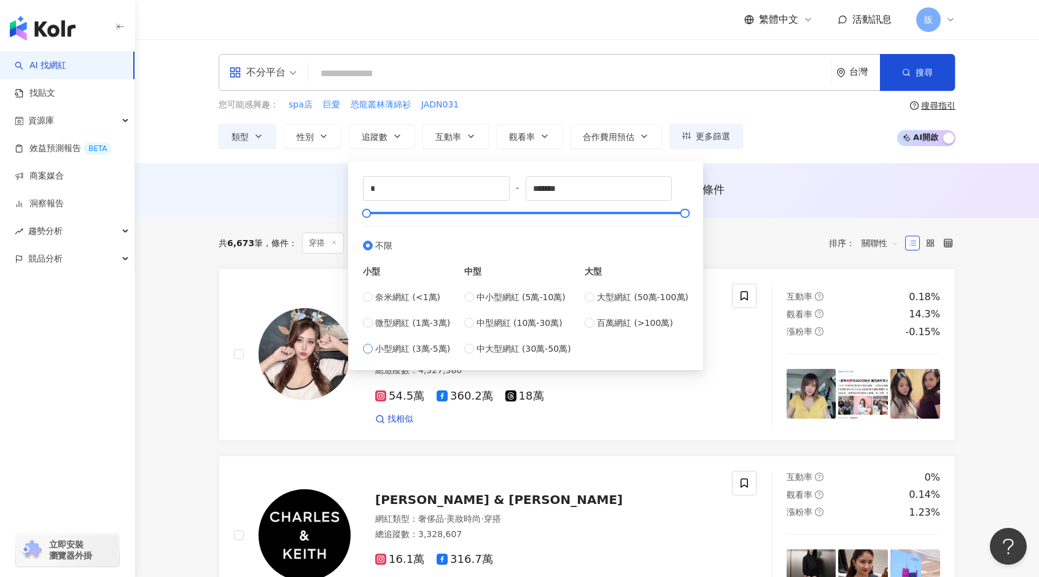
type input "*****"
click at [763, 212] on div "AI 推薦 ： 無結果，請嘗試搜尋其他語言關鍵字或條件" at bounding box center [587, 190] width 904 height 55
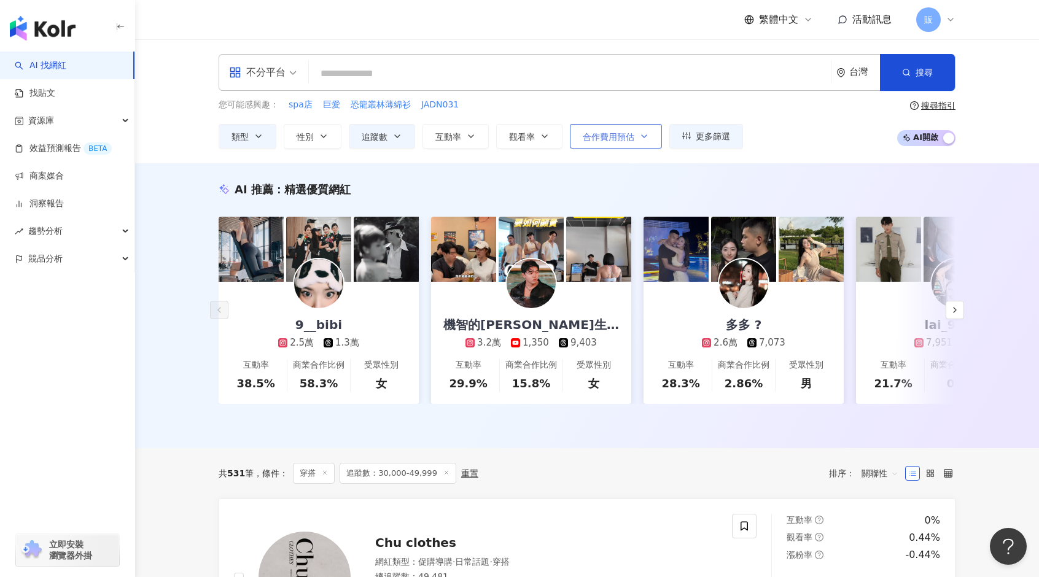
click at [629, 133] on span "合作費用預估" at bounding box center [609, 137] width 52 height 10
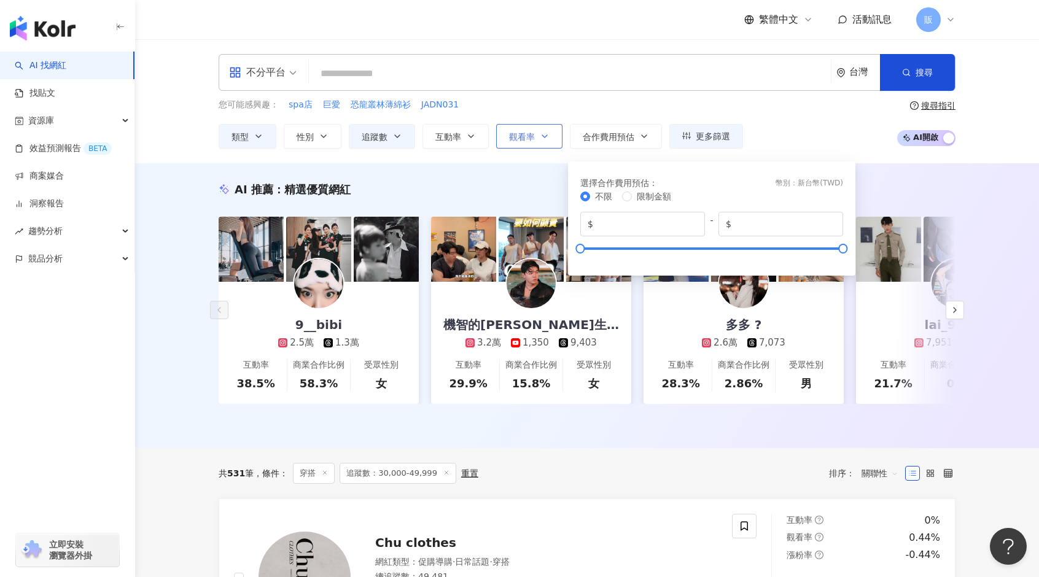
click at [524, 142] on button "觀看率" at bounding box center [529, 136] width 66 height 25
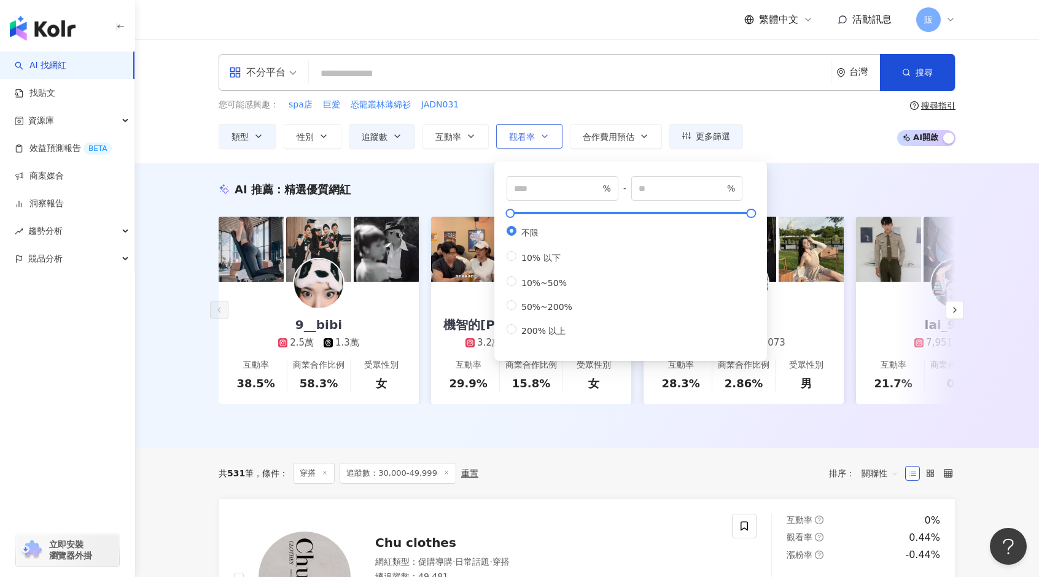
click at [524, 142] on button "觀看率" at bounding box center [529, 136] width 66 height 25
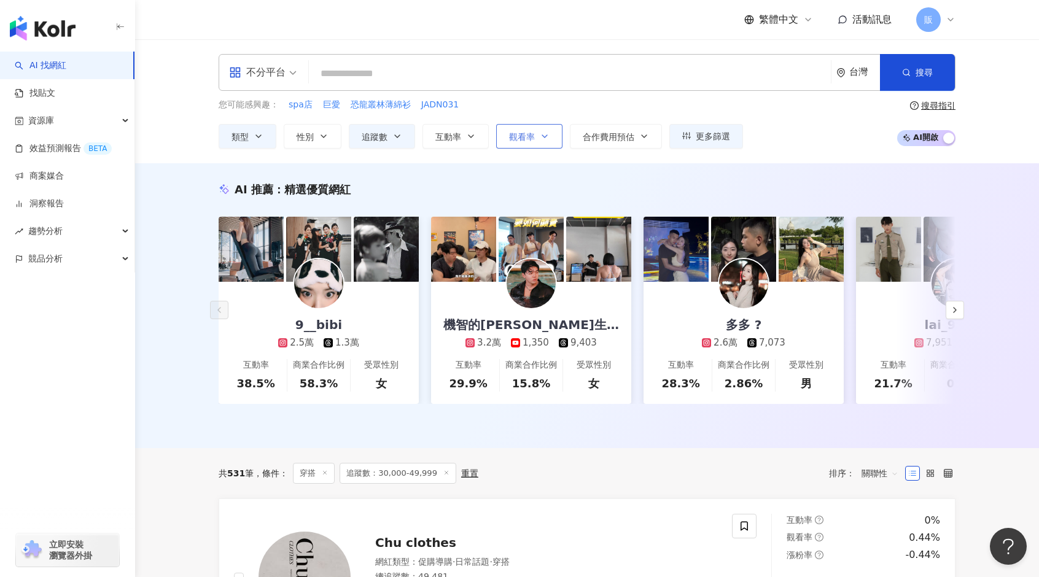
click at [524, 142] on button "觀看率" at bounding box center [529, 136] width 66 height 25
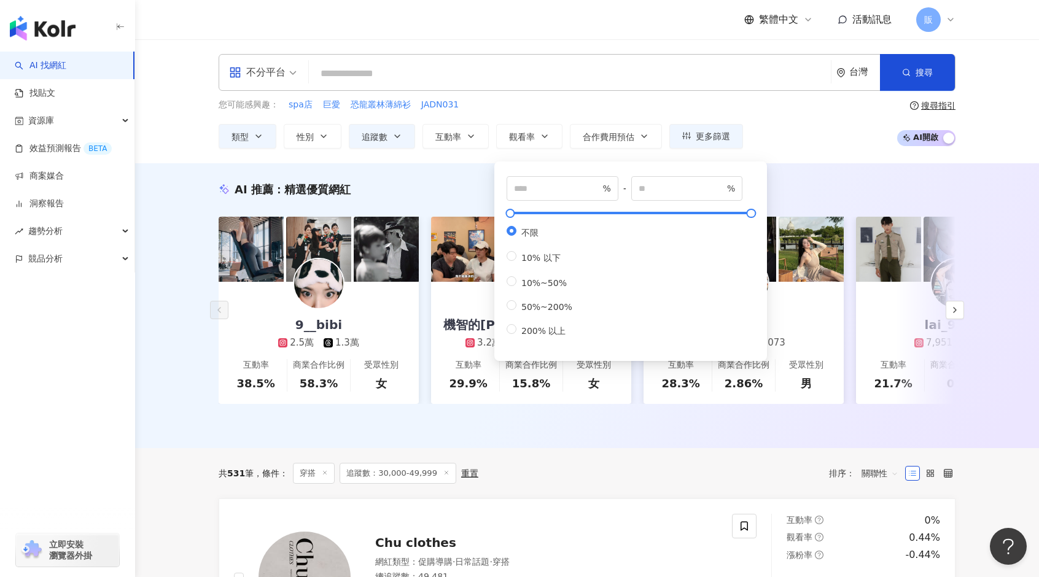
click at [619, 467] on div "共 531 筆 條件 ： 穿搭 追蹤數：30,000-49,999 重置 排序： 關聯性" at bounding box center [587, 473] width 737 height 50
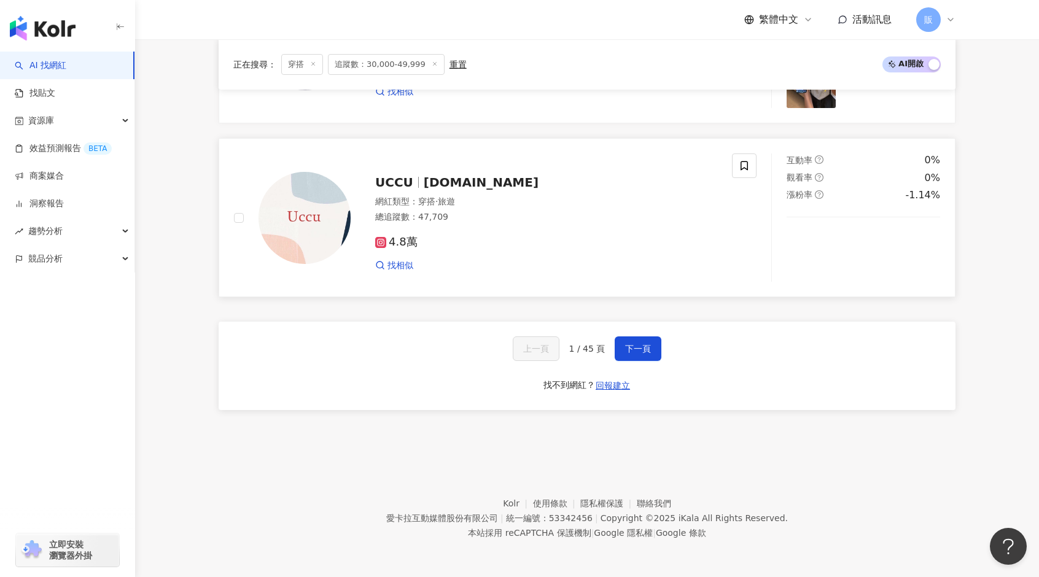
scroll to position [2274, 0]
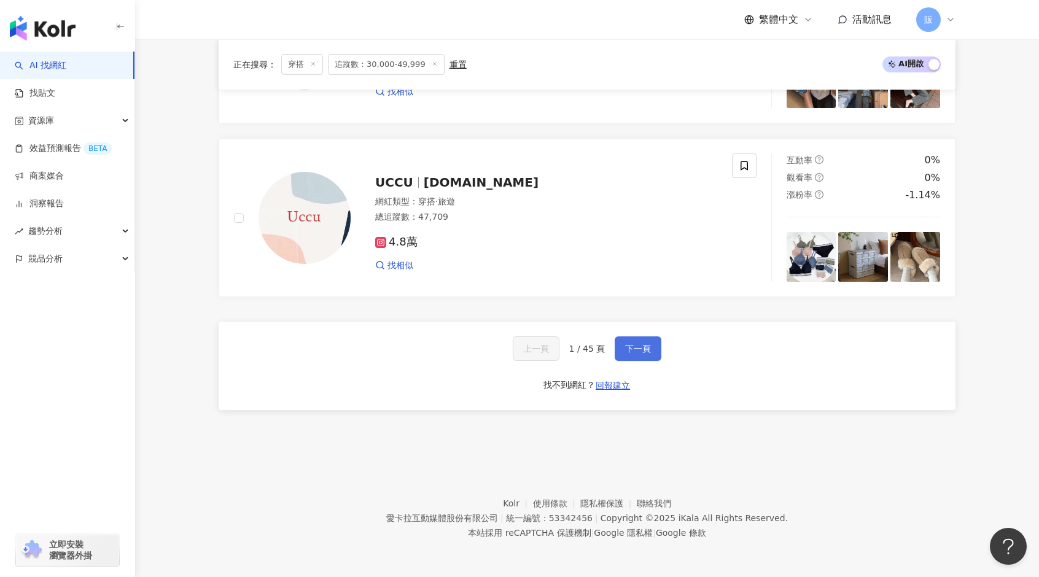
click at [640, 348] on span "下一頁" at bounding box center [638, 349] width 26 height 10
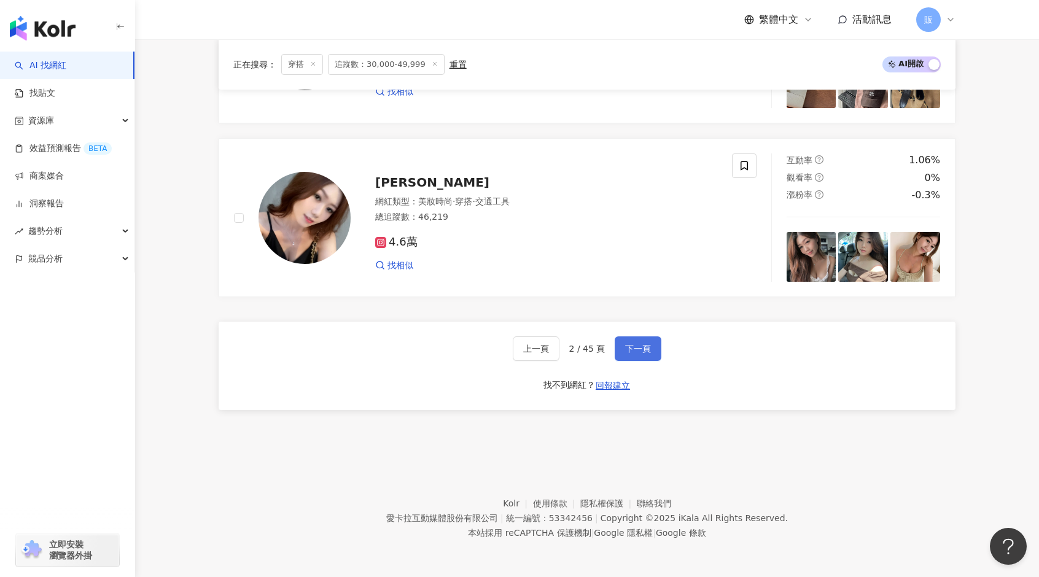
click at [649, 338] on button "下一頁" at bounding box center [637, 348] width 47 height 25
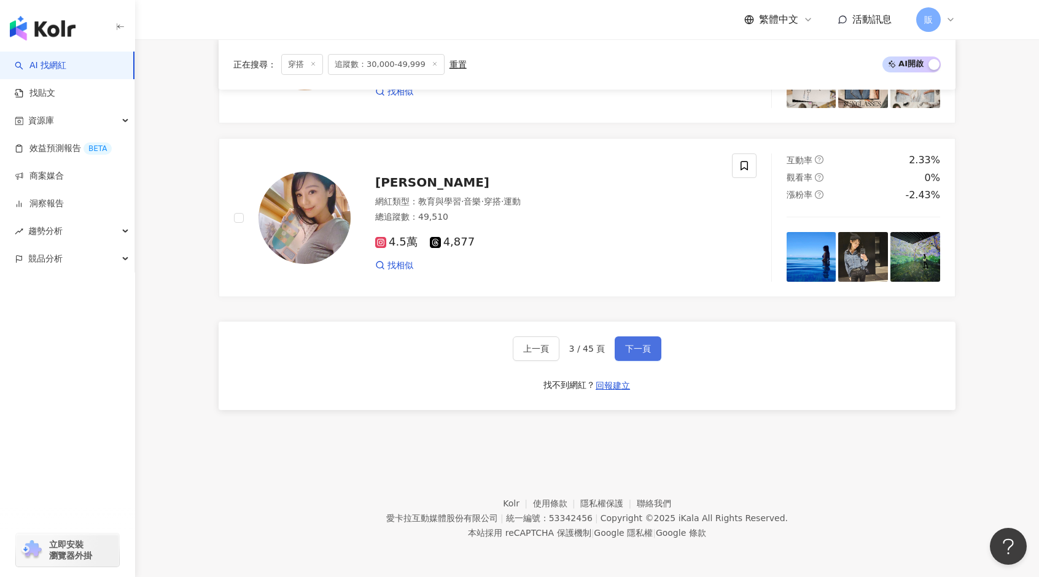
click at [646, 351] on span "下一頁" at bounding box center [638, 349] width 26 height 10
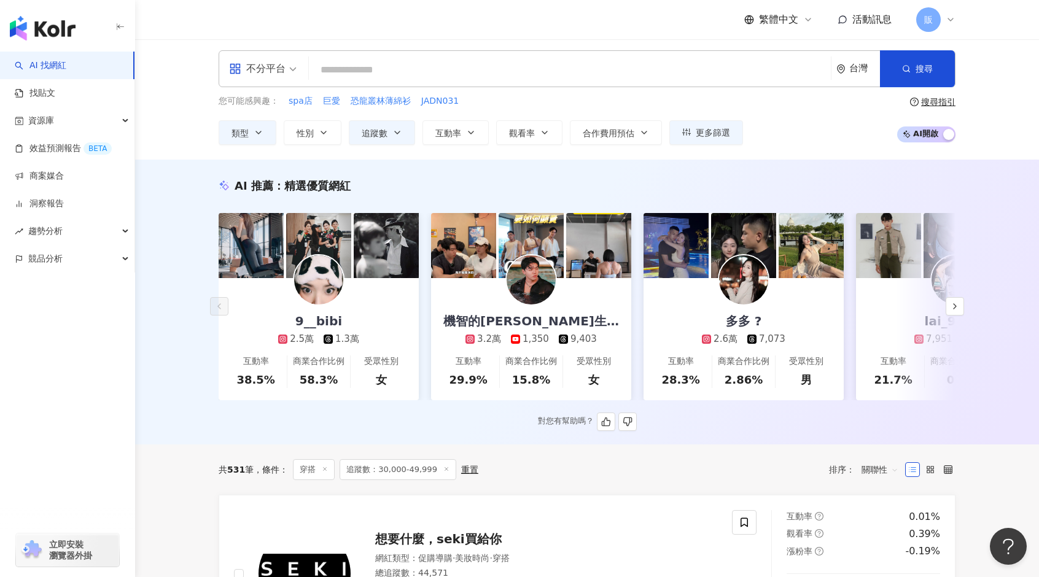
scroll to position [0, 0]
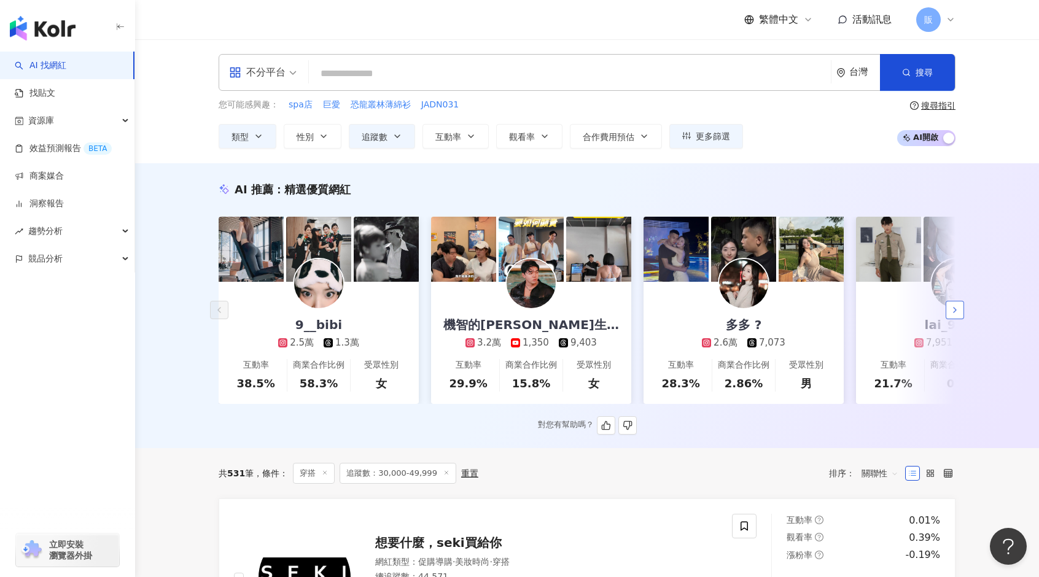
click at [956, 319] on button "button" at bounding box center [954, 310] width 18 height 18
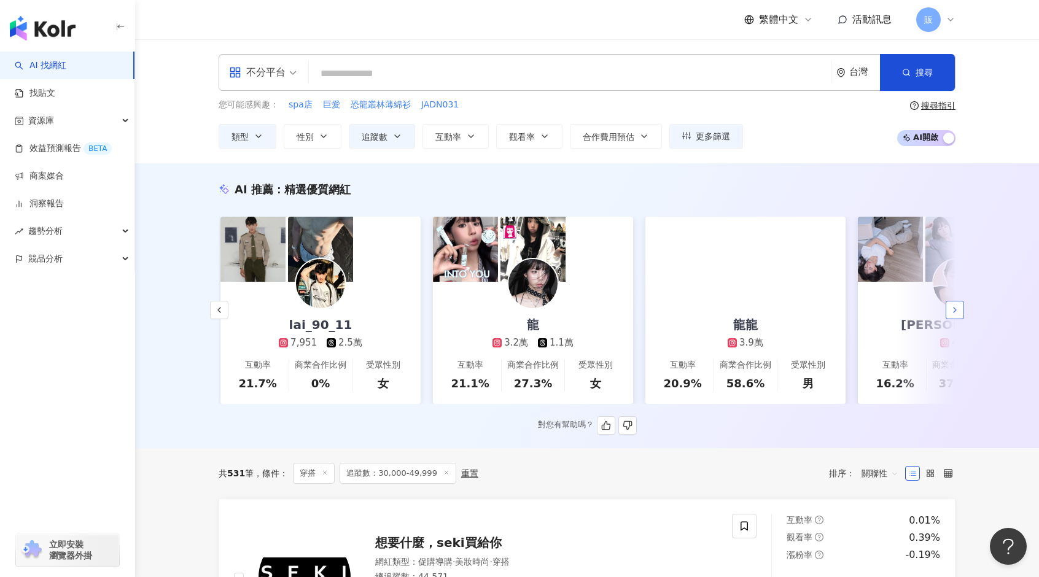
scroll to position [0, 637]
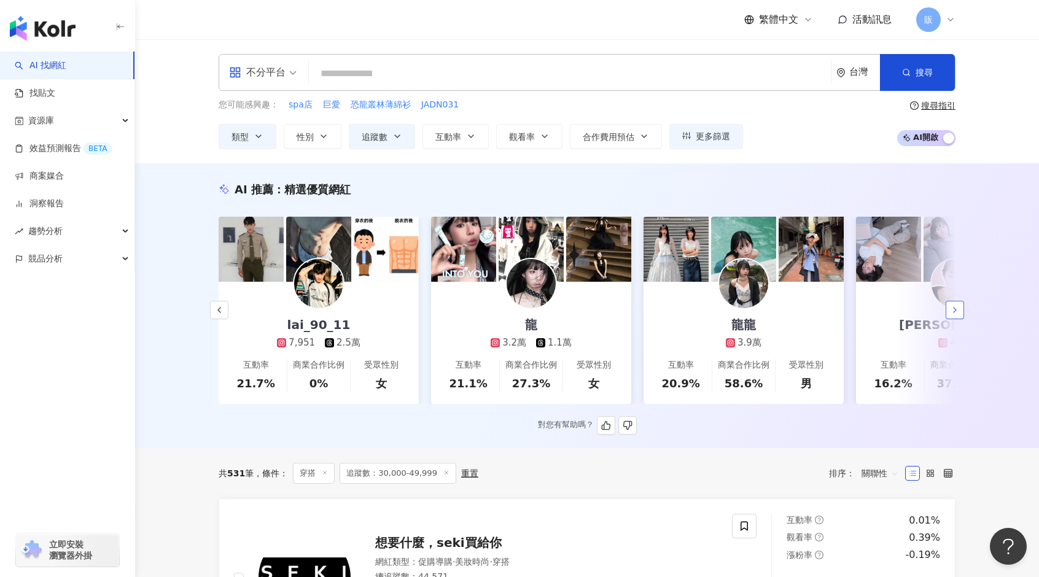
click at [956, 319] on button "button" at bounding box center [954, 310] width 18 height 18
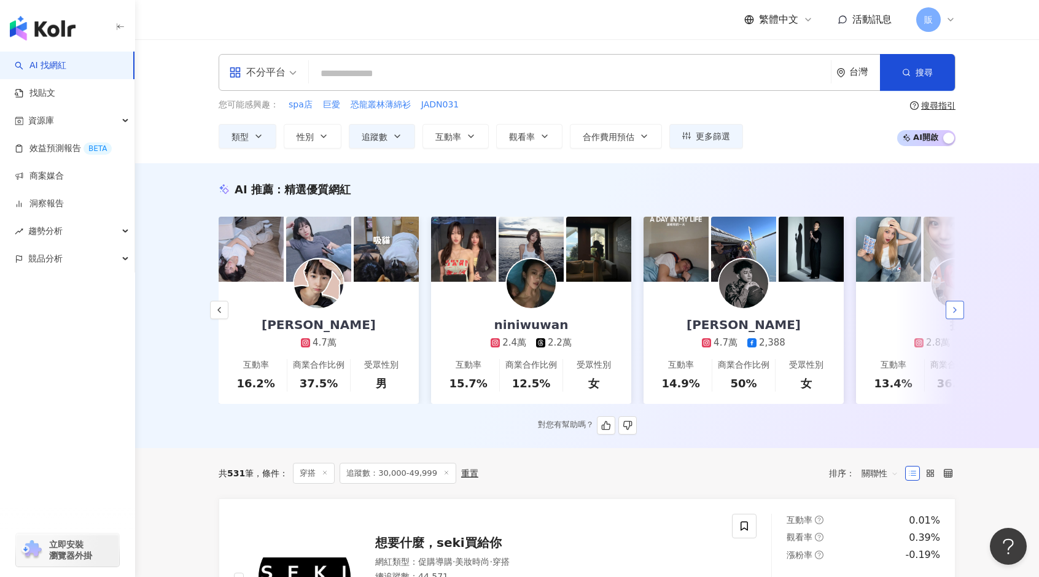
click at [956, 319] on button "button" at bounding box center [954, 310] width 18 height 18
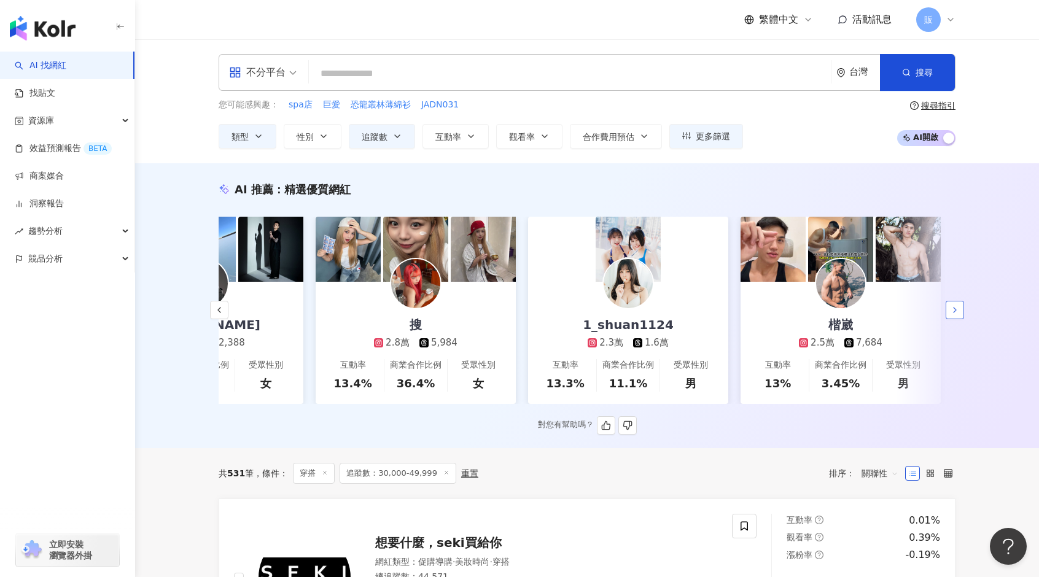
scroll to position [0, 1837]
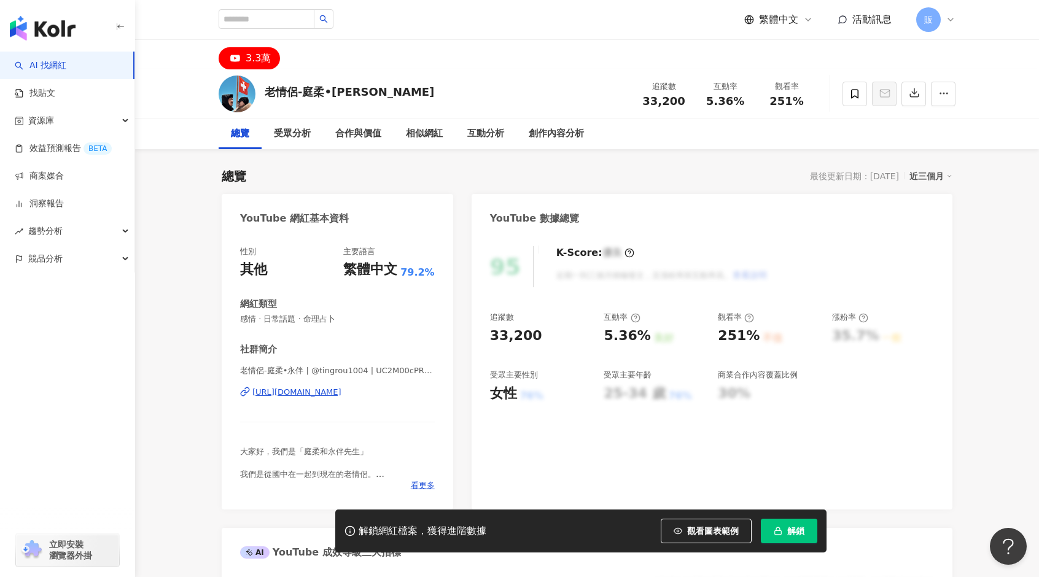
drag, startPoint x: 722, startPoint y: 343, endPoint x: 773, endPoint y: 344, distance: 51.6
click at [771, 346] on div "追蹤數 33,200 互動率 5.36% 良好 觀看率 251% 不佳 漲粉率 35.7% 一般 受眾主要性別 女性 76% 受眾主要年齡 25-34 歲 7…" at bounding box center [712, 357] width 444 height 91
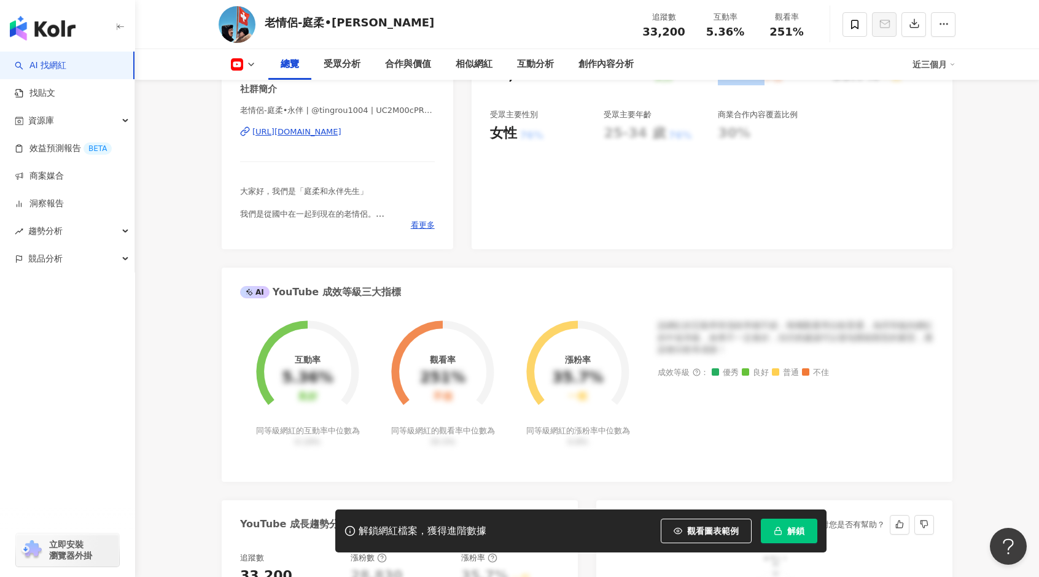
scroll to position [184, 0]
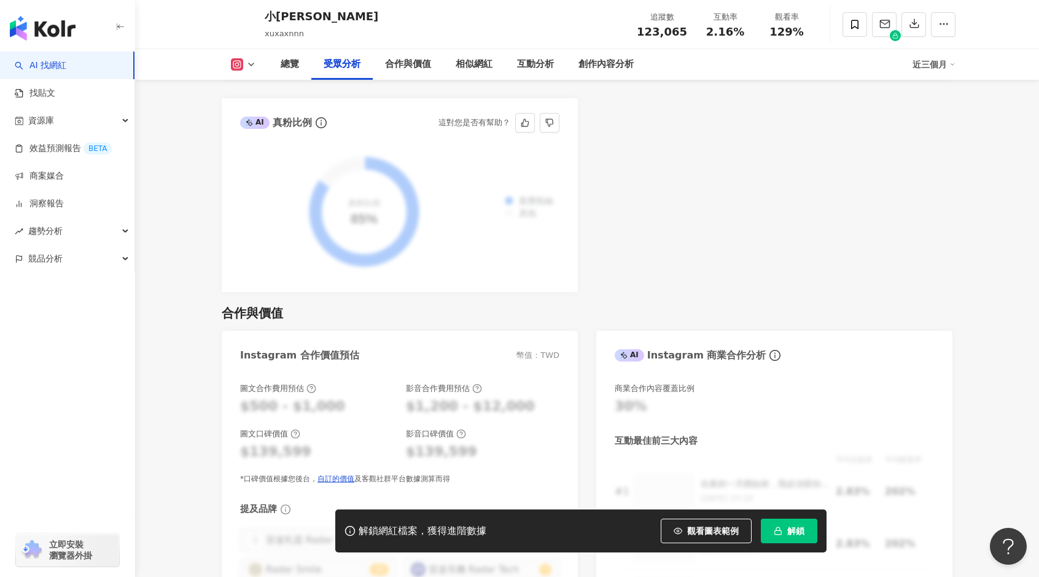
scroll to position [1412, 0]
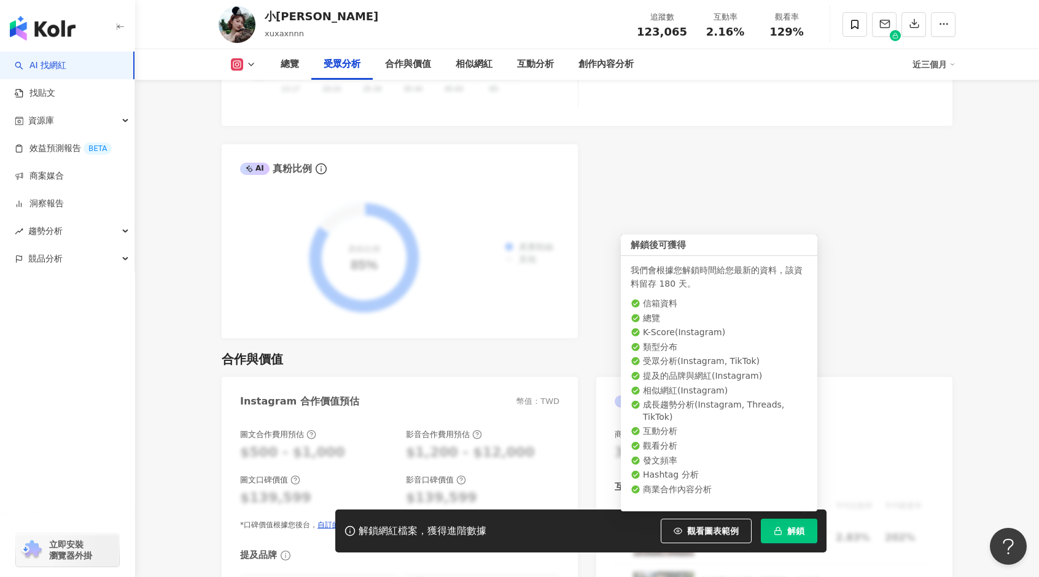
click at [792, 526] on span "解鎖" at bounding box center [795, 531] width 17 height 10
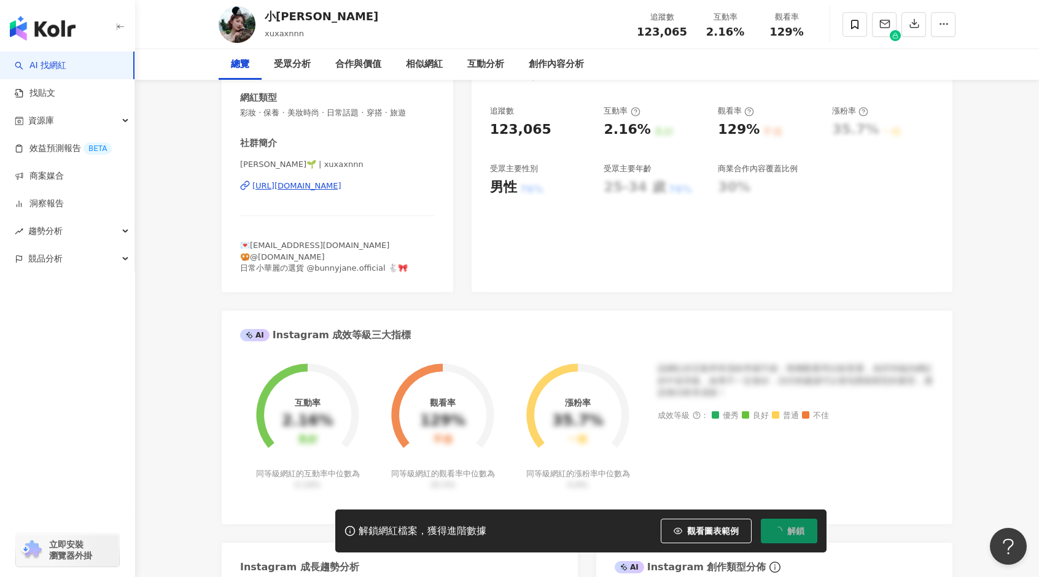
scroll to position [0, 0]
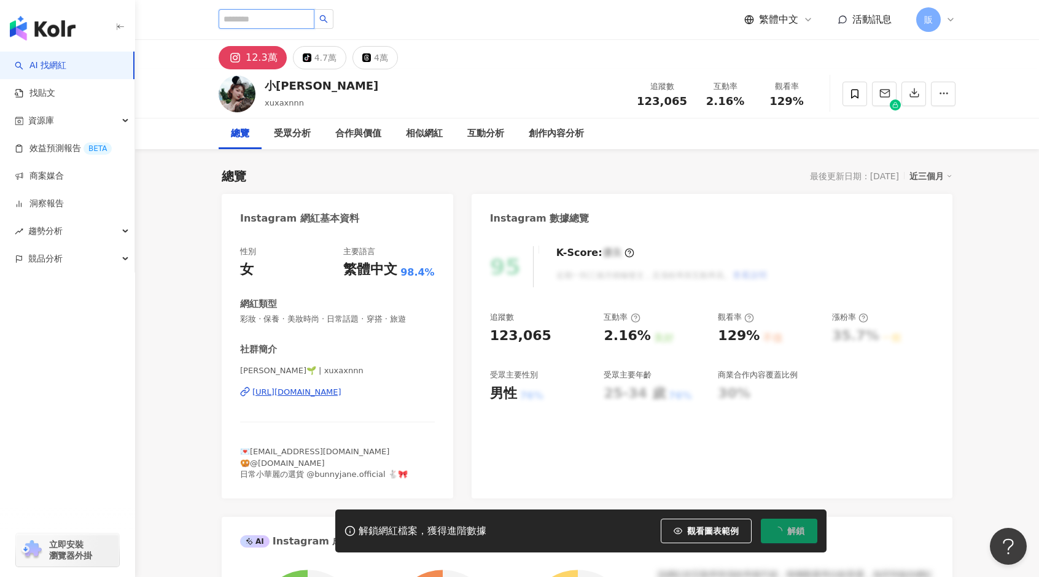
click at [263, 14] on input "search" at bounding box center [267, 19] width 96 height 20
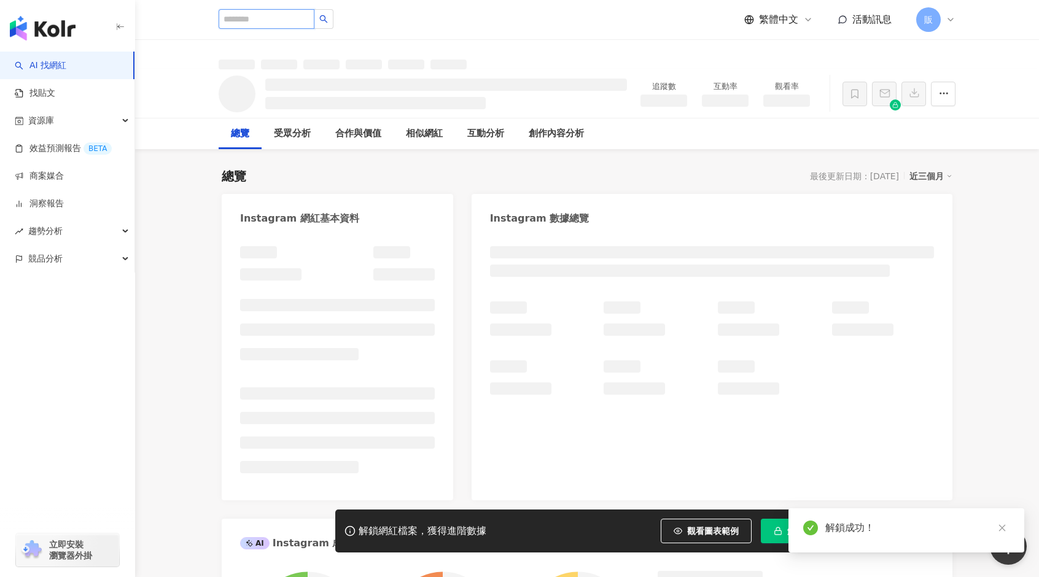
type input "*"
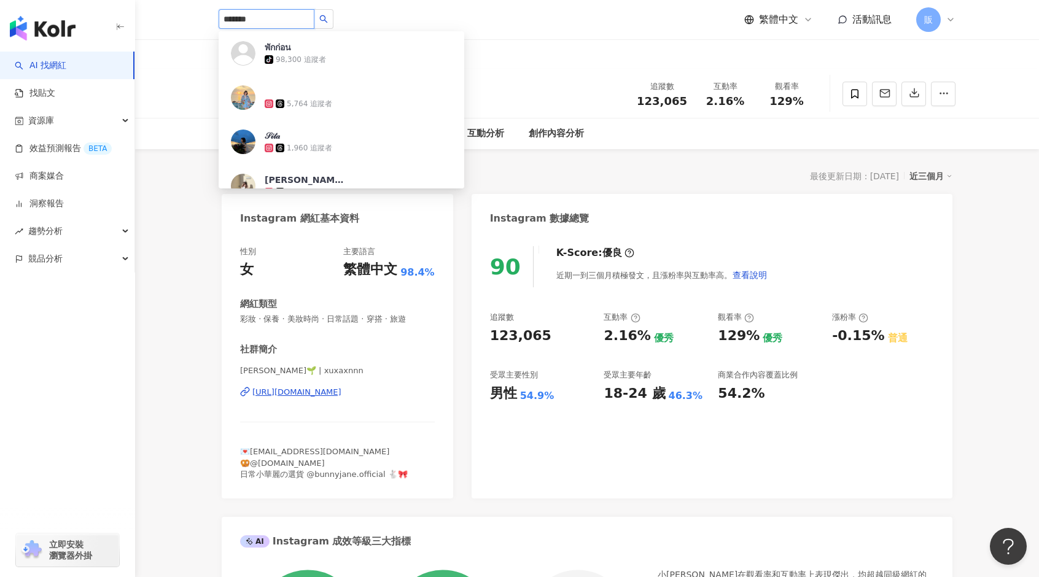
type input "********"
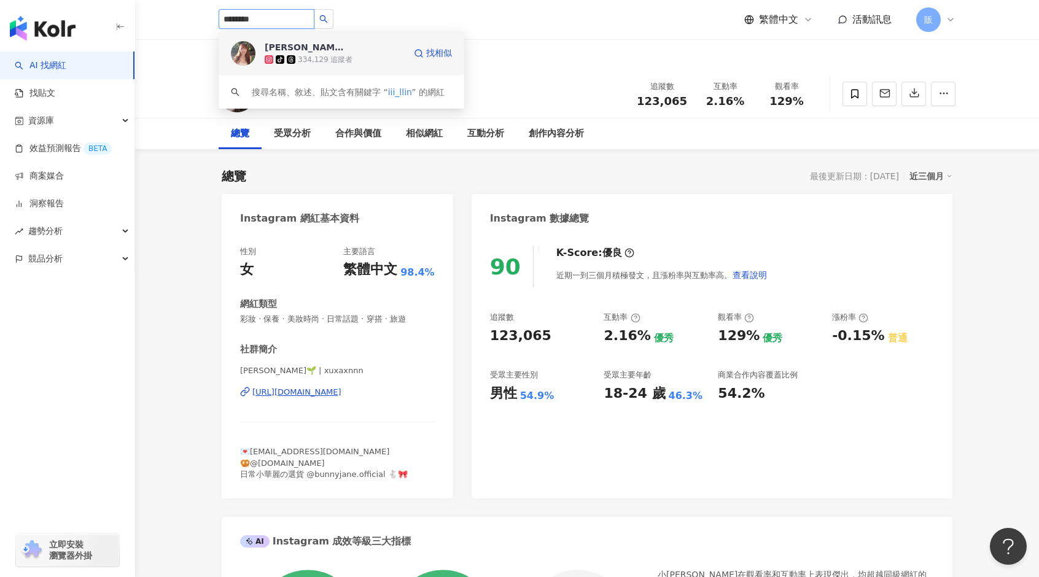
click at [324, 48] on span "張皧麟" at bounding box center [305, 47] width 80 height 12
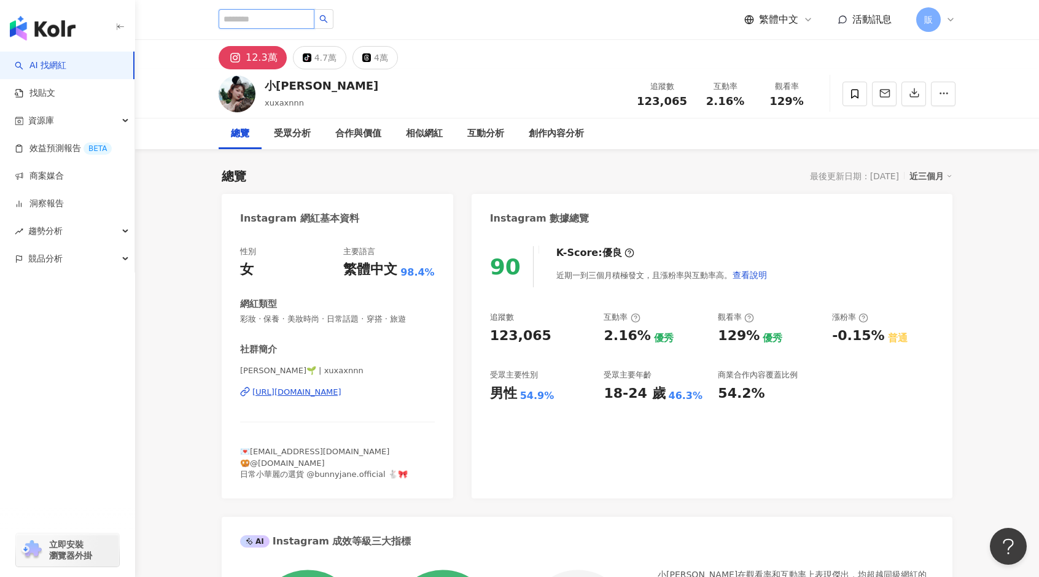
click at [273, 18] on input "search" at bounding box center [267, 19] width 96 height 20
type input "**"
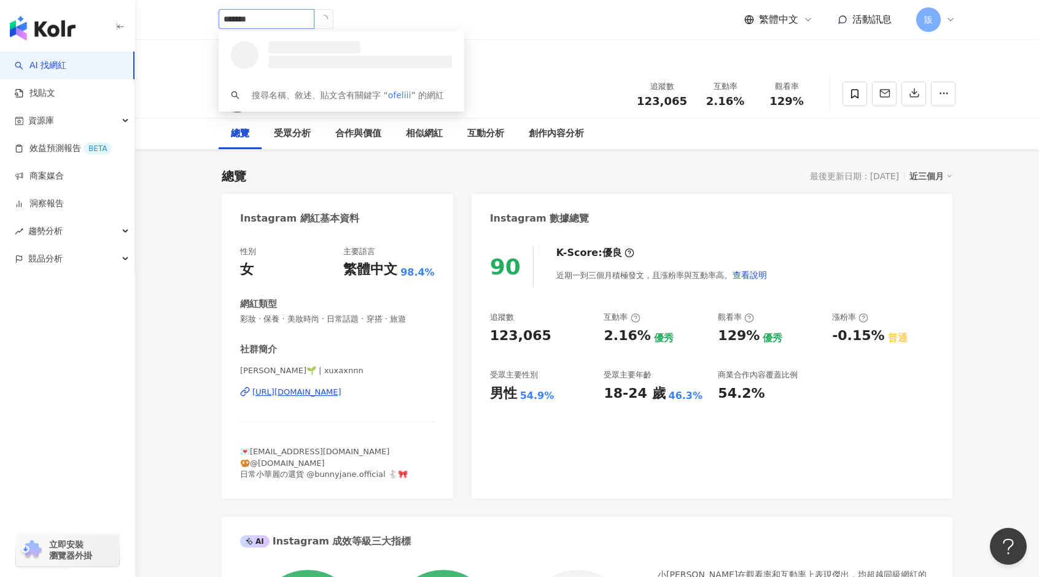
type input "********"
click at [371, 50] on div "張珈爾 27,940 追蹤者" at bounding box center [335, 53] width 140 height 25
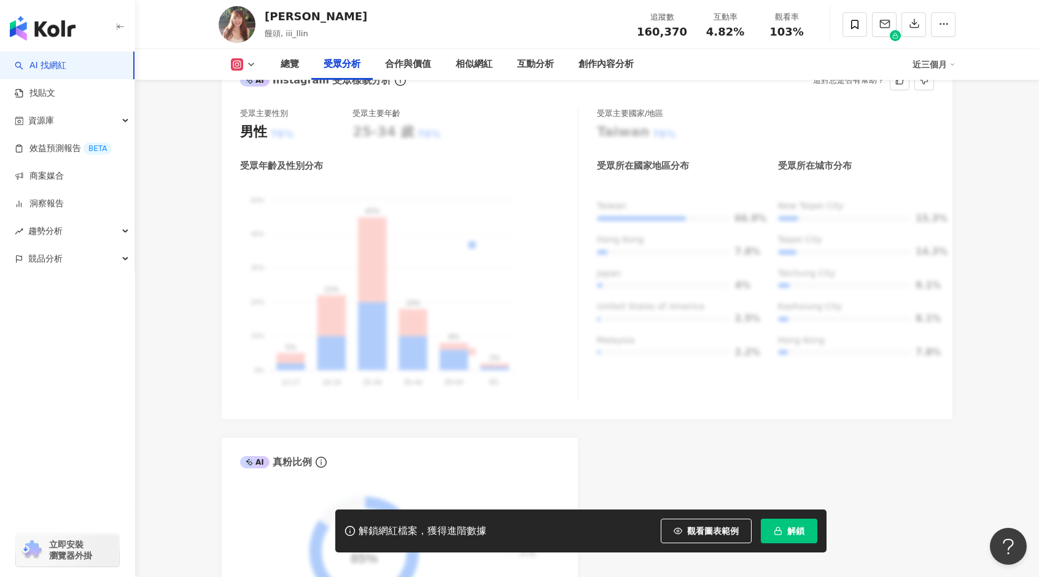
scroll to position [1412, 0]
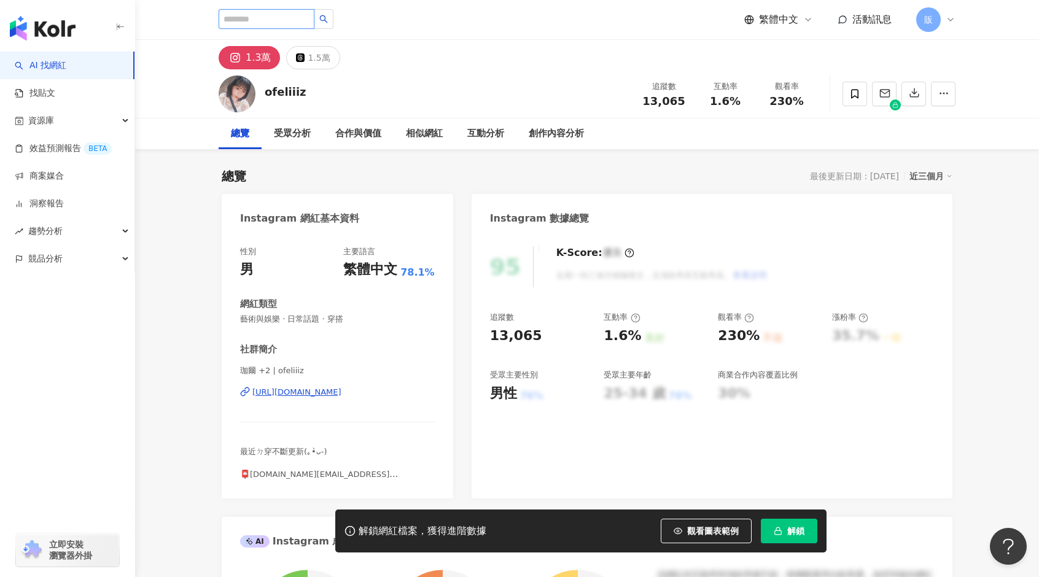
click at [241, 20] on input "search" at bounding box center [267, 19] width 96 height 20
type input "******"
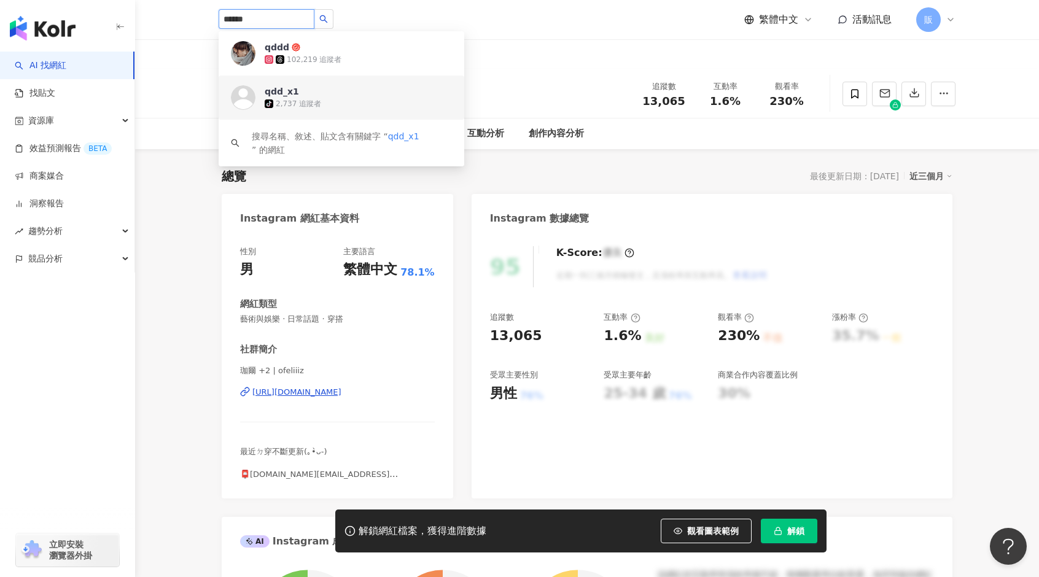
click at [328, 106] on div "tiktok-icon 2,737 追蹤者" at bounding box center [358, 104] width 187 height 12
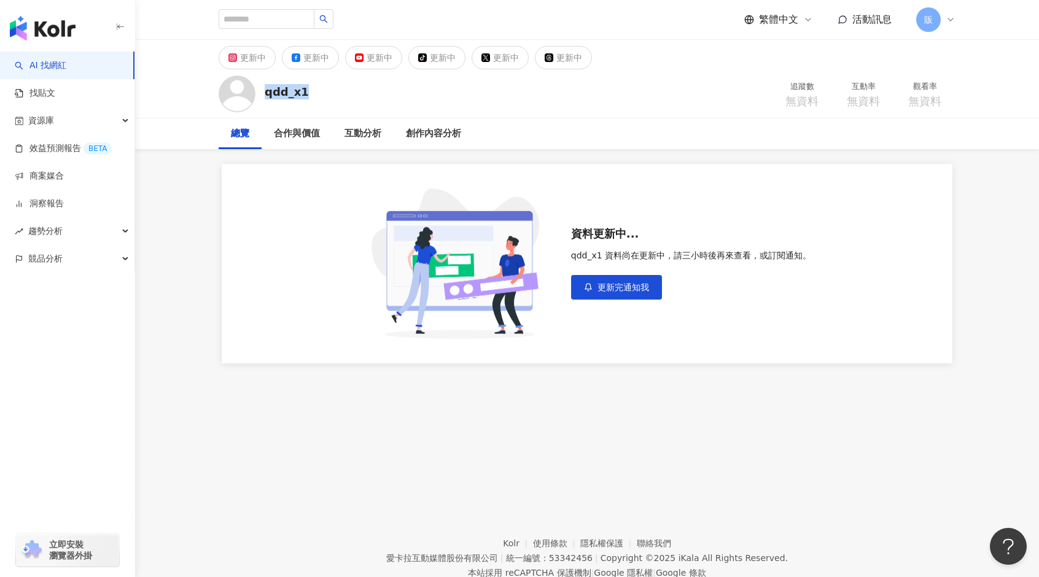
drag, startPoint x: 266, startPoint y: 94, endPoint x: 318, endPoint y: 103, distance: 52.4
click at [318, 103] on div "qdd_x1 追蹤數 無資料 互動率 無資料 觀看率 無資料" at bounding box center [587, 93] width 786 height 48
drag, startPoint x: 80, startPoint y: 64, endPoint x: 198, endPoint y: 48, distance: 118.3
click at [66, 64] on link "AI 找網紅" at bounding box center [41, 66] width 52 height 12
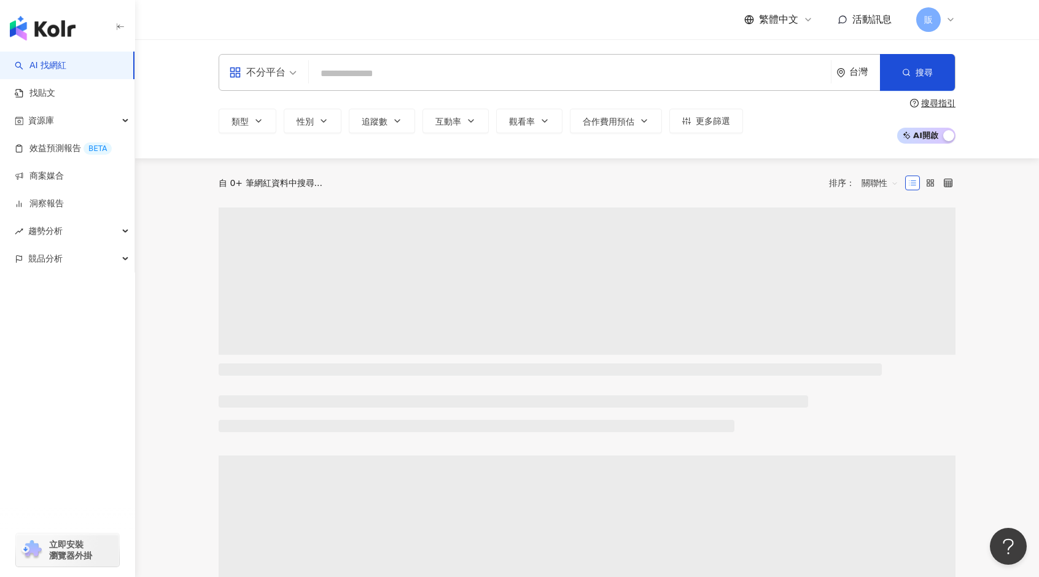
click at [251, 16] on div "繁體中文 活動訊息 販" at bounding box center [587, 19] width 737 height 39
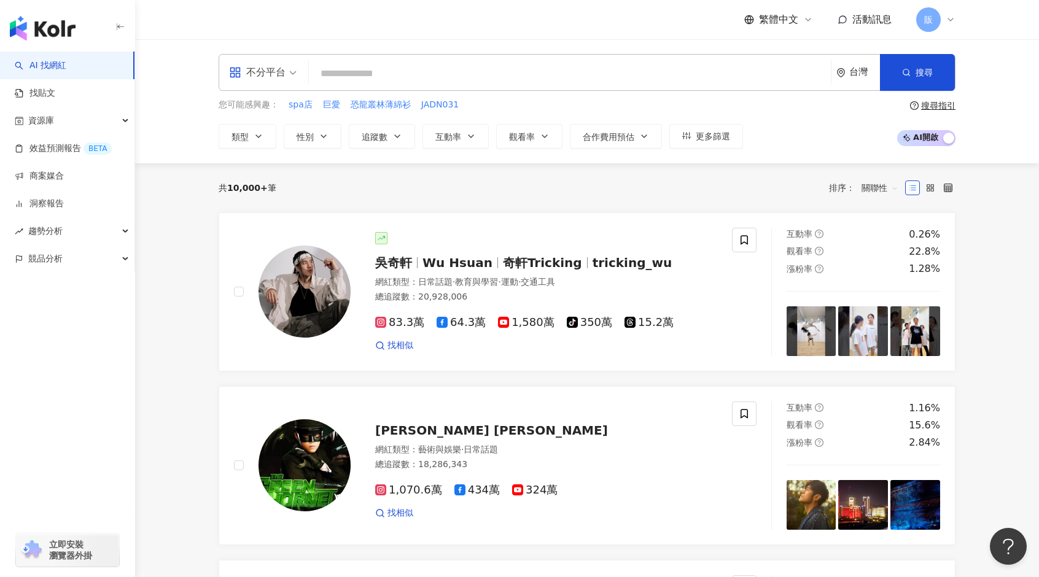
click at [349, 83] on input "search" at bounding box center [570, 73] width 512 height 23
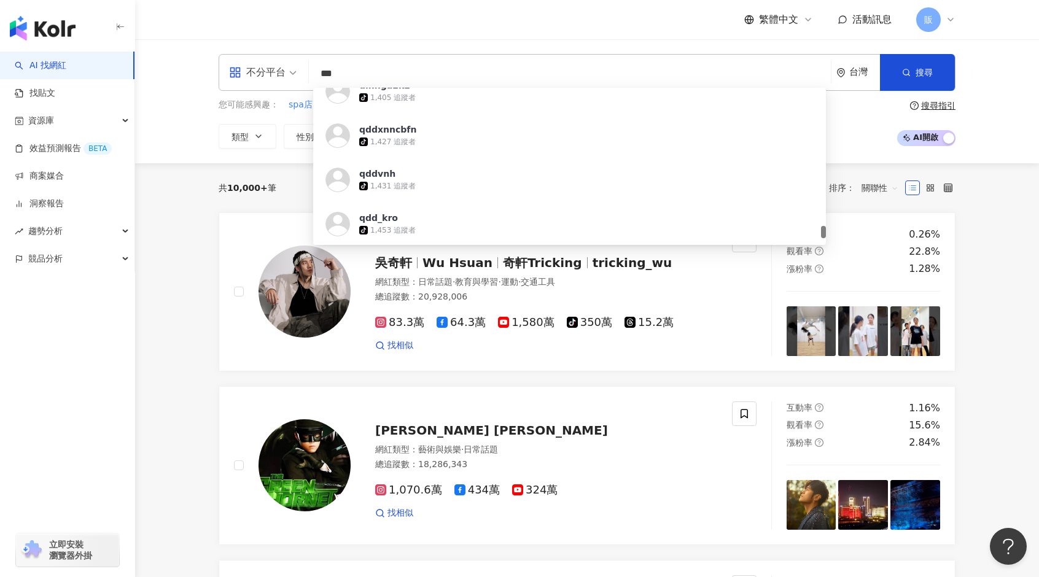
scroll to position [2528, 0]
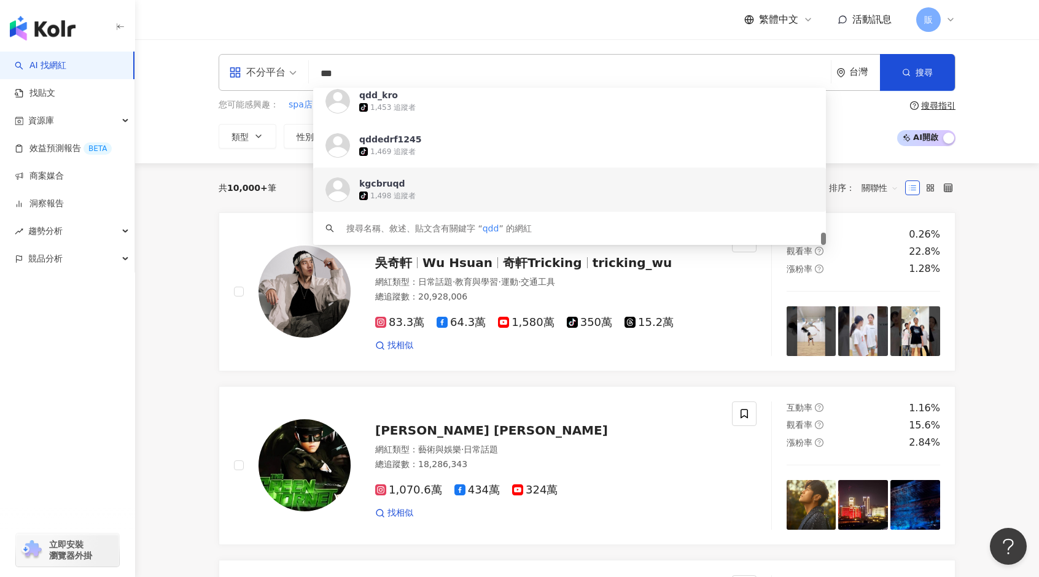
type input "***"
